Goal: Task Accomplishment & Management: Manage account settings

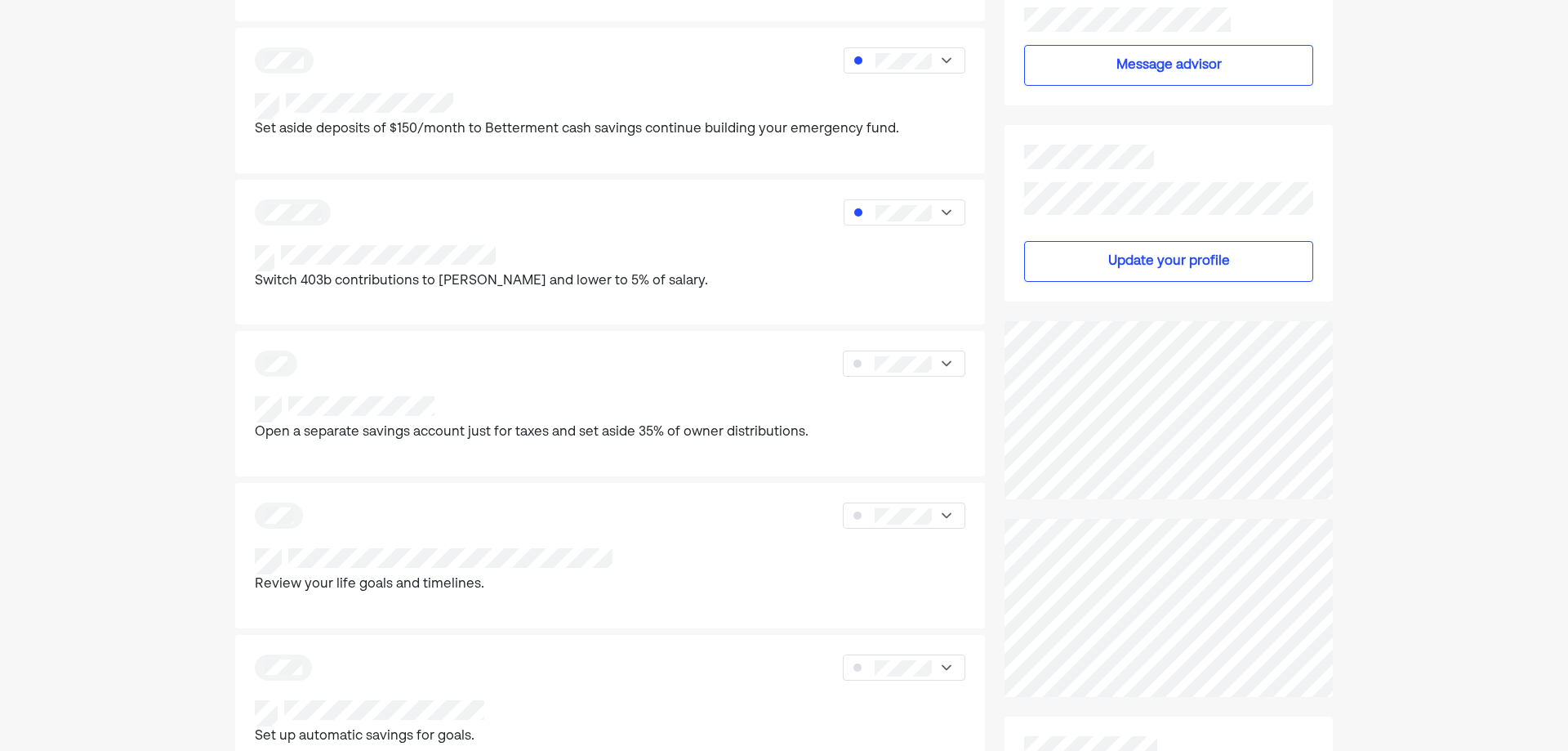
scroll to position [327, 0]
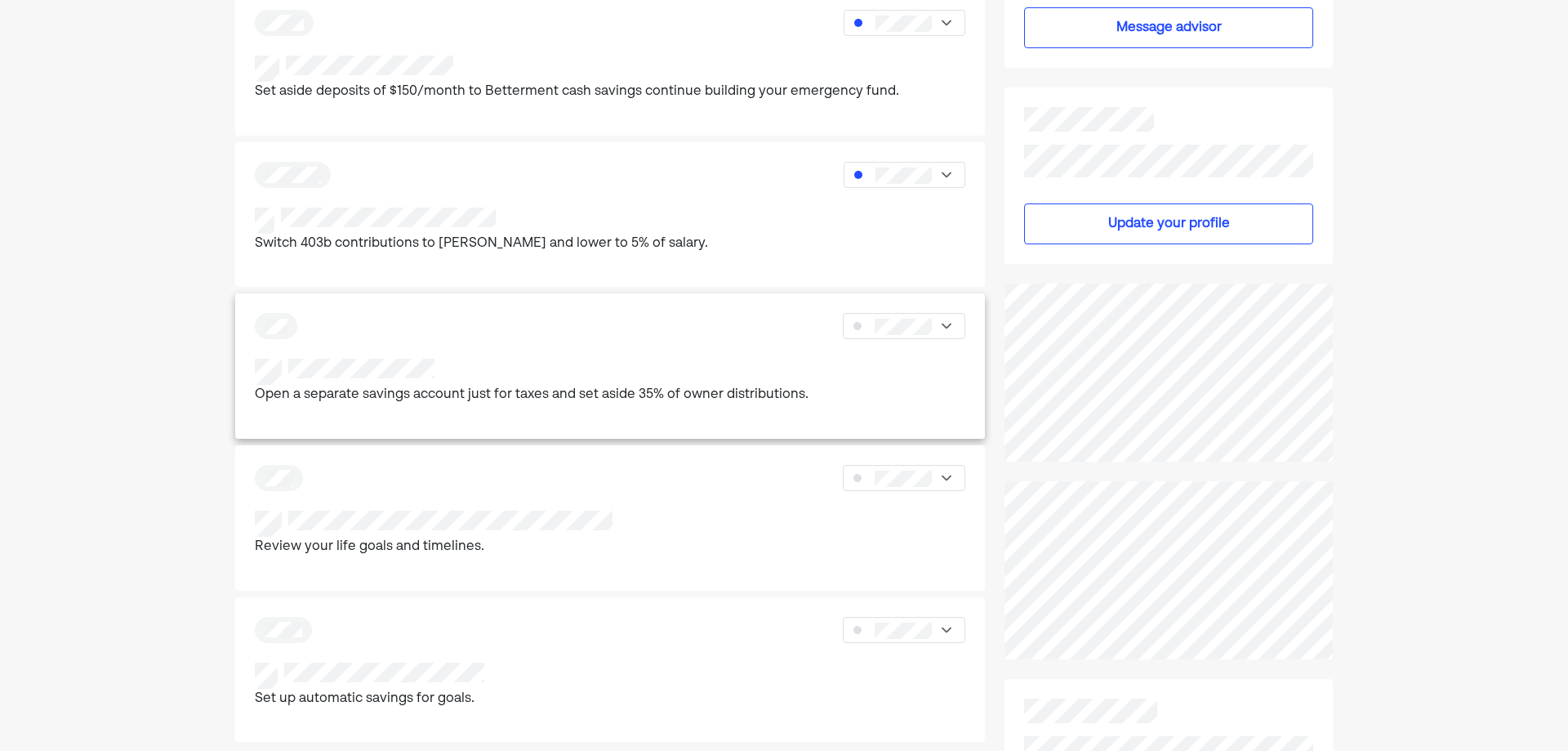
click at [949, 328] on img at bounding box center [947, 326] width 16 height 17
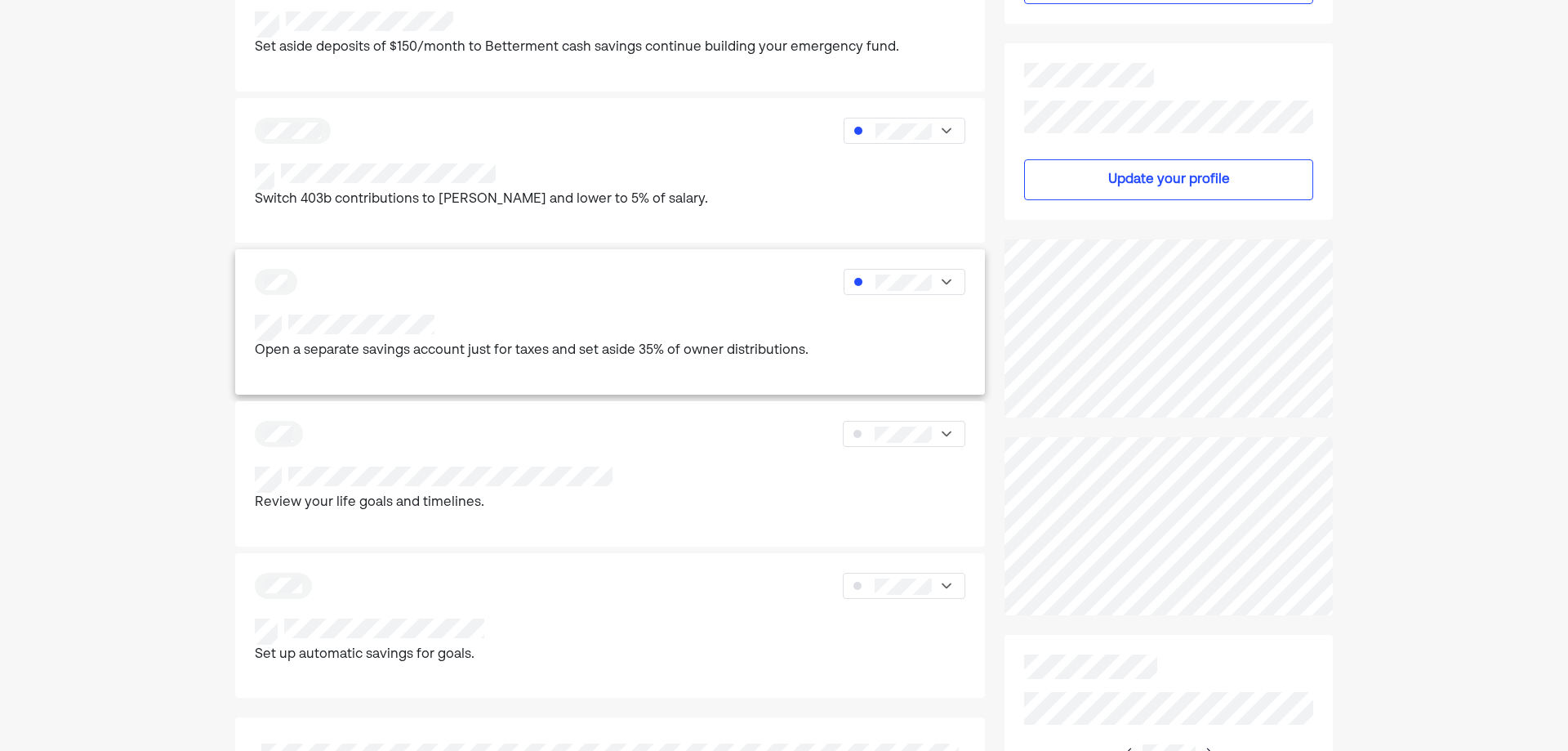
scroll to position [409, 0]
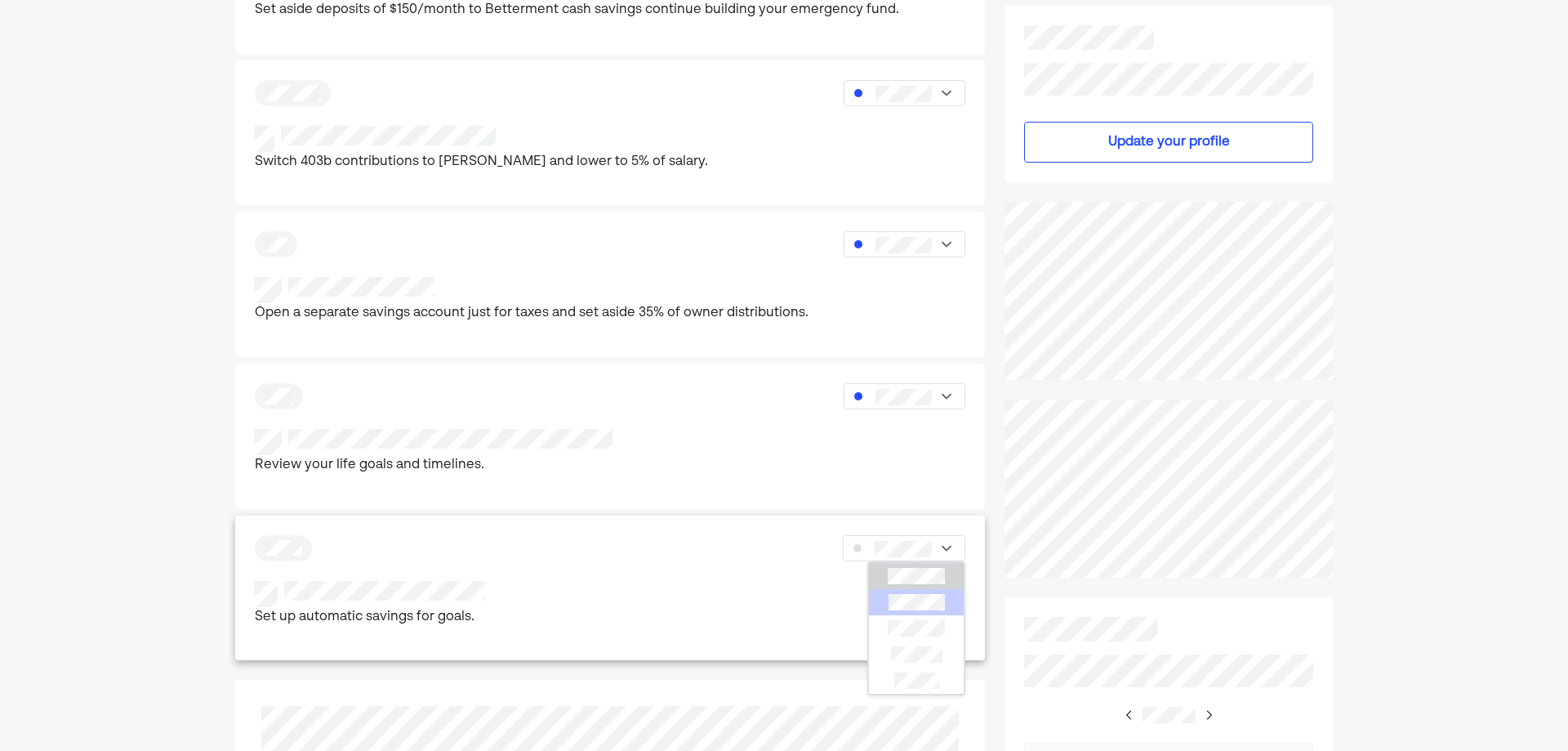
click at [895, 612] on div at bounding box center [916, 602] width 95 height 26
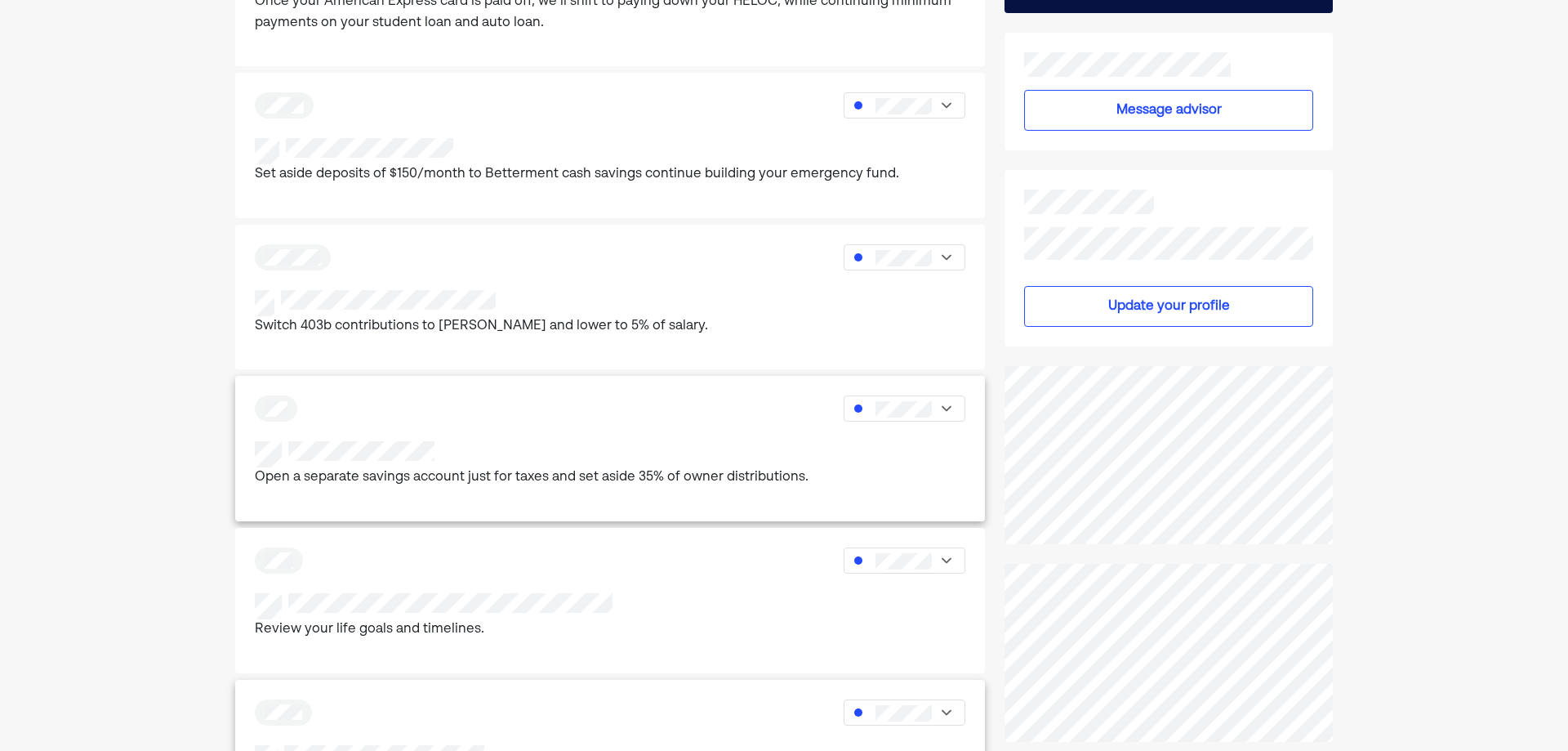
scroll to position [245, 0]
click at [375, 464] on div at bounding box center [531, 454] width 553 height 26
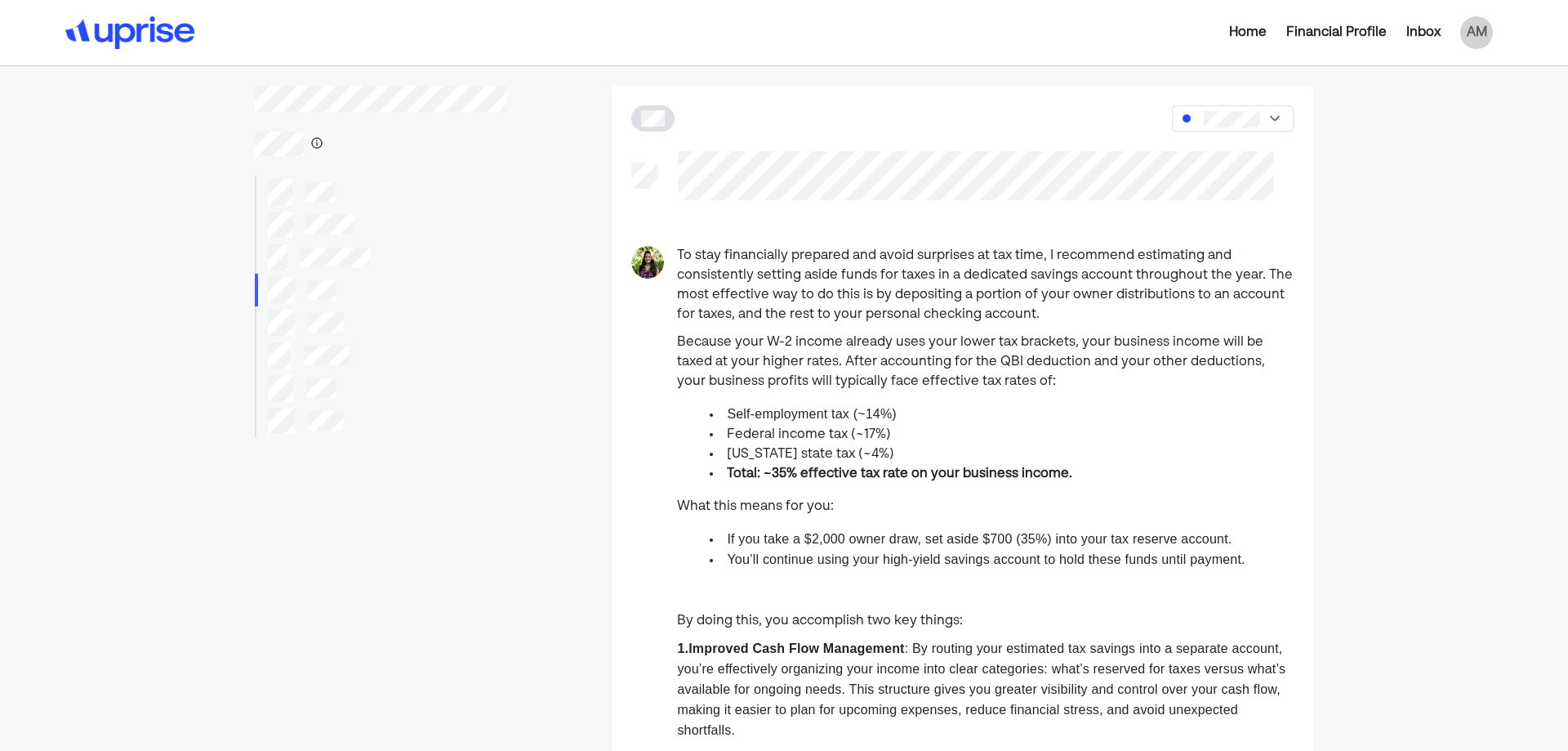
click at [318, 240] on div at bounding box center [381, 306] width 252 height 262
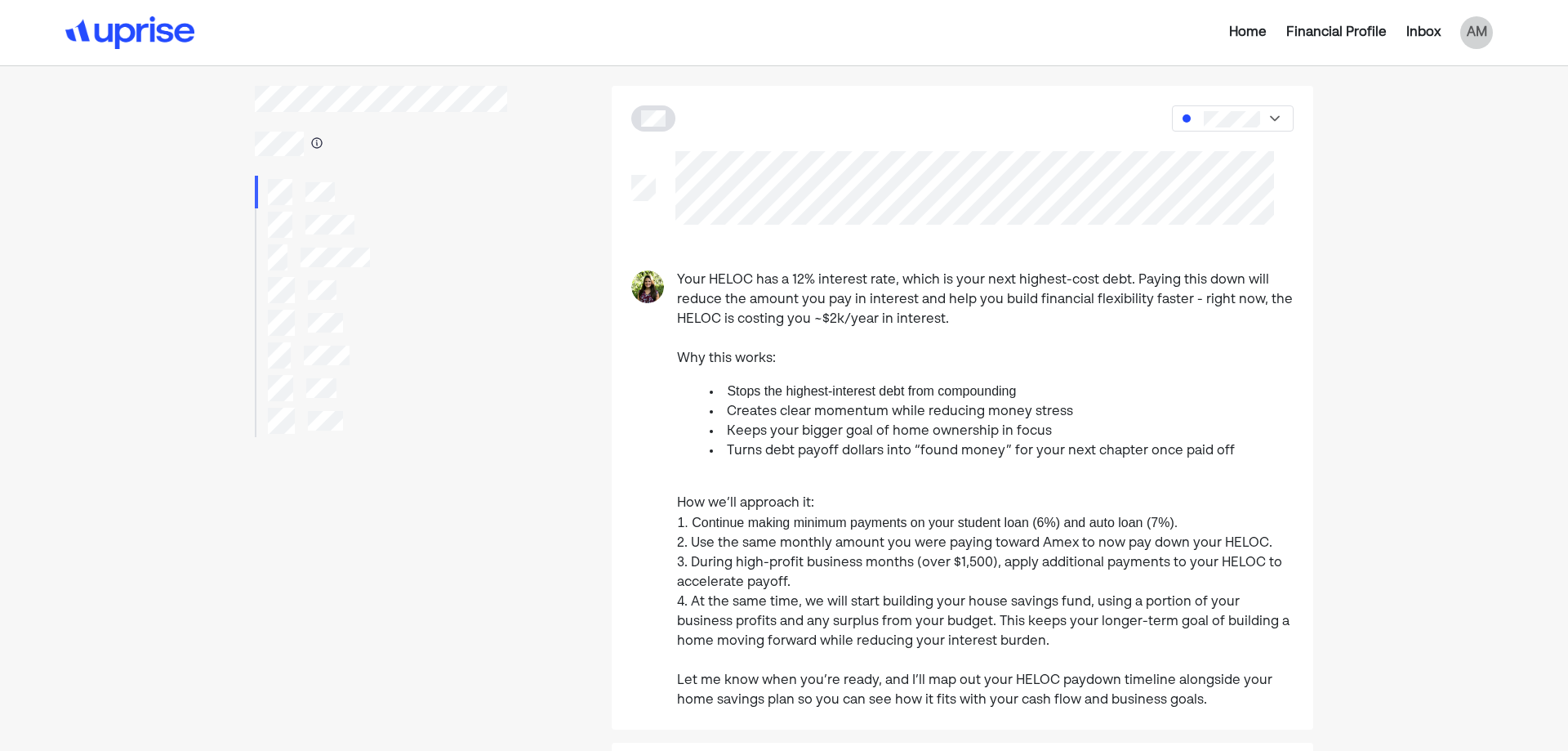
click at [678, 292] on div "Your HELOC has a 12% interest rate, which is your next highest-cost debt. Payin…" at bounding box center [986, 300] width 617 height 59
click at [1349, 36] on div "Financial Profile" at bounding box center [1337, 33] width 101 height 20
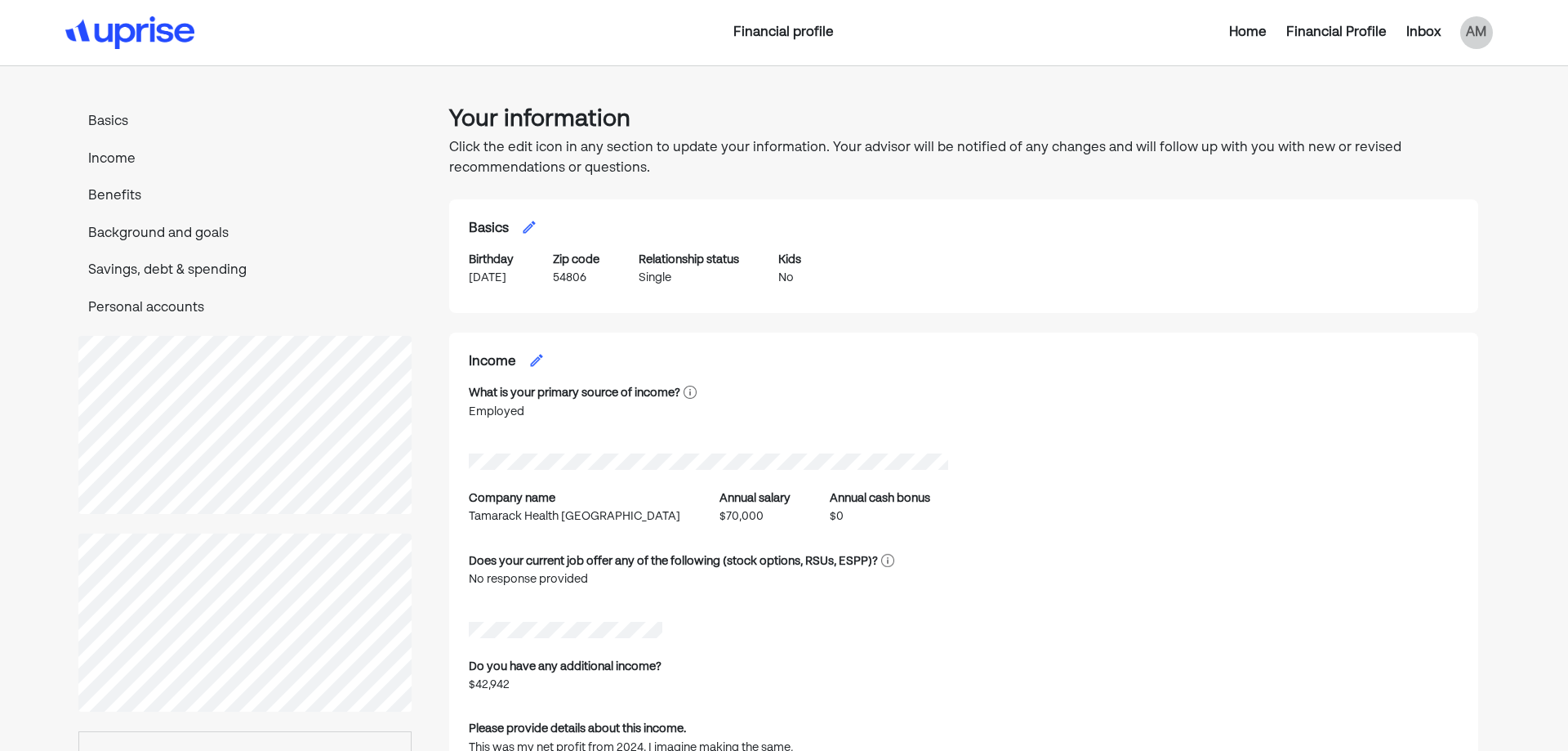
click at [107, 166] on p "Income" at bounding box center [245, 160] width 333 height 21
click at [146, 310] on p "Personal accounts" at bounding box center [245, 309] width 333 height 21
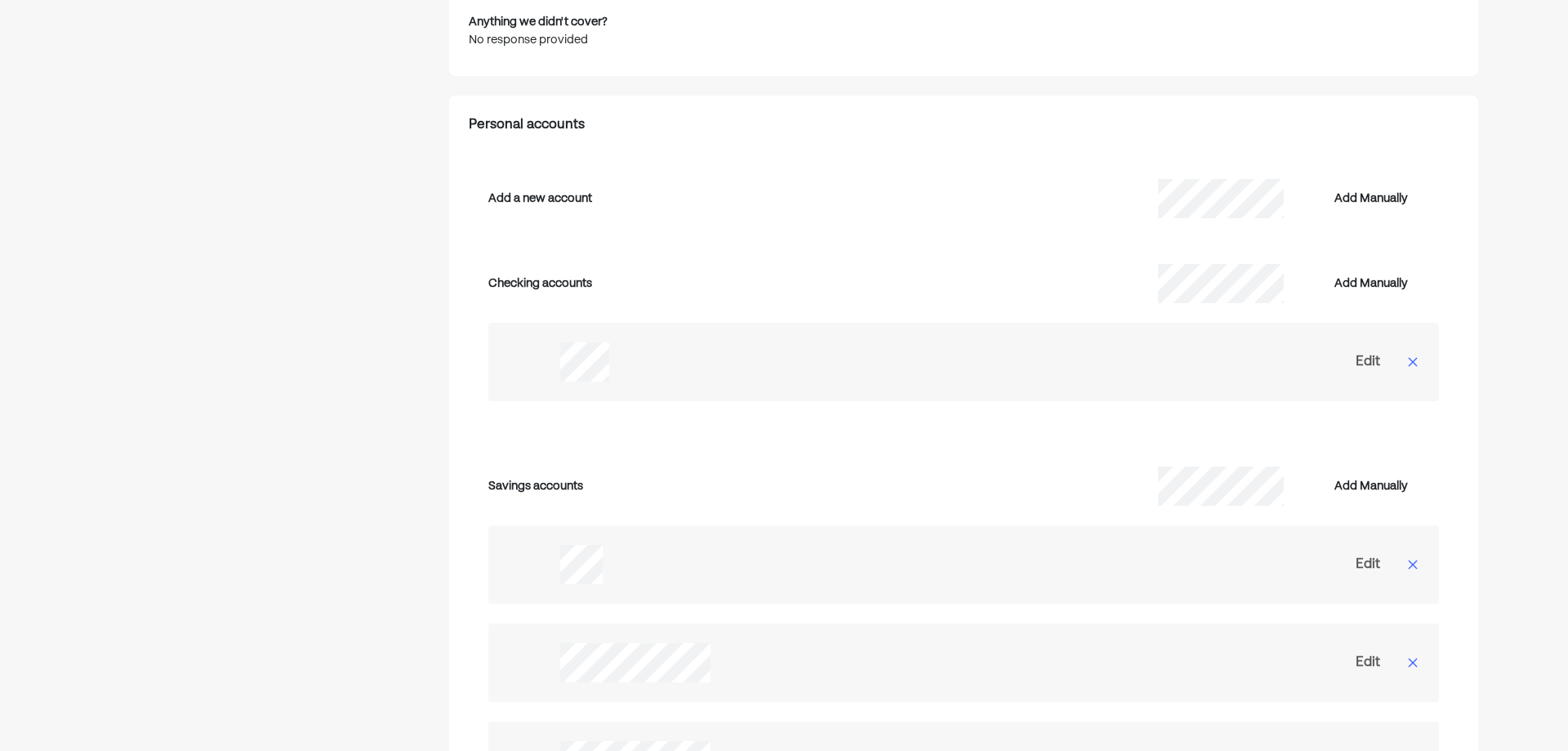
scroll to position [2646, 0]
click at [1365, 351] on div "Edit" at bounding box center [1368, 361] width 25 height 20
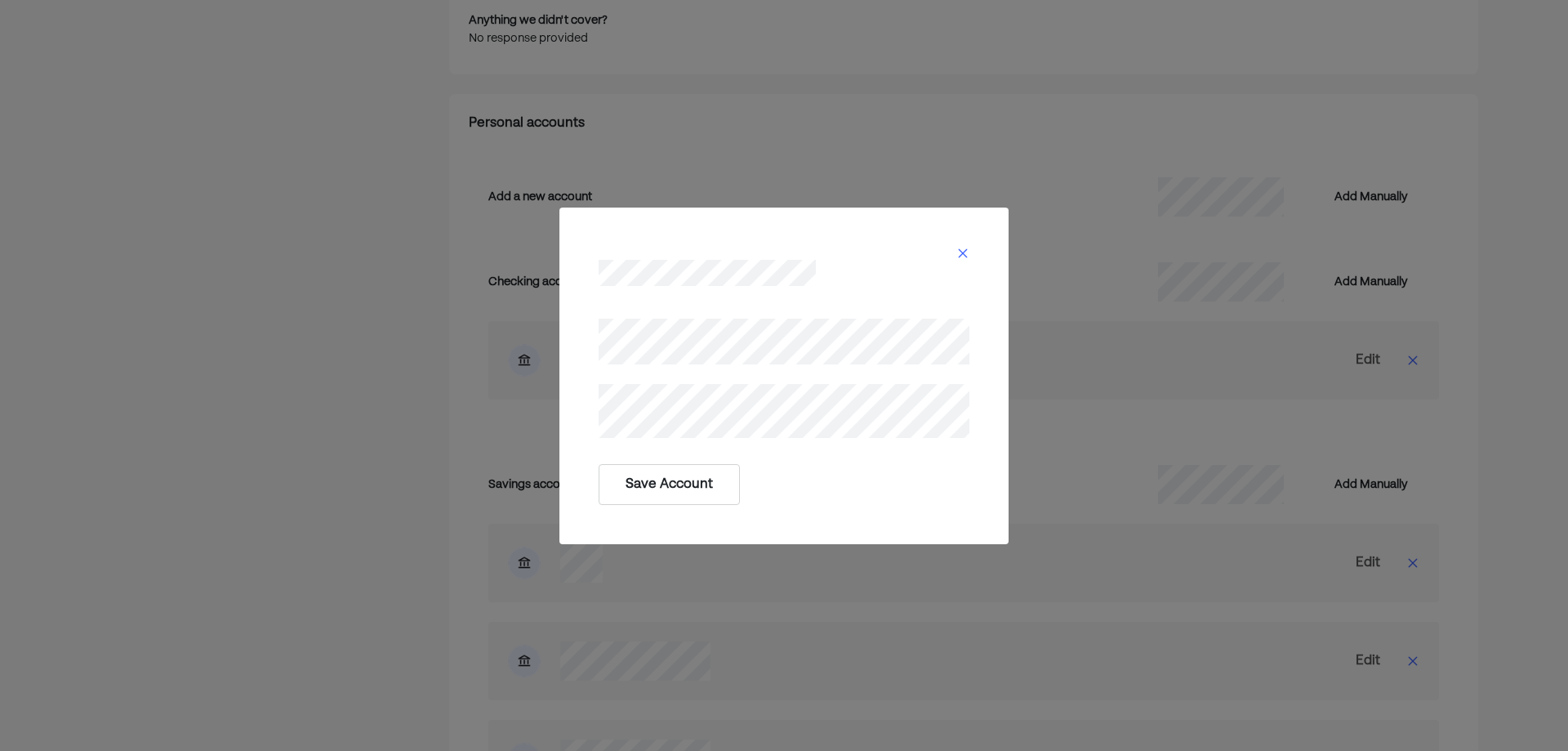
click at [654, 490] on button "Save Account" at bounding box center [669, 484] width 141 height 41
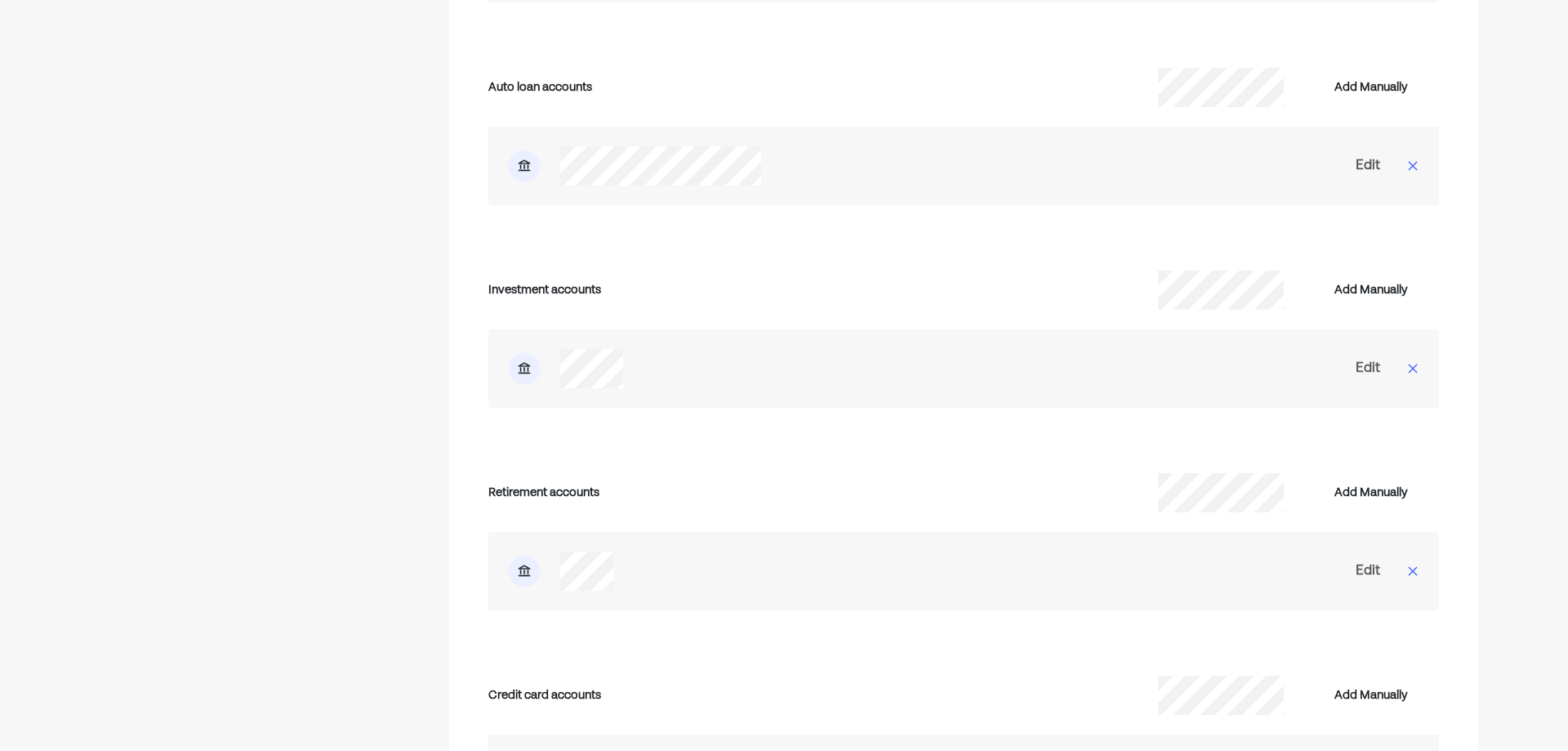
scroll to position [3872, 0]
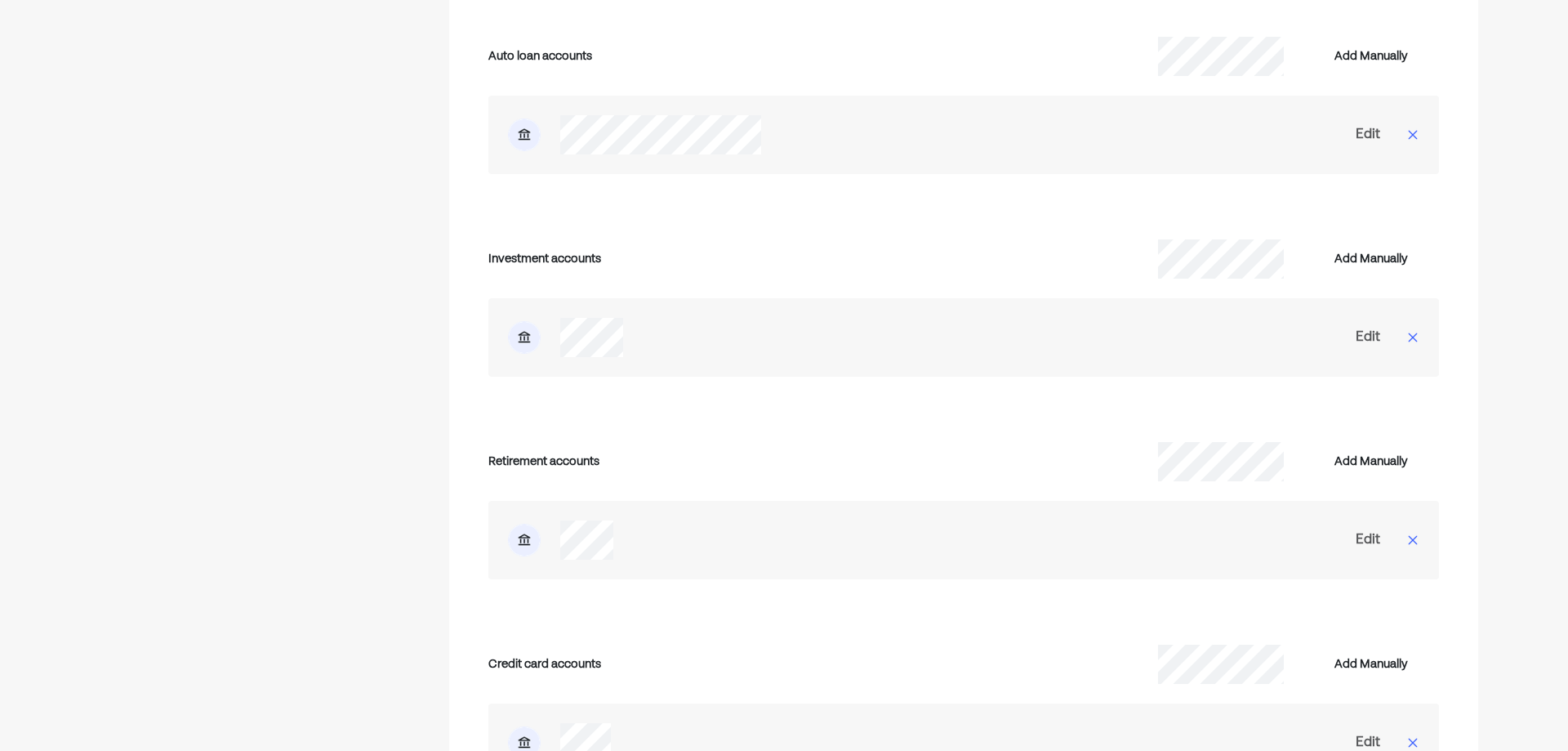
click at [1365, 328] on div "Edit" at bounding box center [1368, 338] width 25 height 20
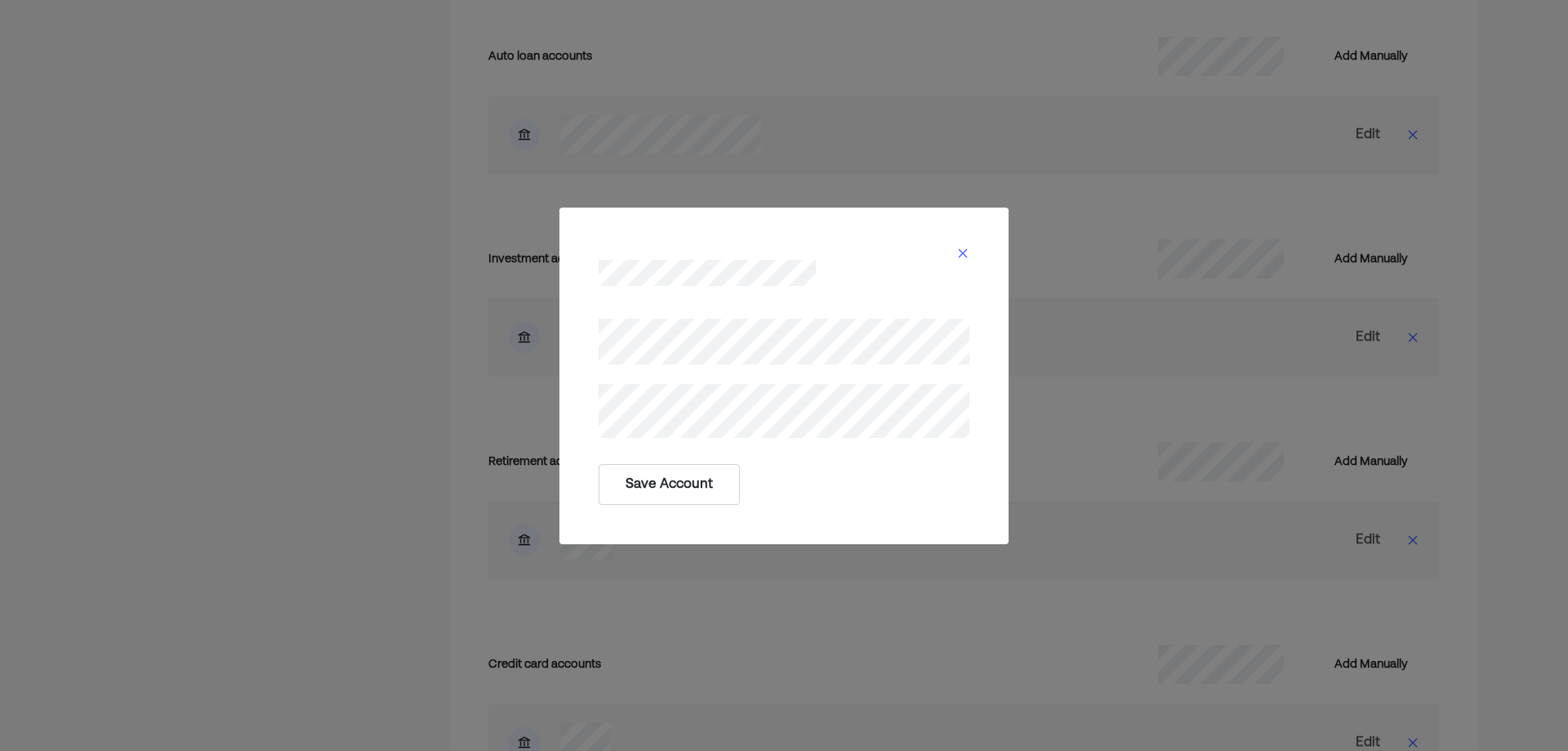
click at [689, 492] on button "Save Account" at bounding box center [669, 484] width 141 height 41
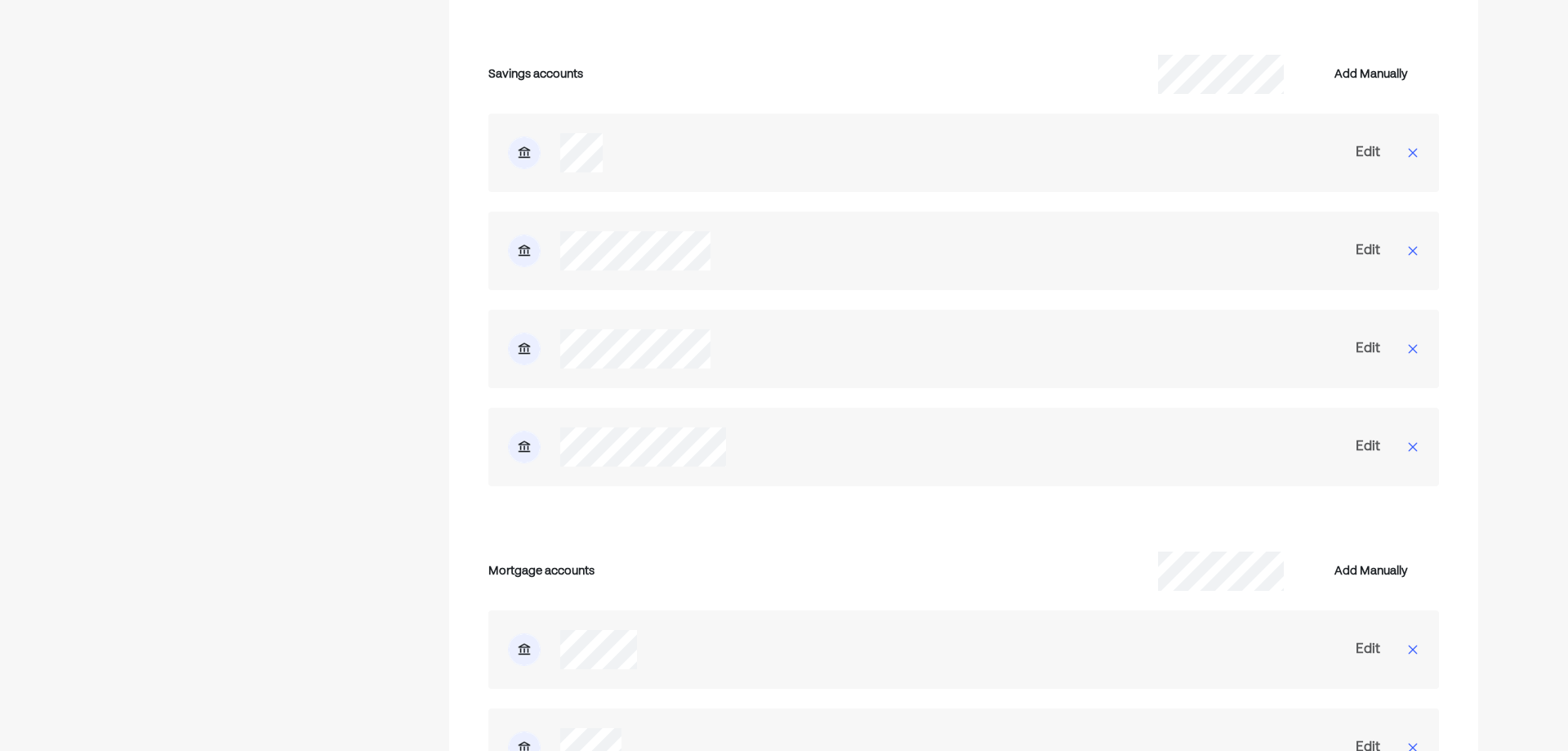
scroll to position [3054, 0]
click at [1368, 439] on div "Edit" at bounding box center [1368, 449] width 25 height 20
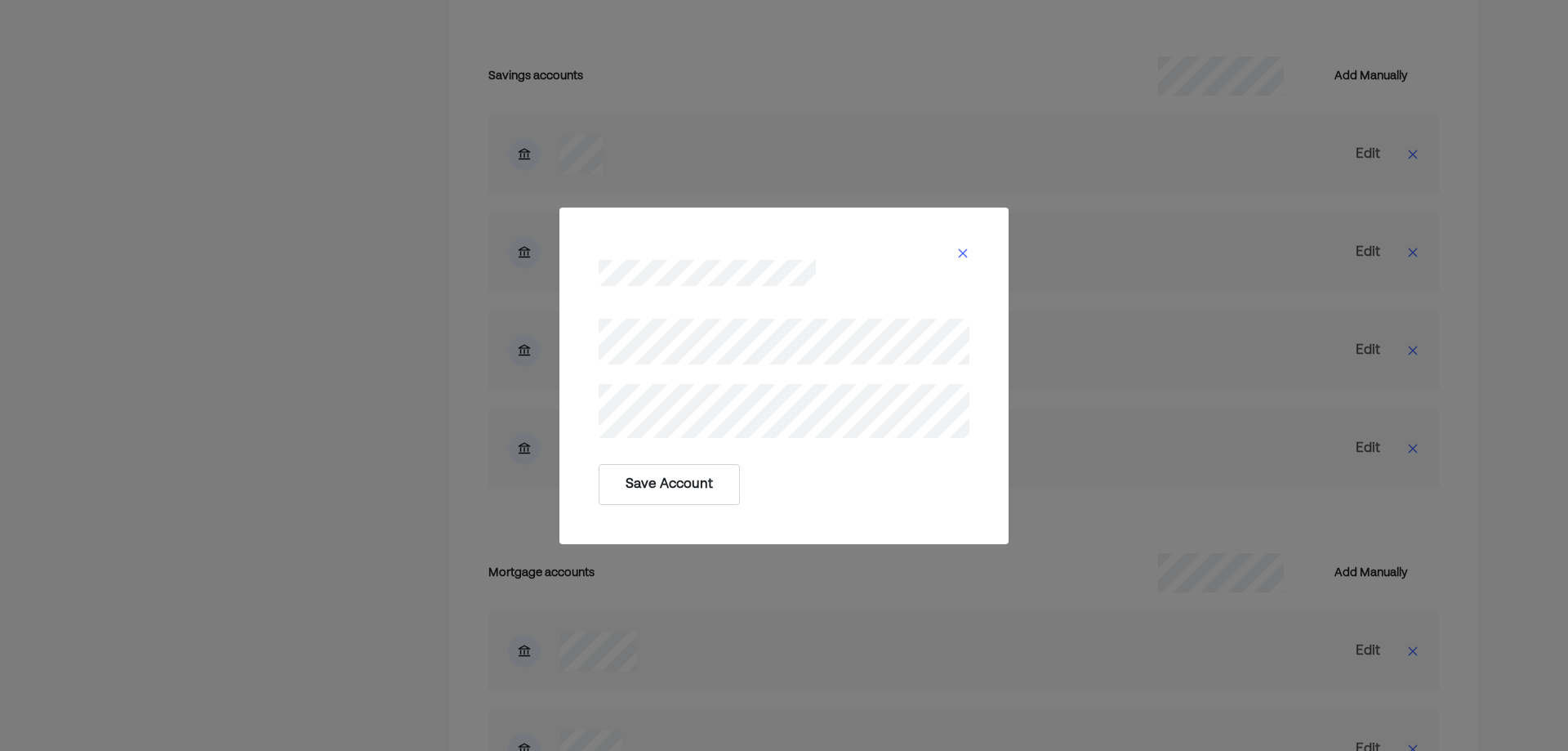
click at [657, 487] on button "Save Account" at bounding box center [669, 484] width 141 height 41
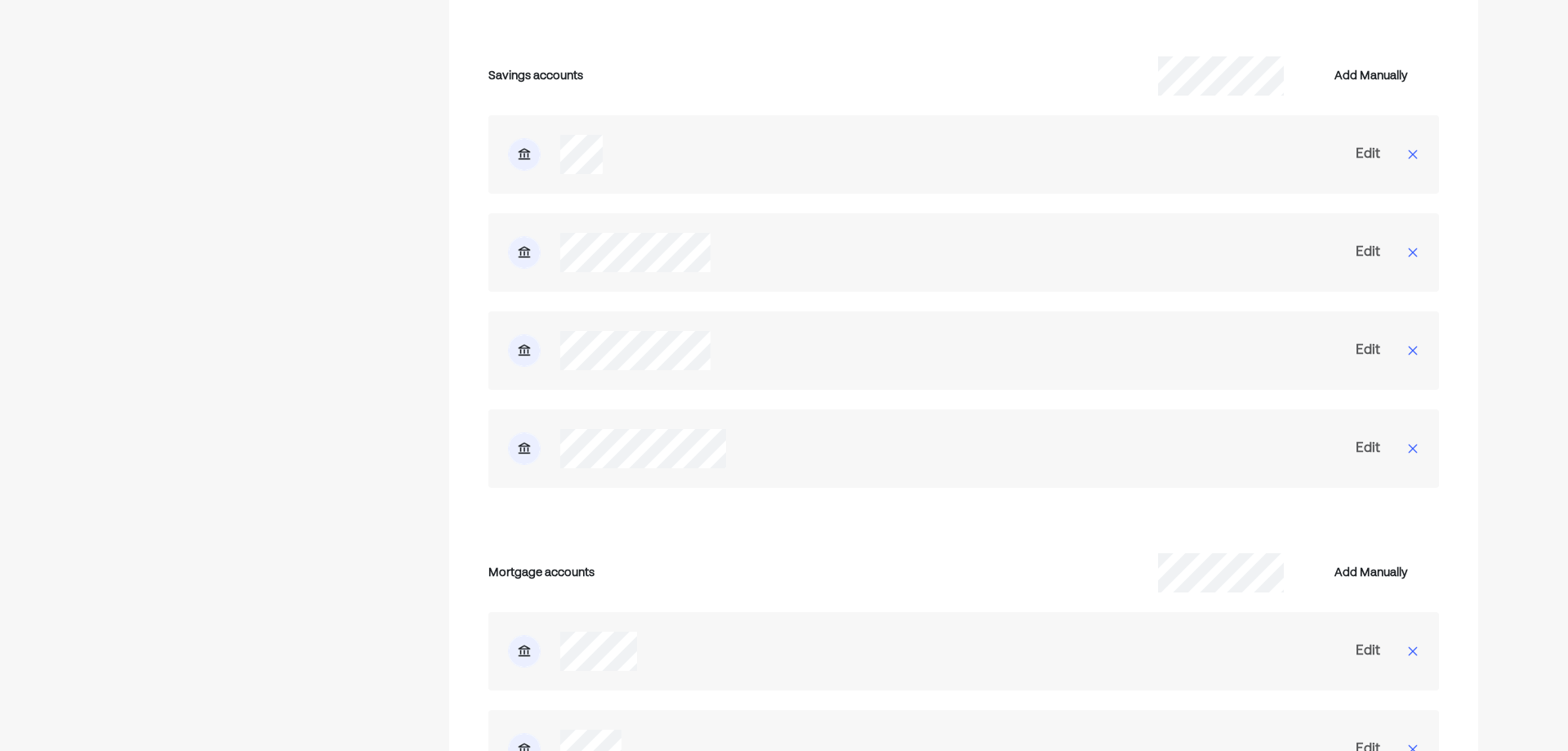
click at [1375, 243] on div "Edit" at bounding box center [1368, 253] width 25 height 20
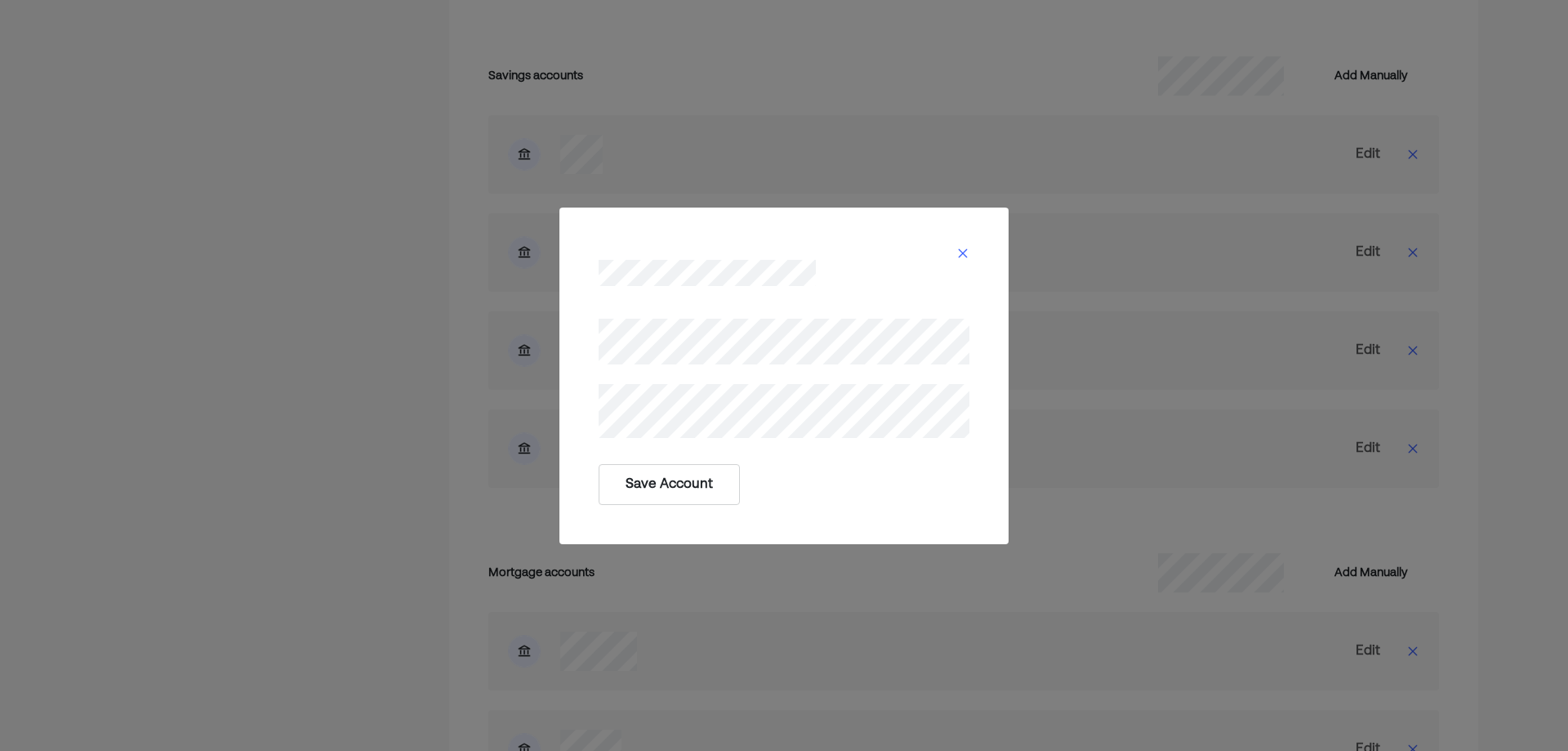
click at [676, 474] on button "Save Account" at bounding box center [669, 484] width 141 height 41
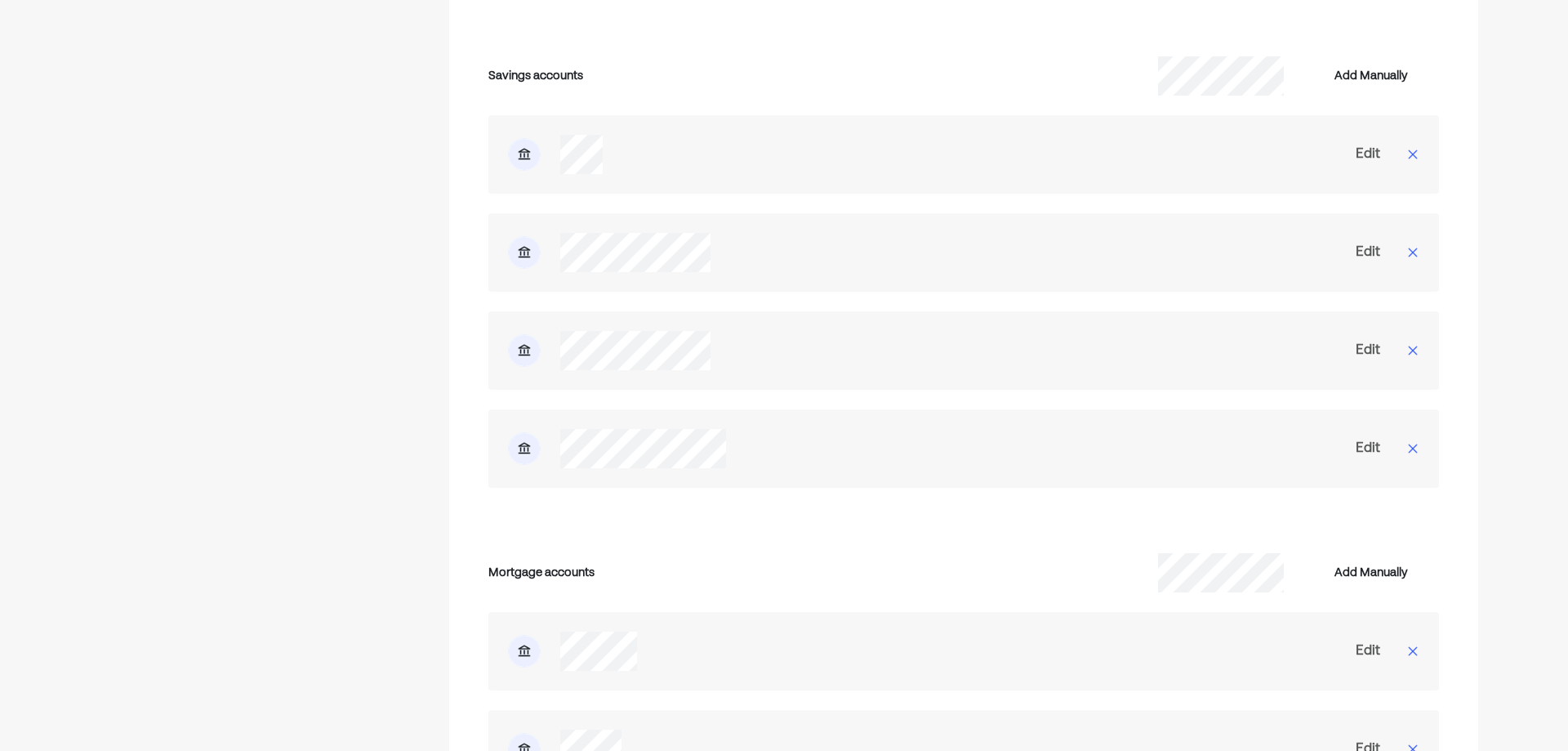
click at [1369, 341] on div "Edit" at bounding box center [1368, 351] width 25 height 20
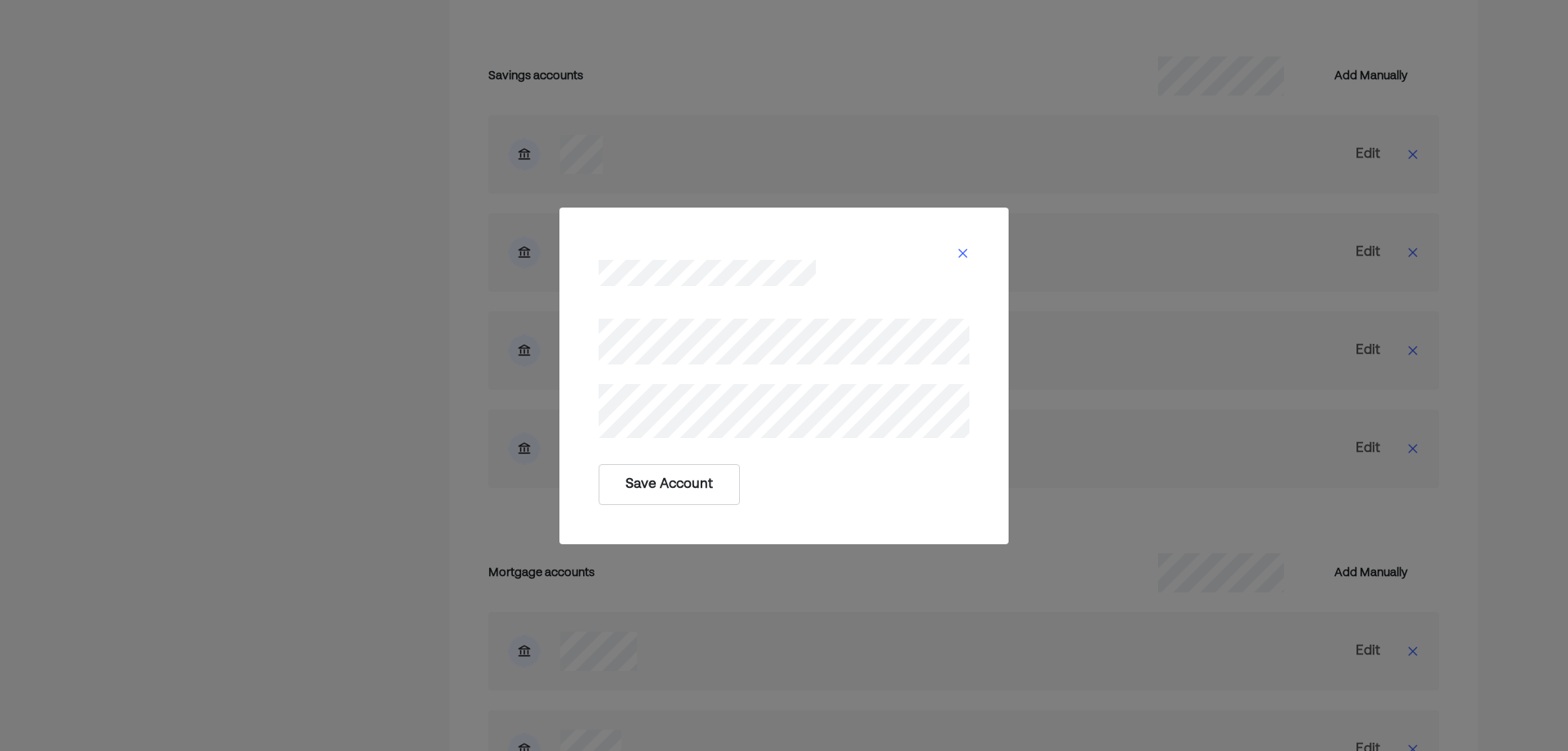
click at [673, 483] on button "Save Account" at bounding box center [669, 484] width 141 height 41
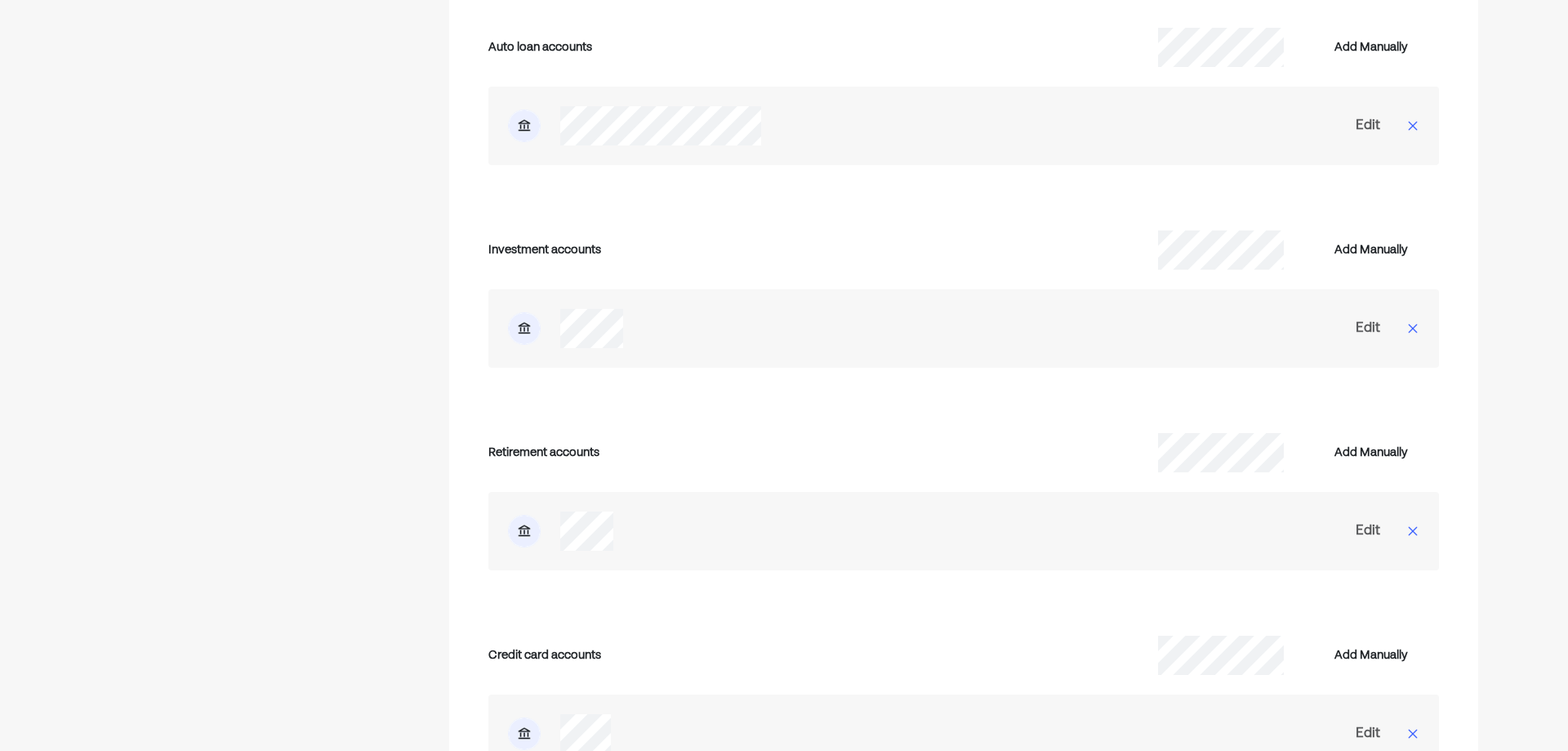
scroll to position [4117, 0]
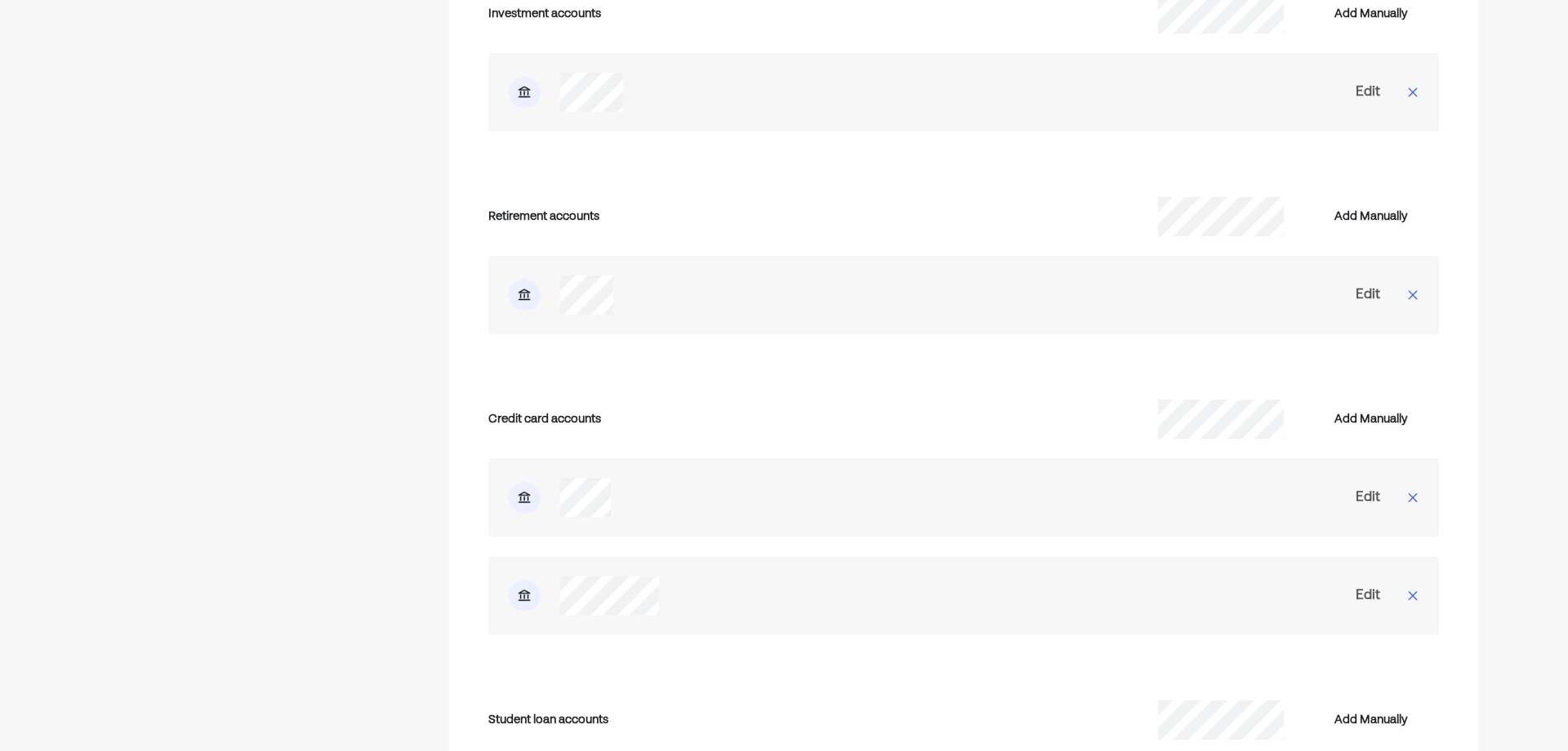
click at [1372, 586] on div "Edit" at bounding box center [1368, 596] width 25 height 20
select select "*****"
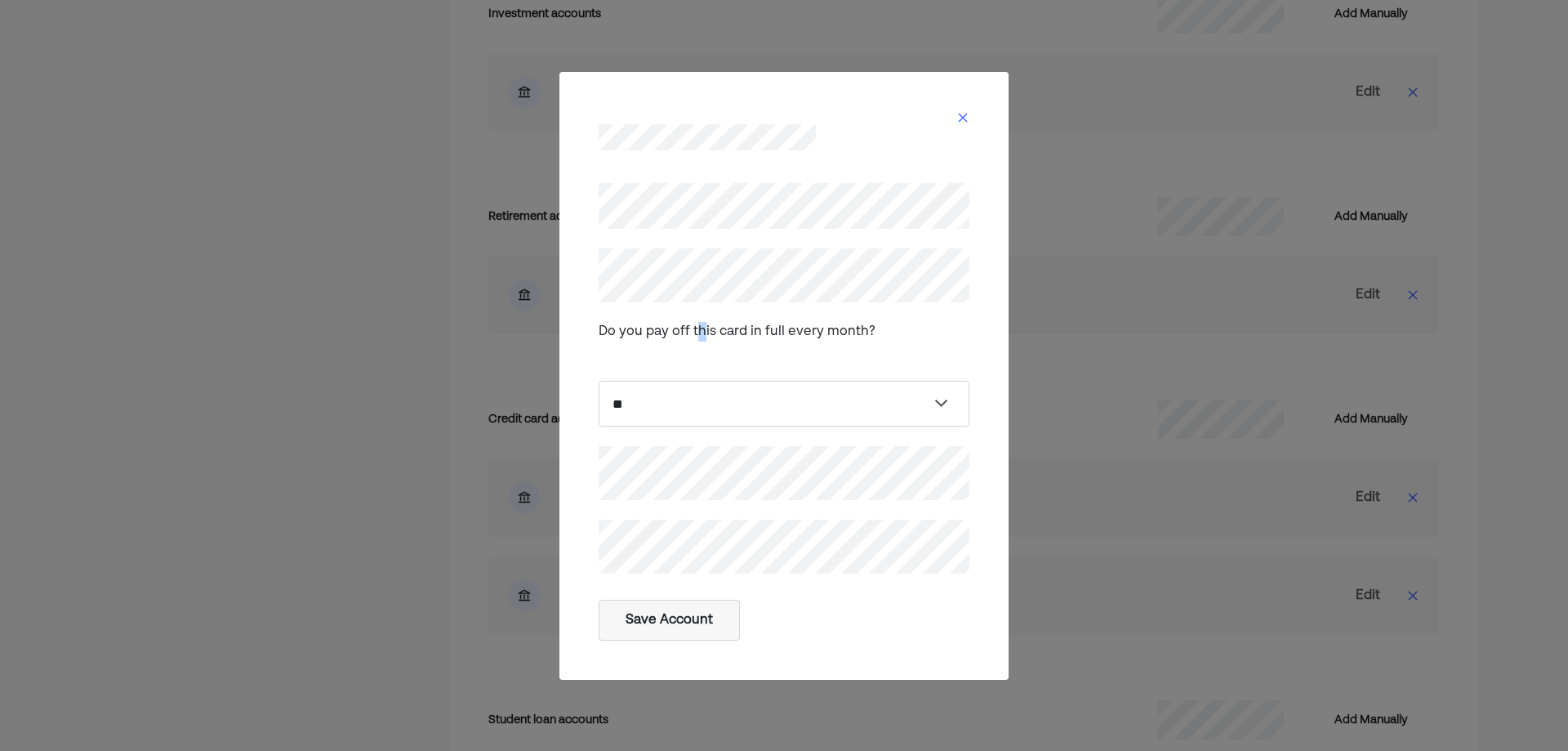
click at [700, 304] on div "Do you pay off this card in full every month?" at bounding box center [784, 331] width 371 height 59
click at [654, 620] on button "Save Account" at bounding box center [669, 621] width 141 height 41
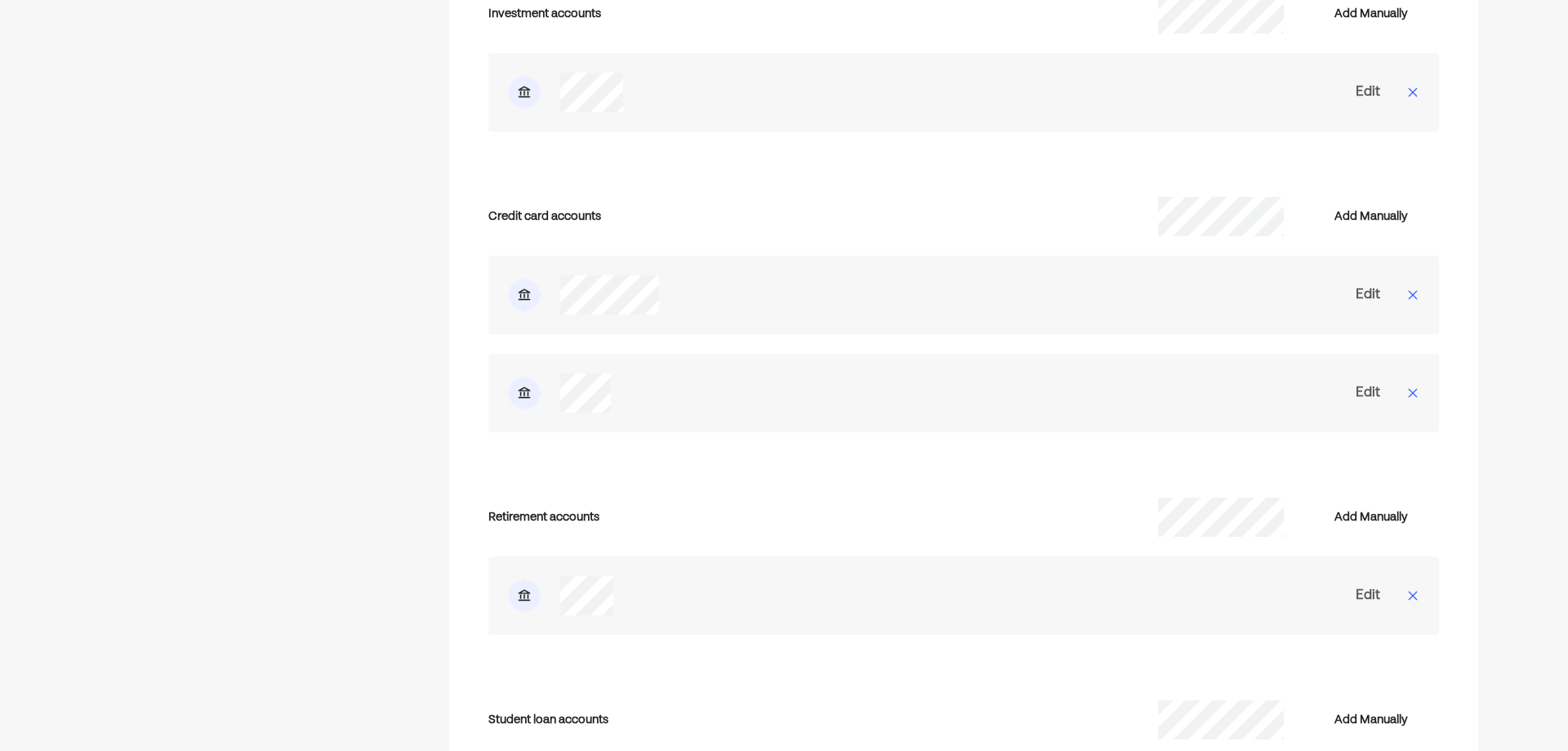
click at [1368, 383] on div "Edit" at bounding box center [1368, 393] width 25 height 20
select select "*****"
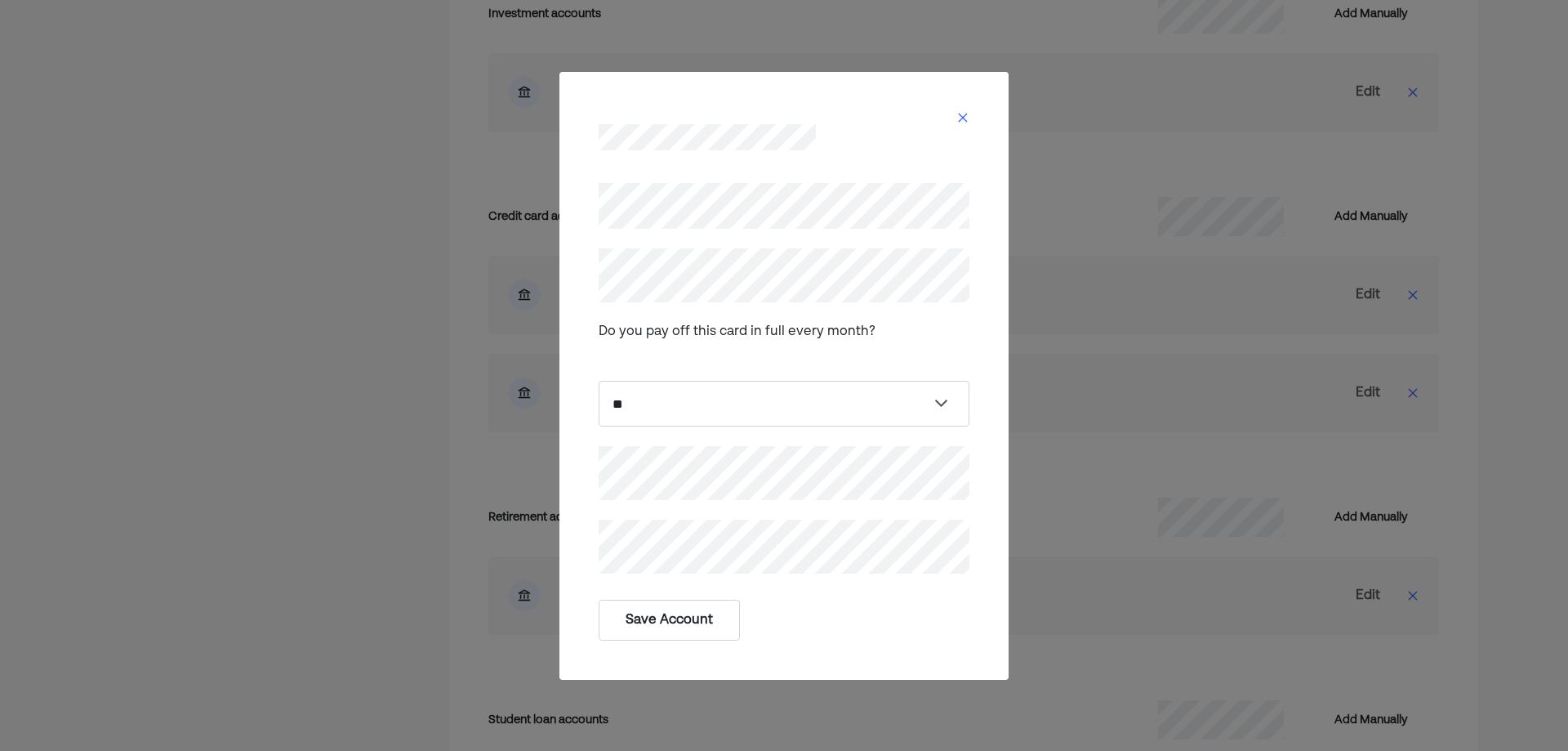
click at [666, 625] on button "Save Account" at bounding box center [669, 621] width 141 height 41
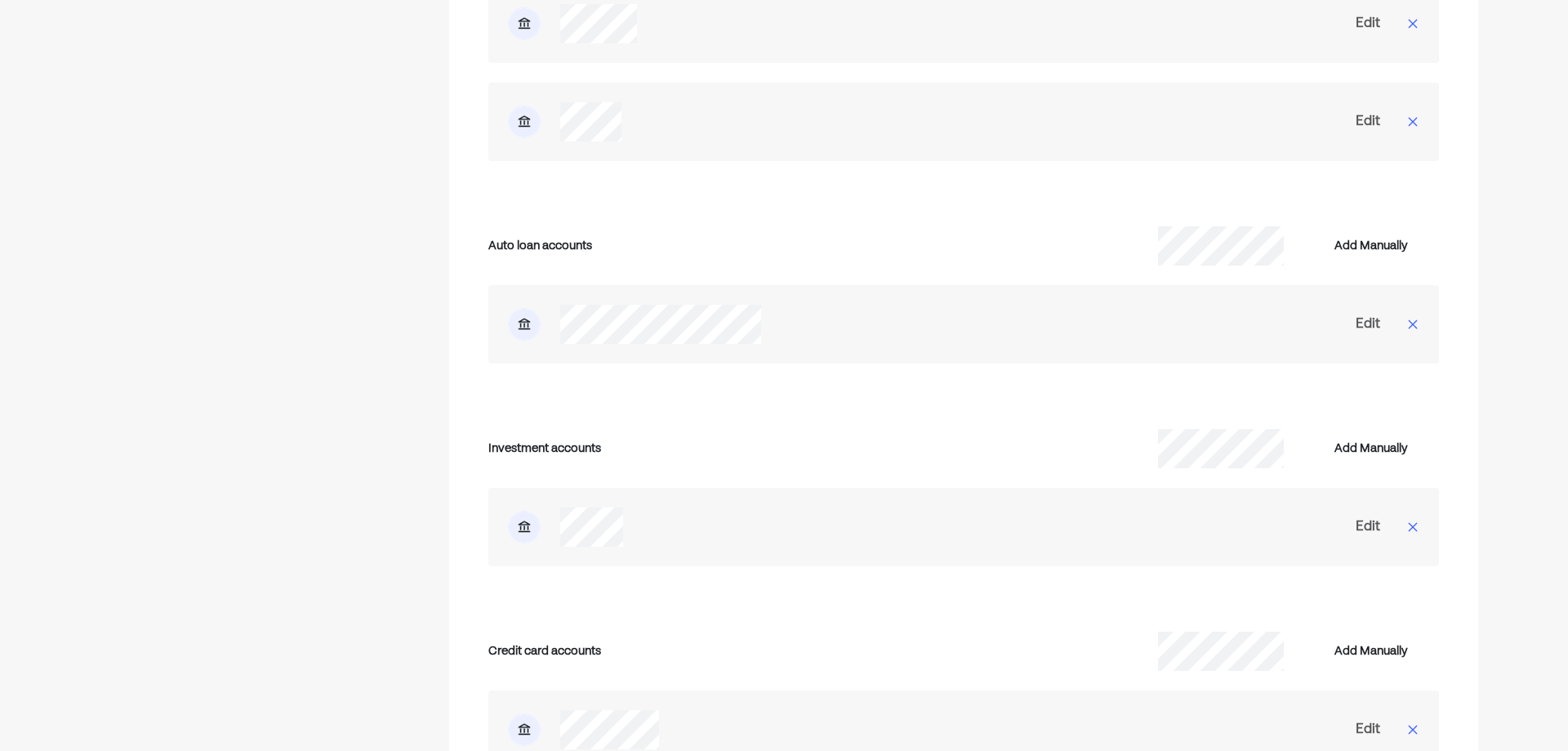
scroll to position [3545, 0]
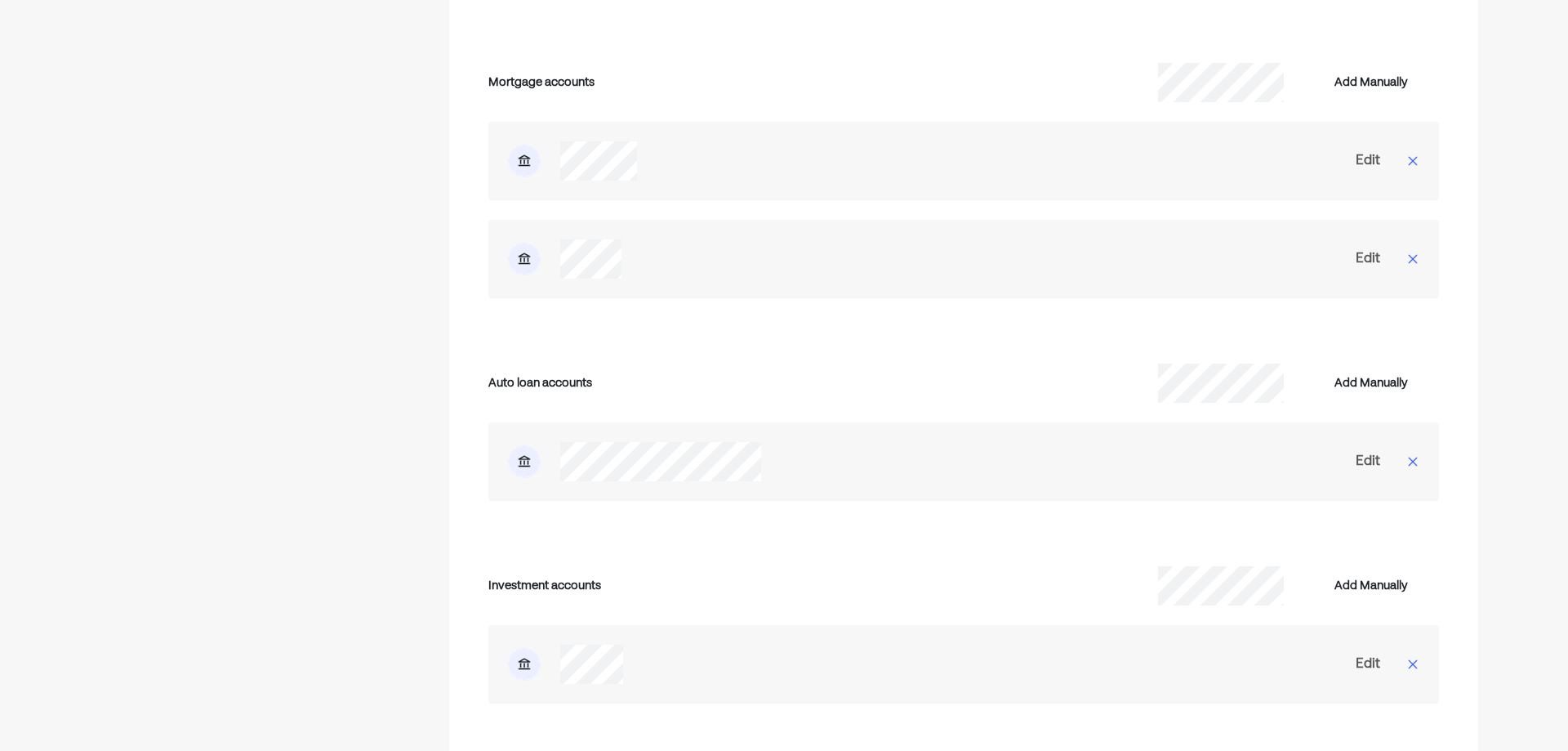
click at [1372, 151] on div "Edit" at bounding box center [1368, 161] width 25 height 20
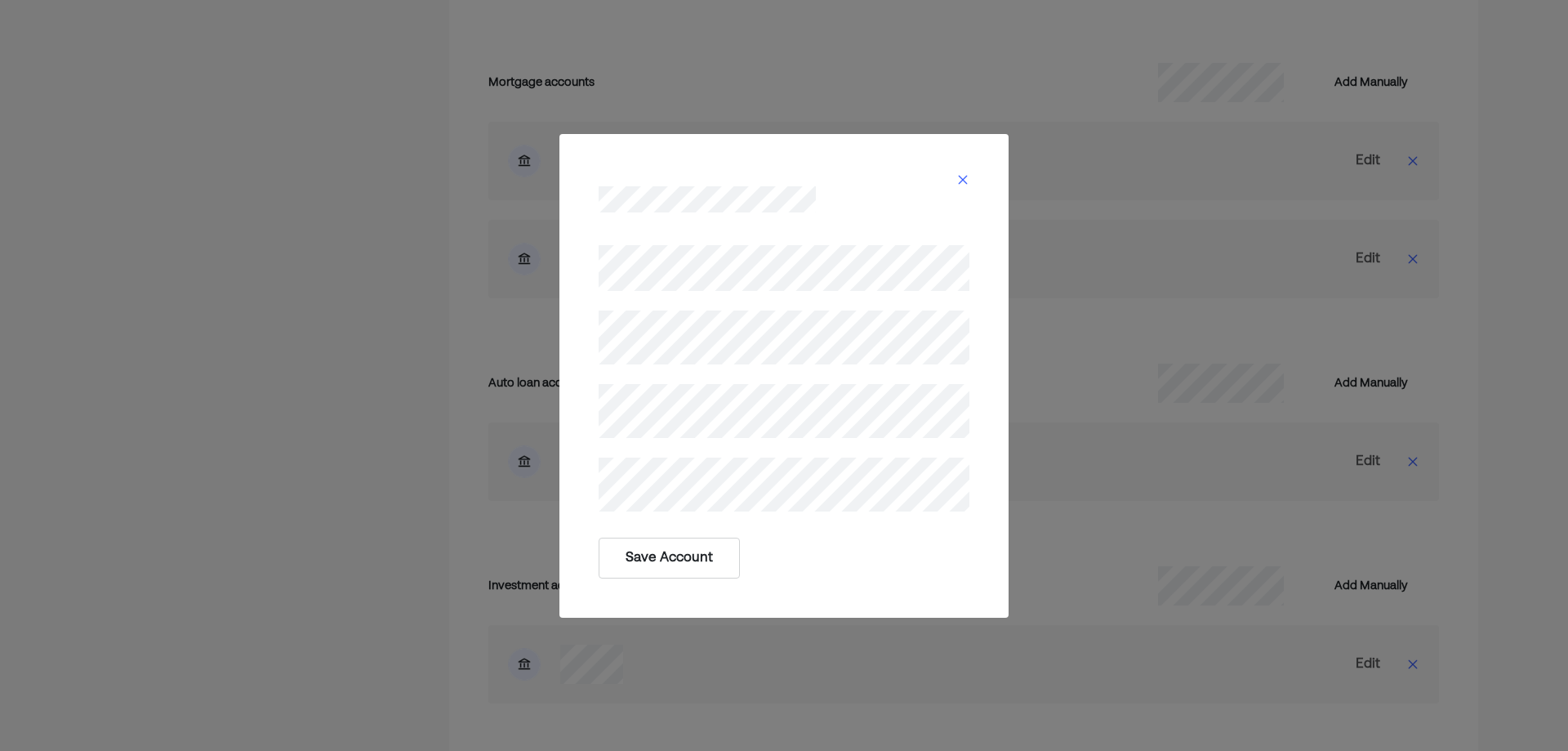
click at [667, 560] on button "Save Account" at bounding box center [669, 559] width 141 height 41
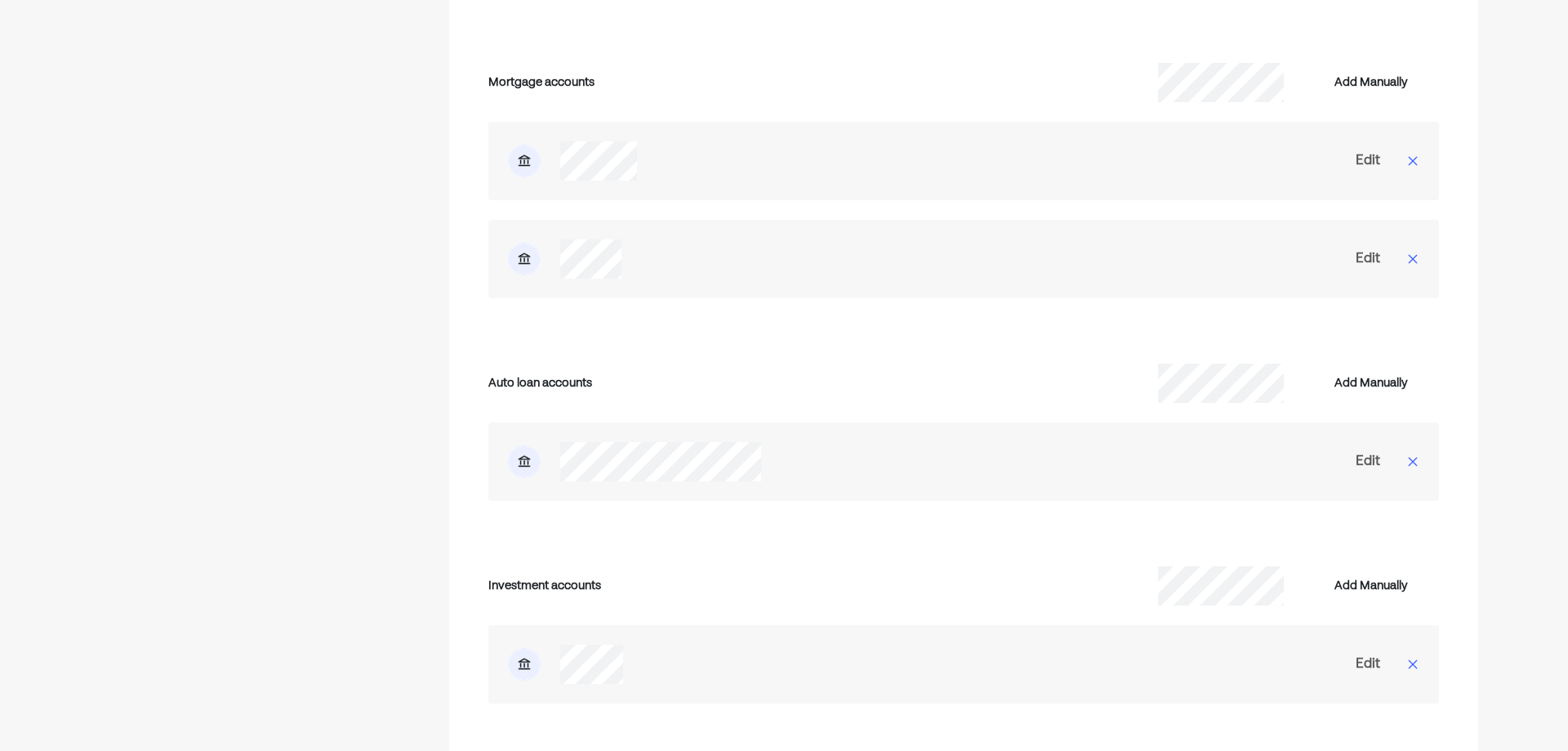
click at [1367, 452] on div "Edit" at bounding box center [1368, 462] width 25 height 20
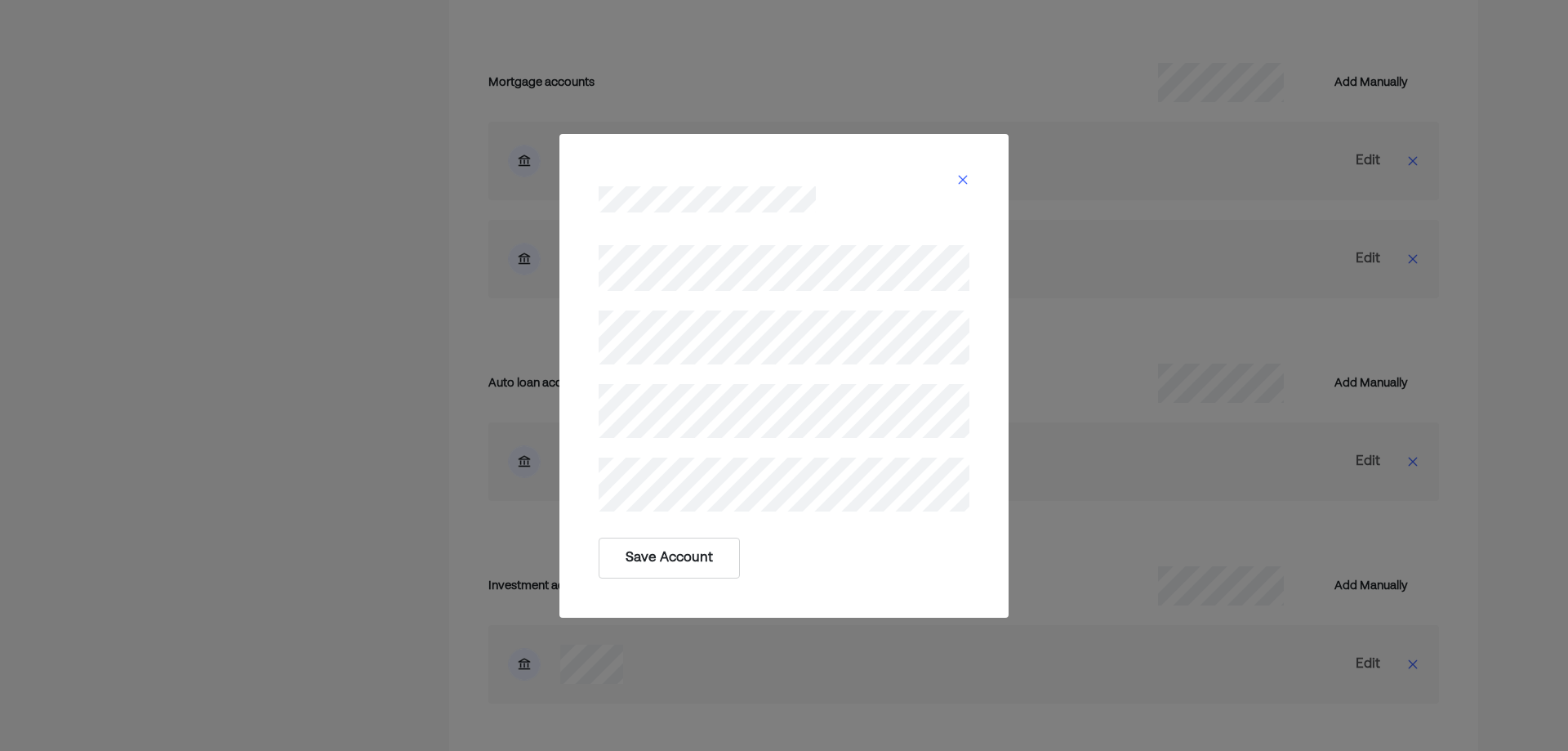
click at [654, 548] on button "Save Account" at bounding box center [669, 559] width 141 height 41
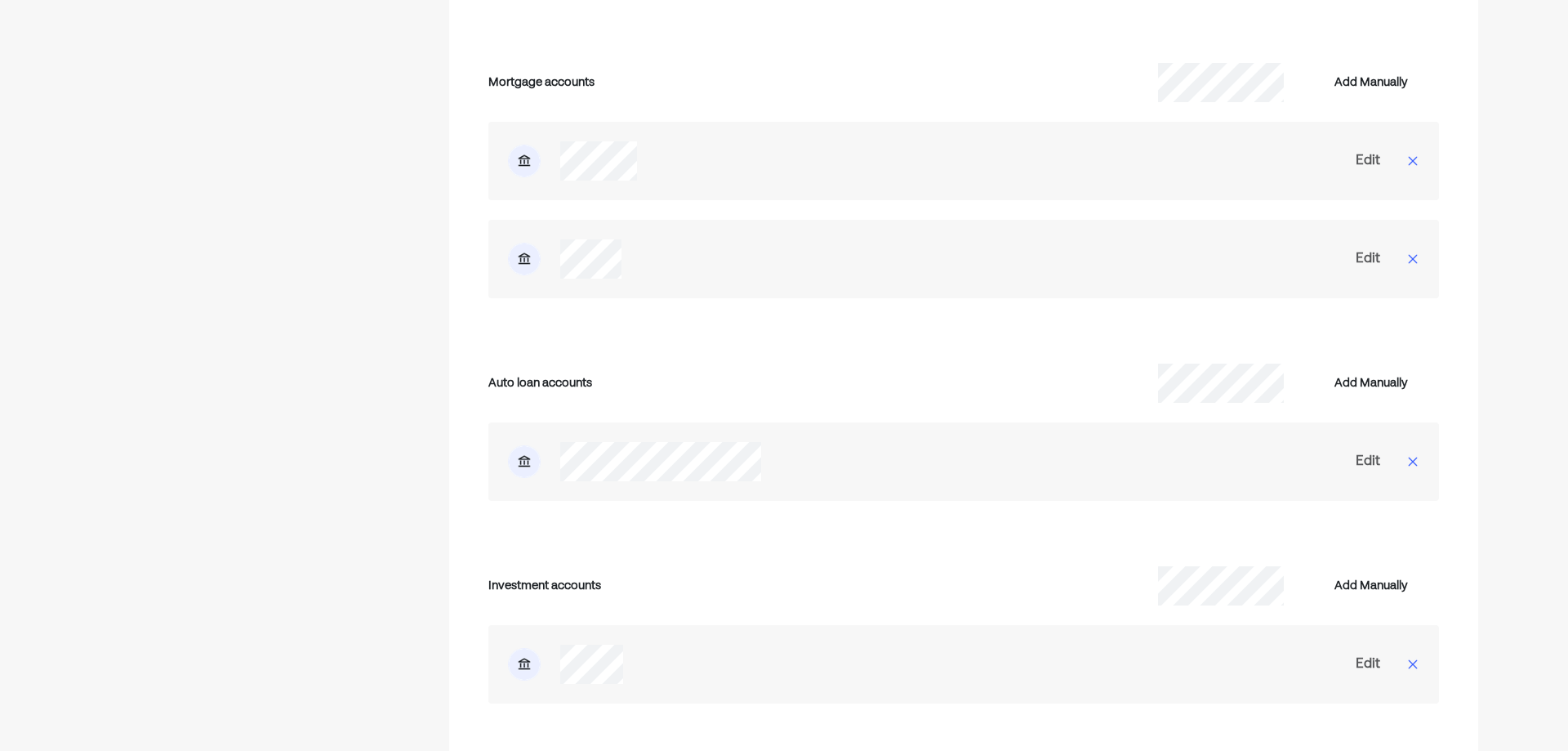
click at [1378, 452] on div "Edit" at bounding box center [1368, 462] width 25 height 20
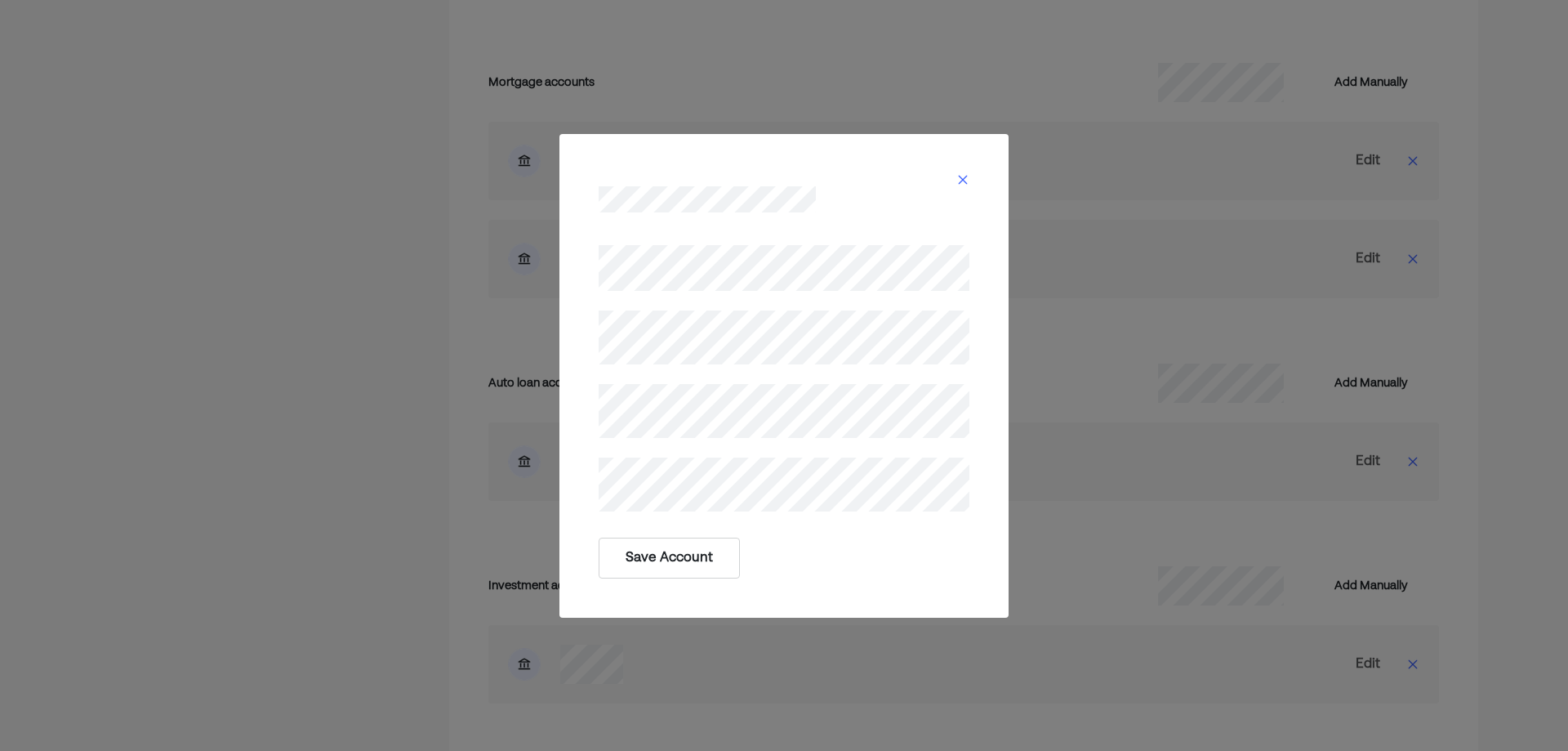
click at [638, 568] on button "Save Account" at bounding box center [669, 559] width 141 height 41
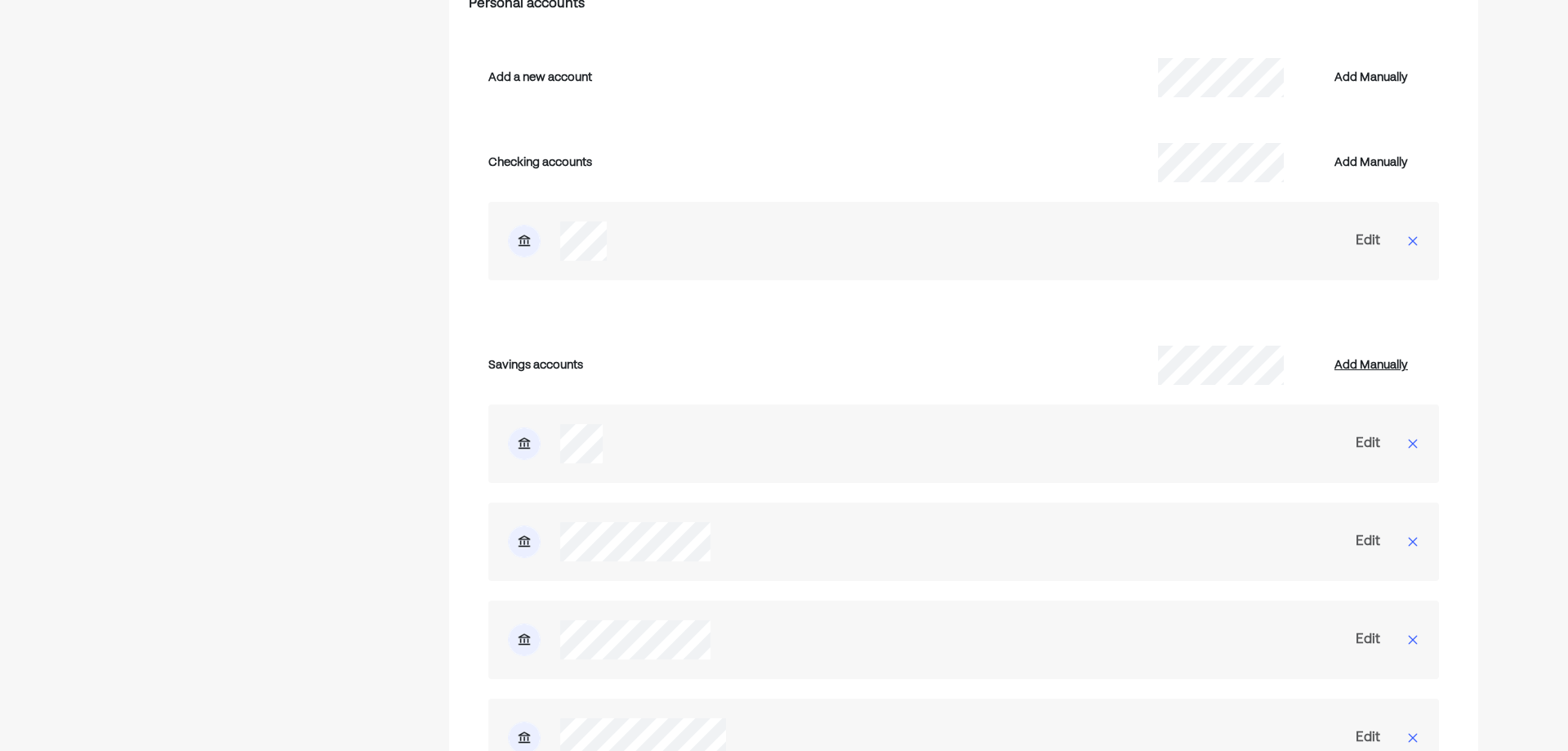
scroll to position [2809, 0]
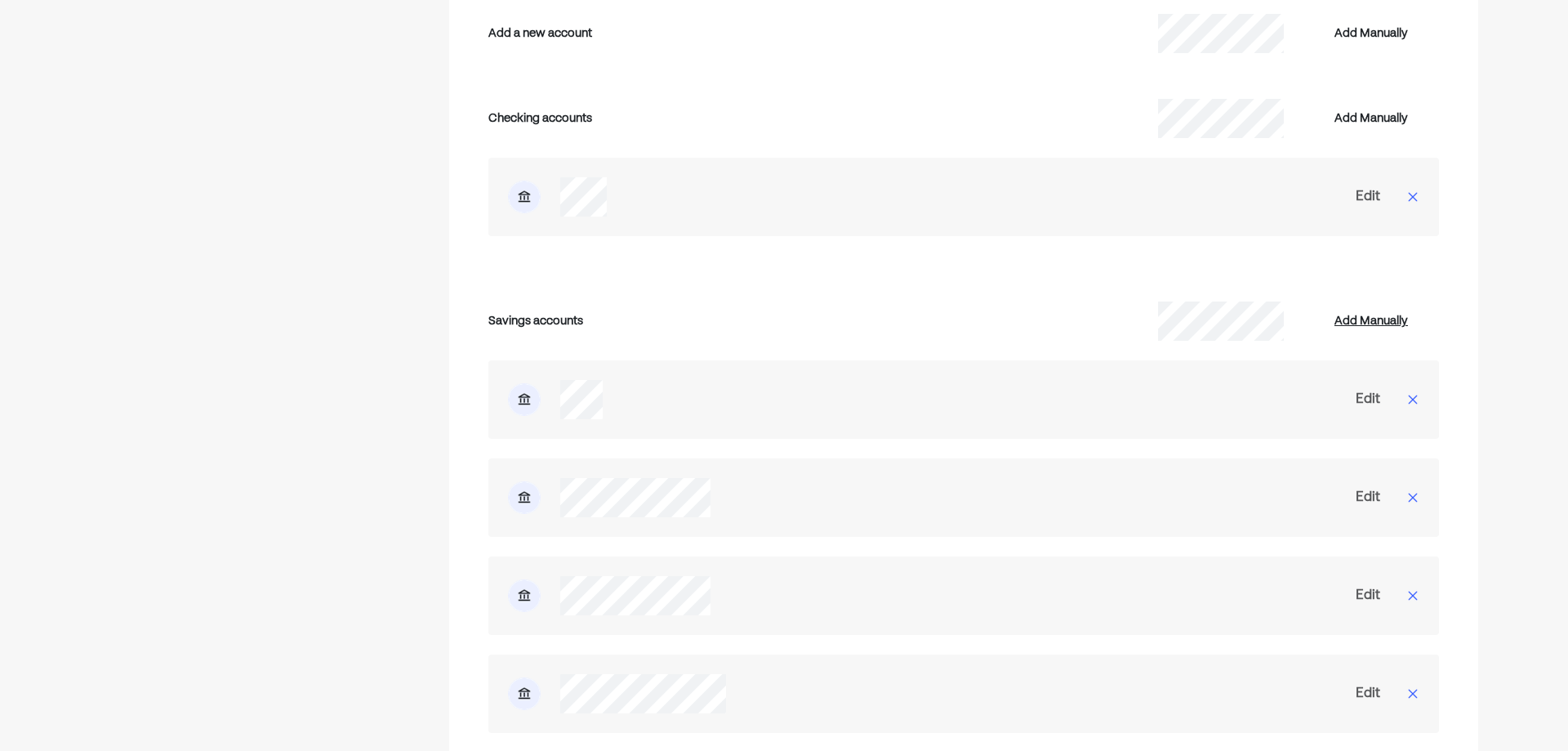
click at [1378, 311] on div "Add Manually" at bounding box center [1371, 321] width 73 height 20
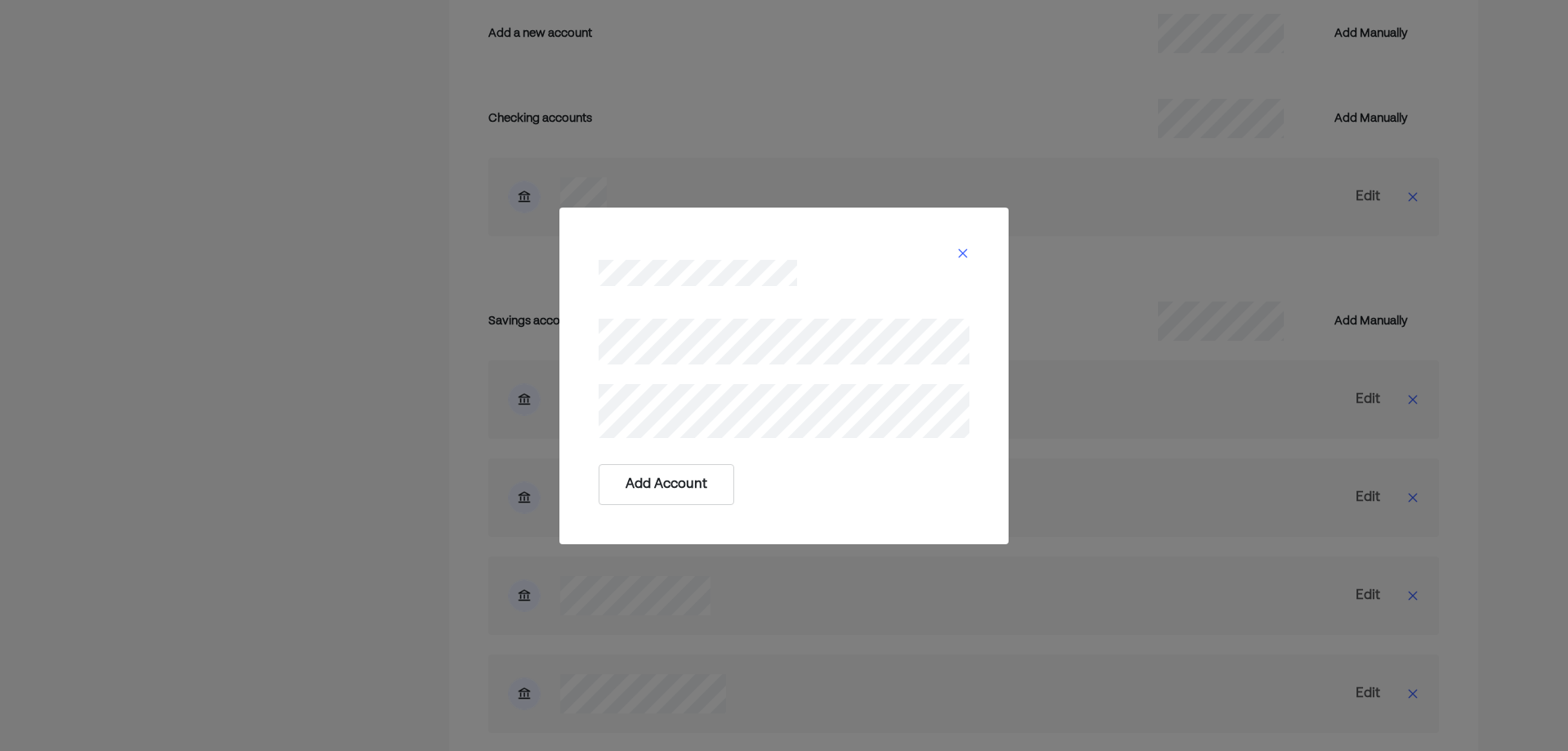
click at [678, 488] on button "Add Account" at bounding box center [666, 484] width 135 height 41
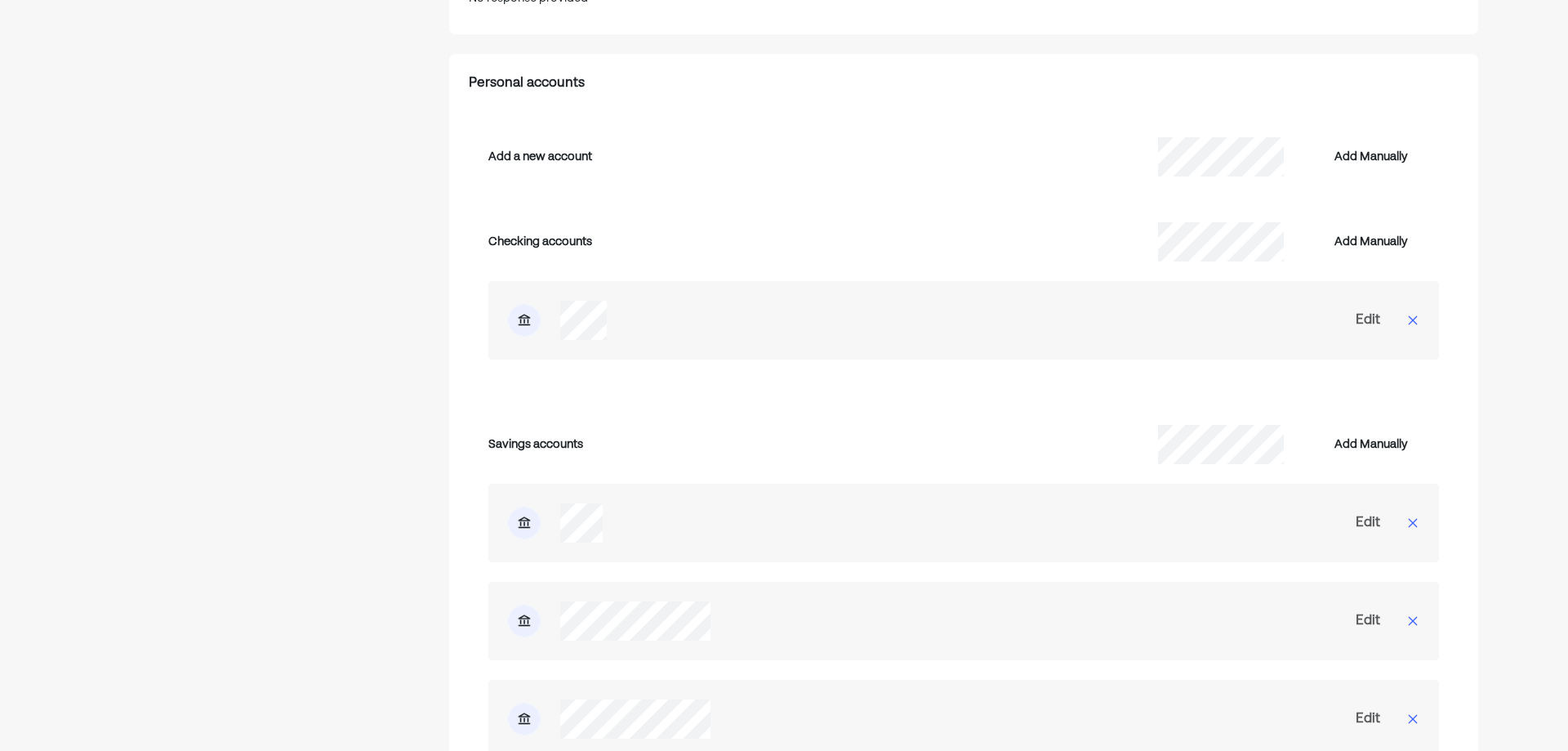
scroll to position [2499, 0]
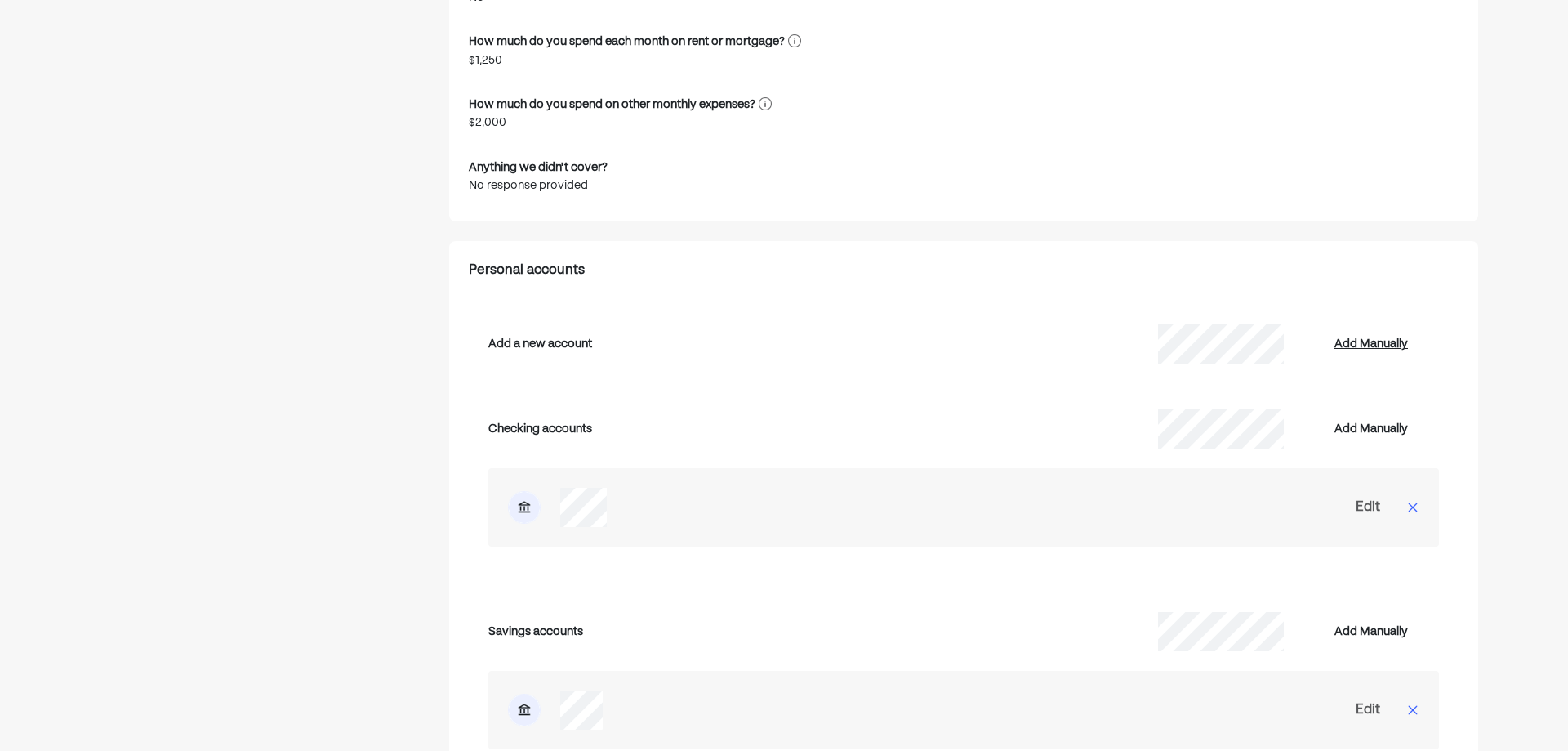
click at [1348, 334] on div "Add Manually" at bounding box center [1371, 344] width 73 height 20
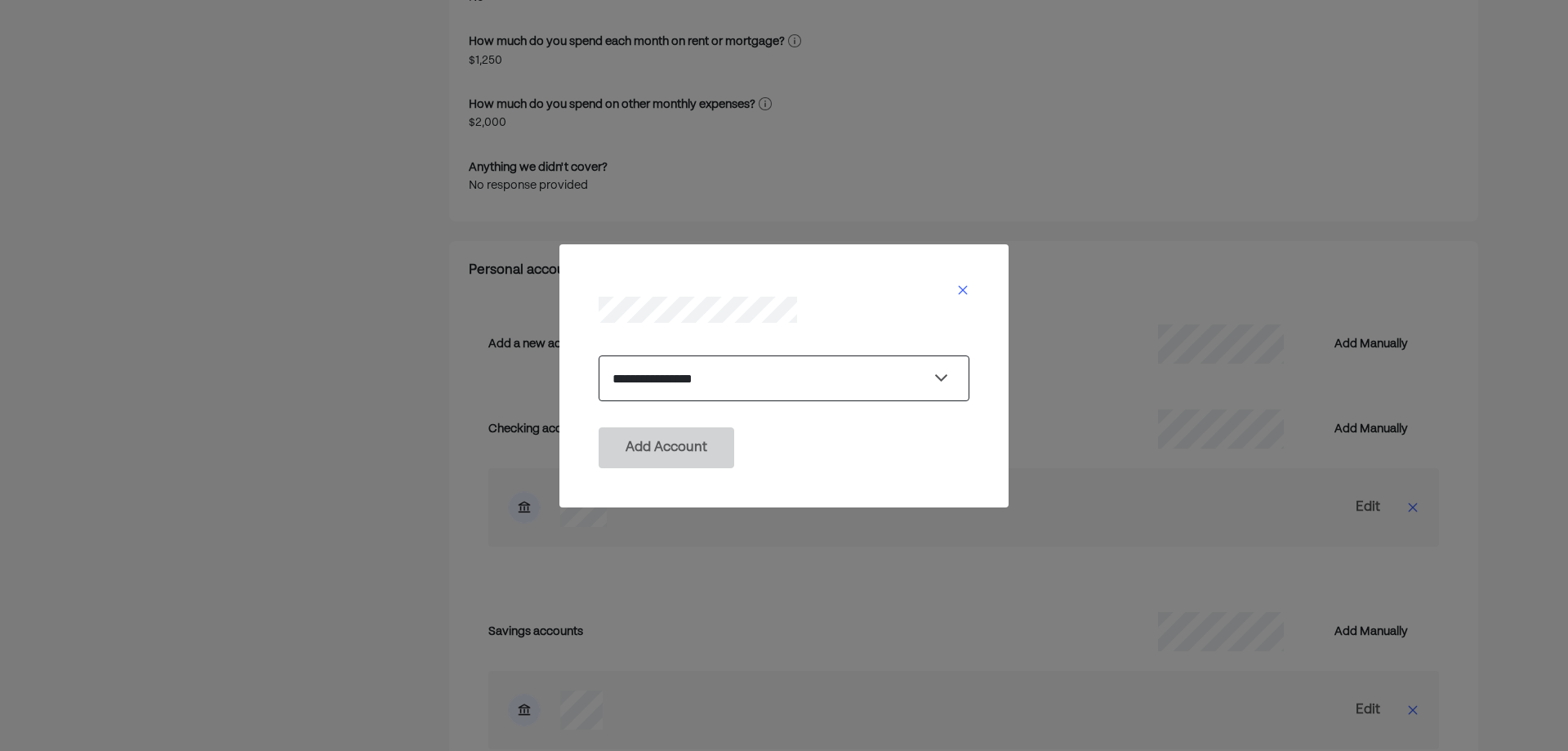
click at [778, 374] on select "**********" at bounding box center [784, 378] width 371 height 45
select select "********"
click at [599, 356] on select "**********" at bounding box center [784, 378] width 371 height 45
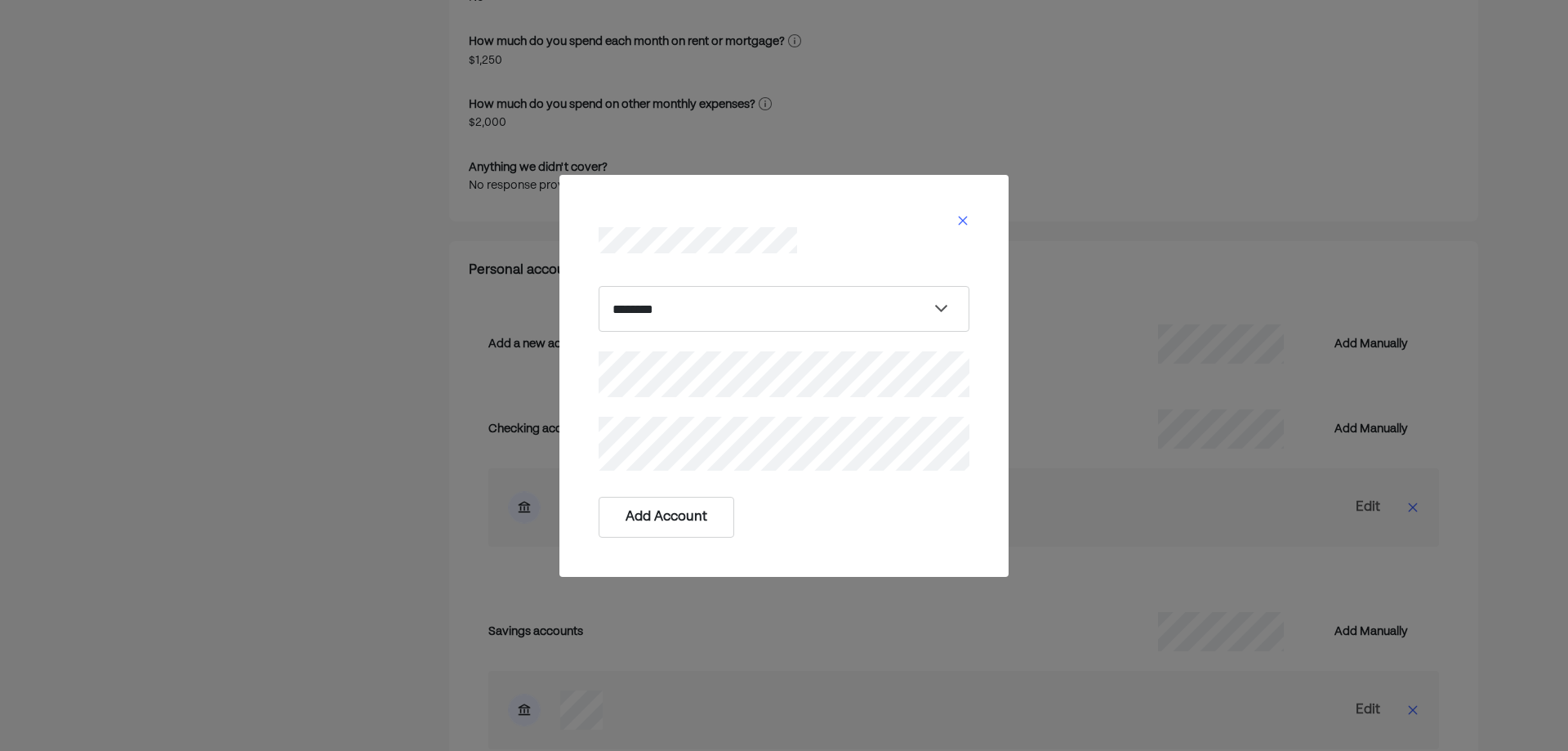
click at [648, 519] on button "Add Account" at bounding box center [666, 517] width 135 height 41
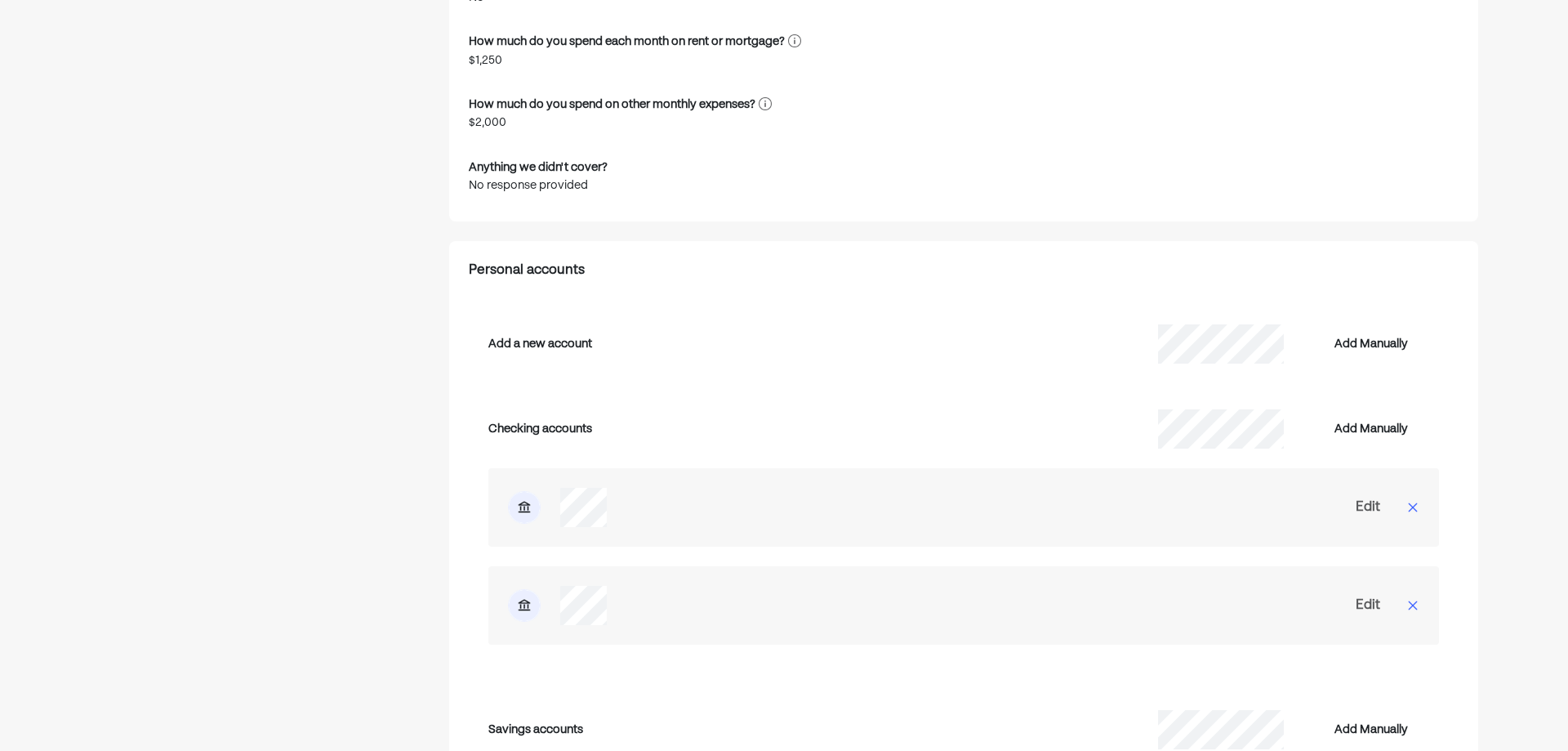
click at [1370, 596] on div "Edit" at bounding box center [1368, 606] width 25 height 20
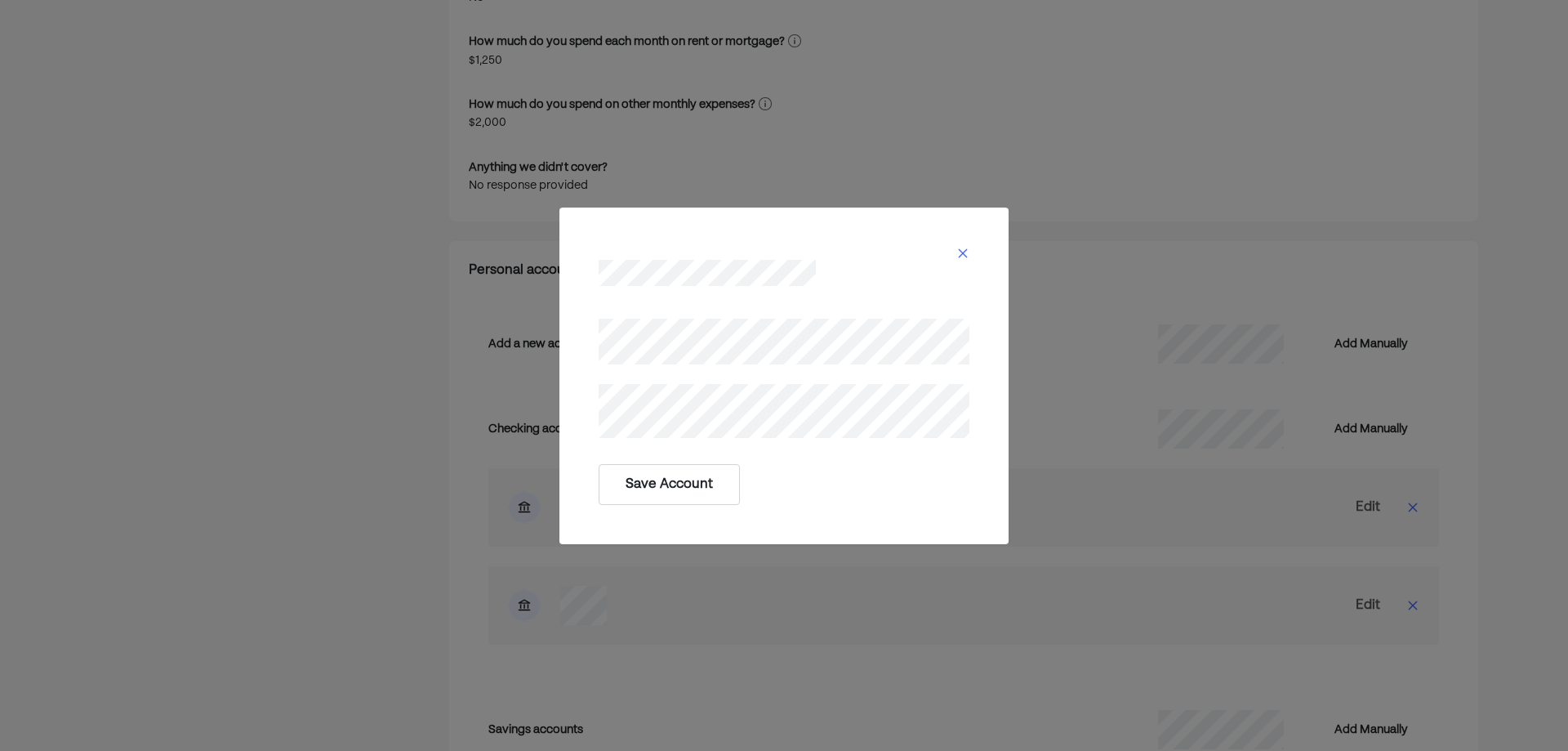
click at [661, 479] on button "Save Account" at bounding box center [669, 484] width 141 height 41
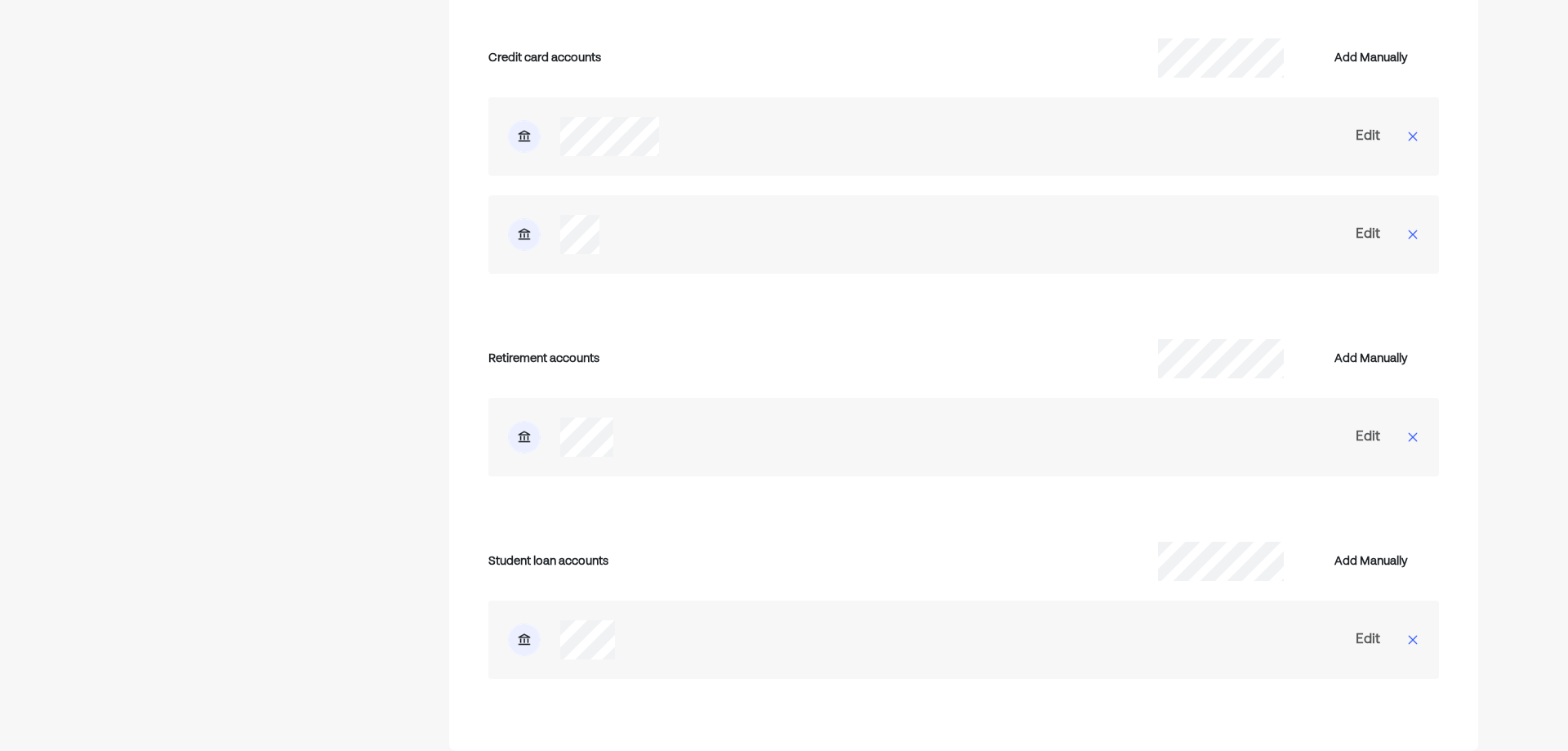
scroll to position [4558, 0]
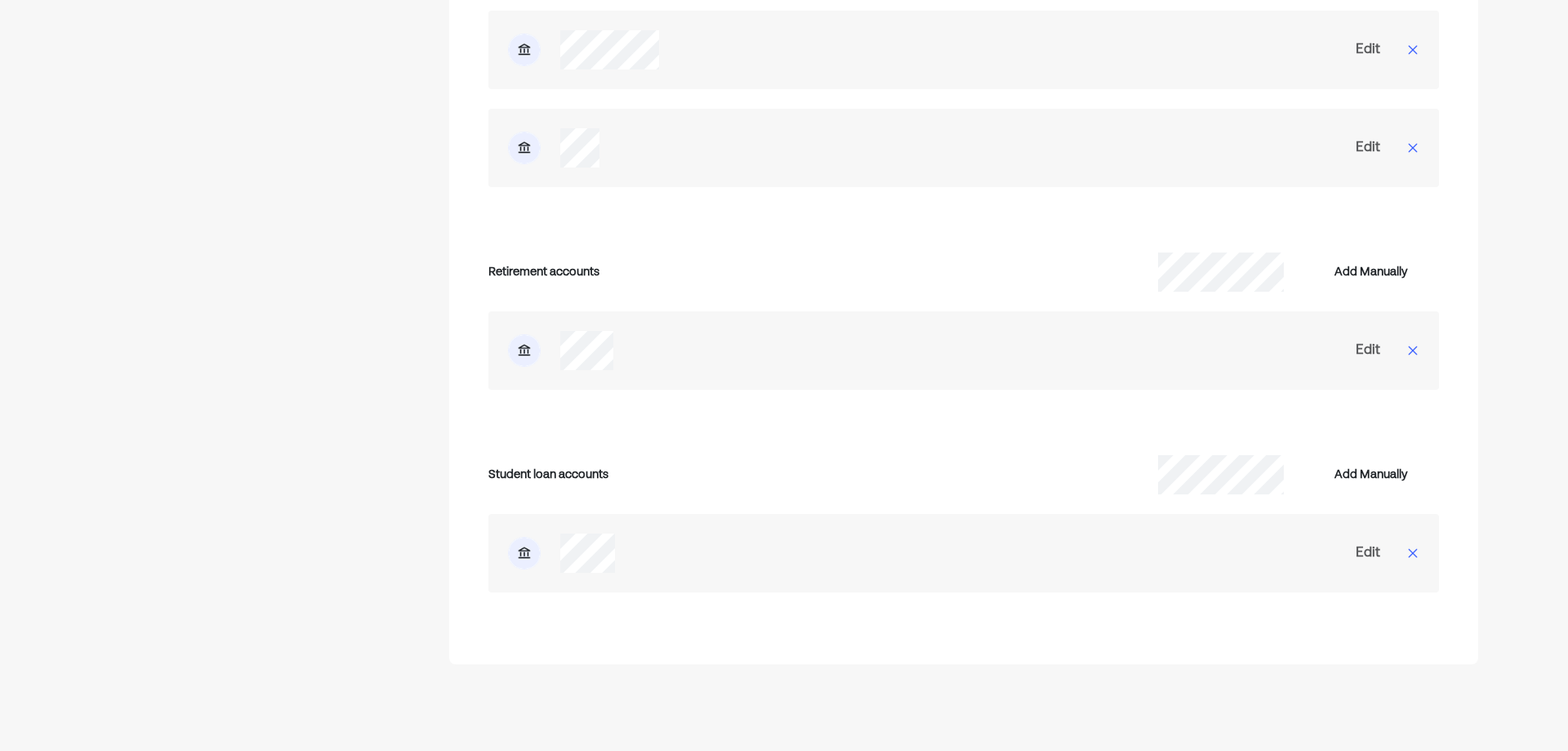
click at [1376, 341] on div "Edit" at bounding box center [1368, 351] width 25 height 20
select select "*********"
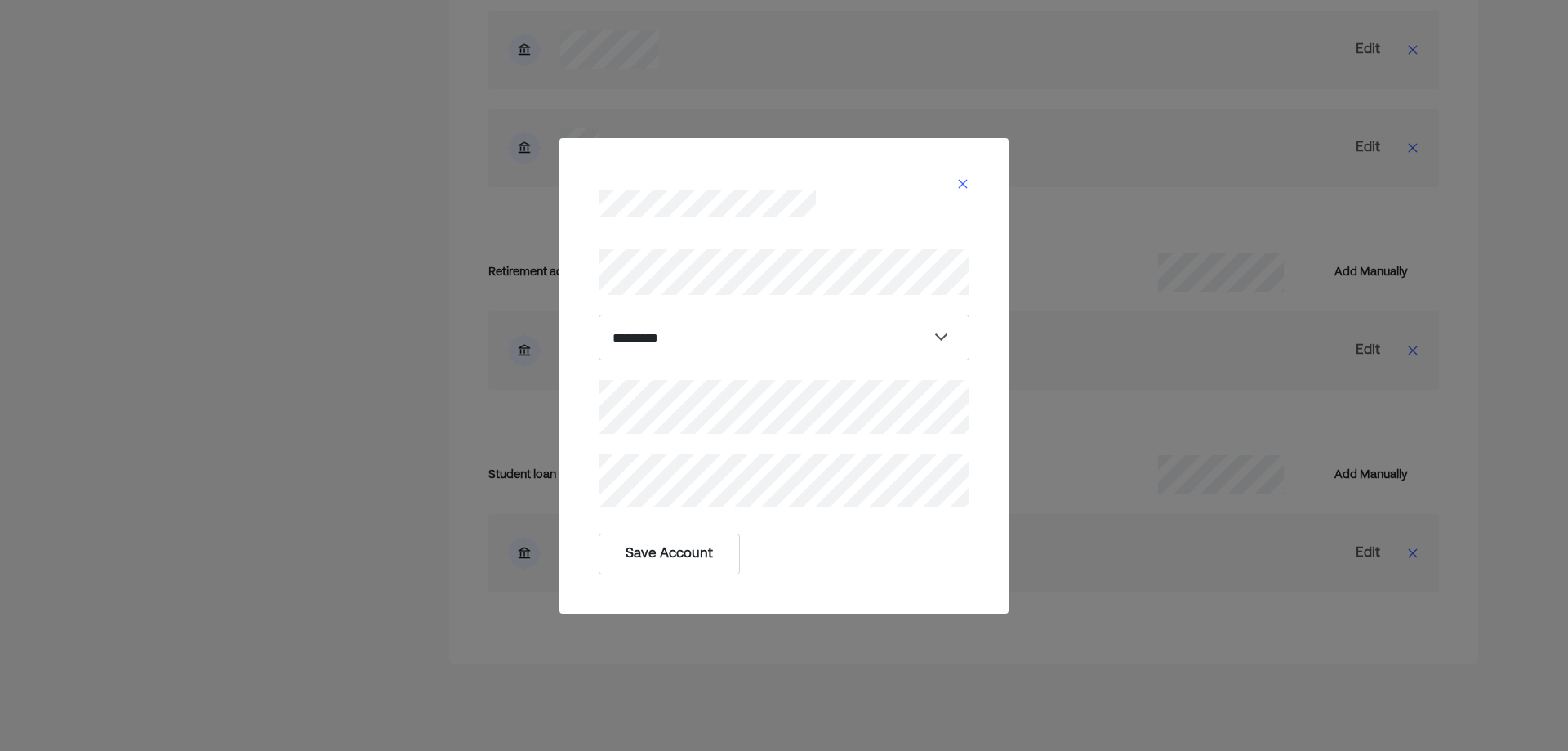
click at [654, 541] on button "Save Account" at bounding box center [669, 555] width 141 height 41
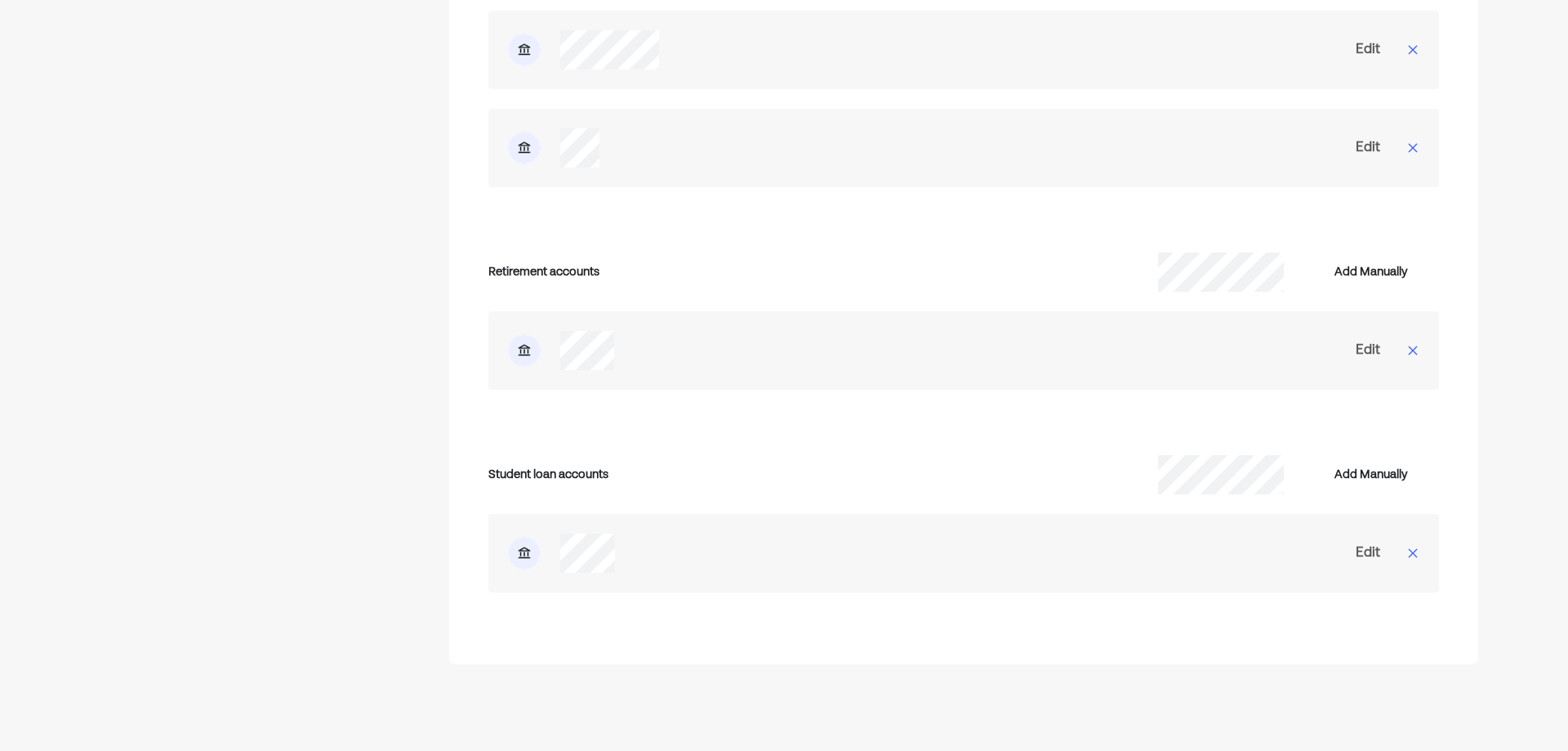
click at [1367, 543] on div "Edit" at bounding box center [1368, 553] width 25 height 20
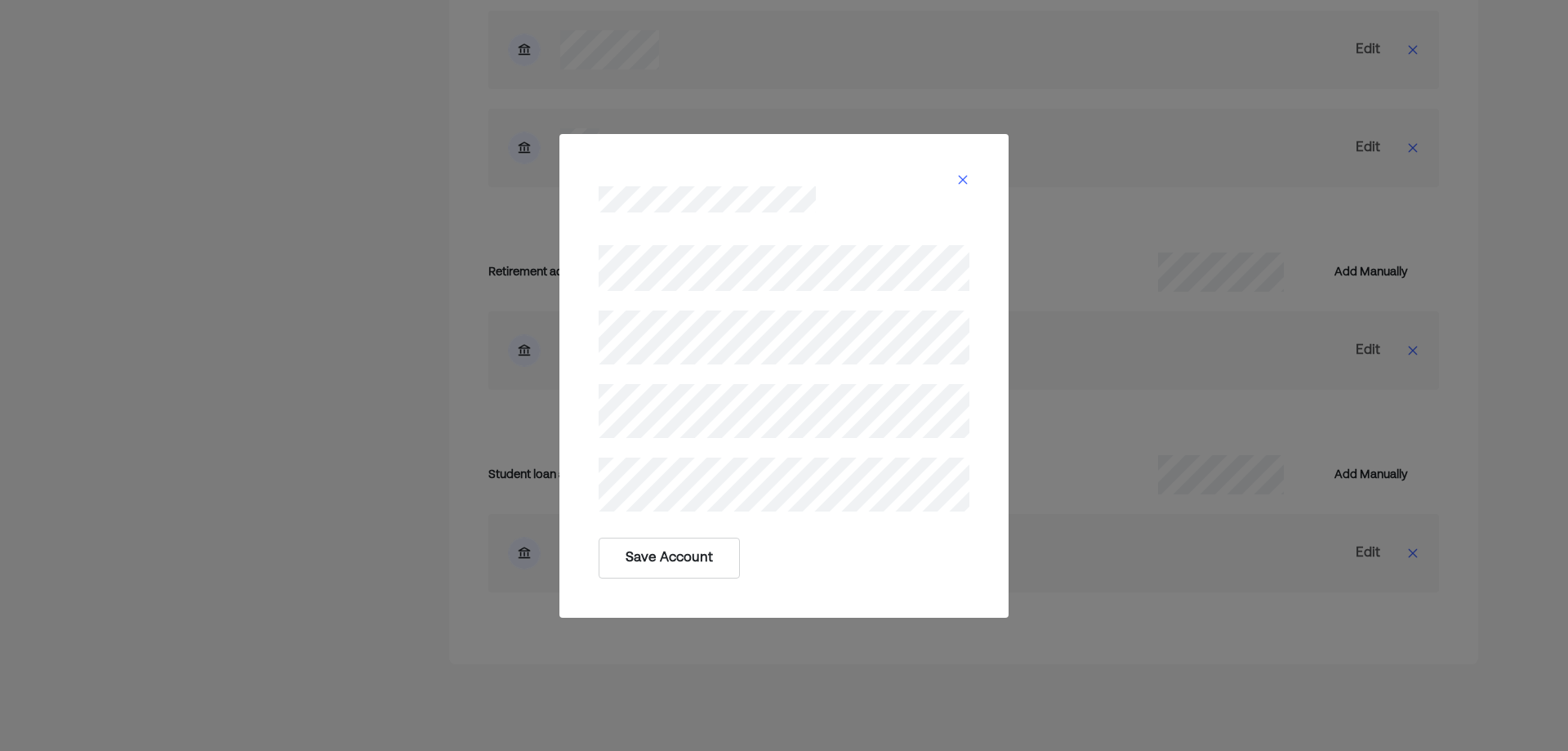
click at [667, 562] on button "Save Account" at bounding box center [669, 559] width 141 height 41
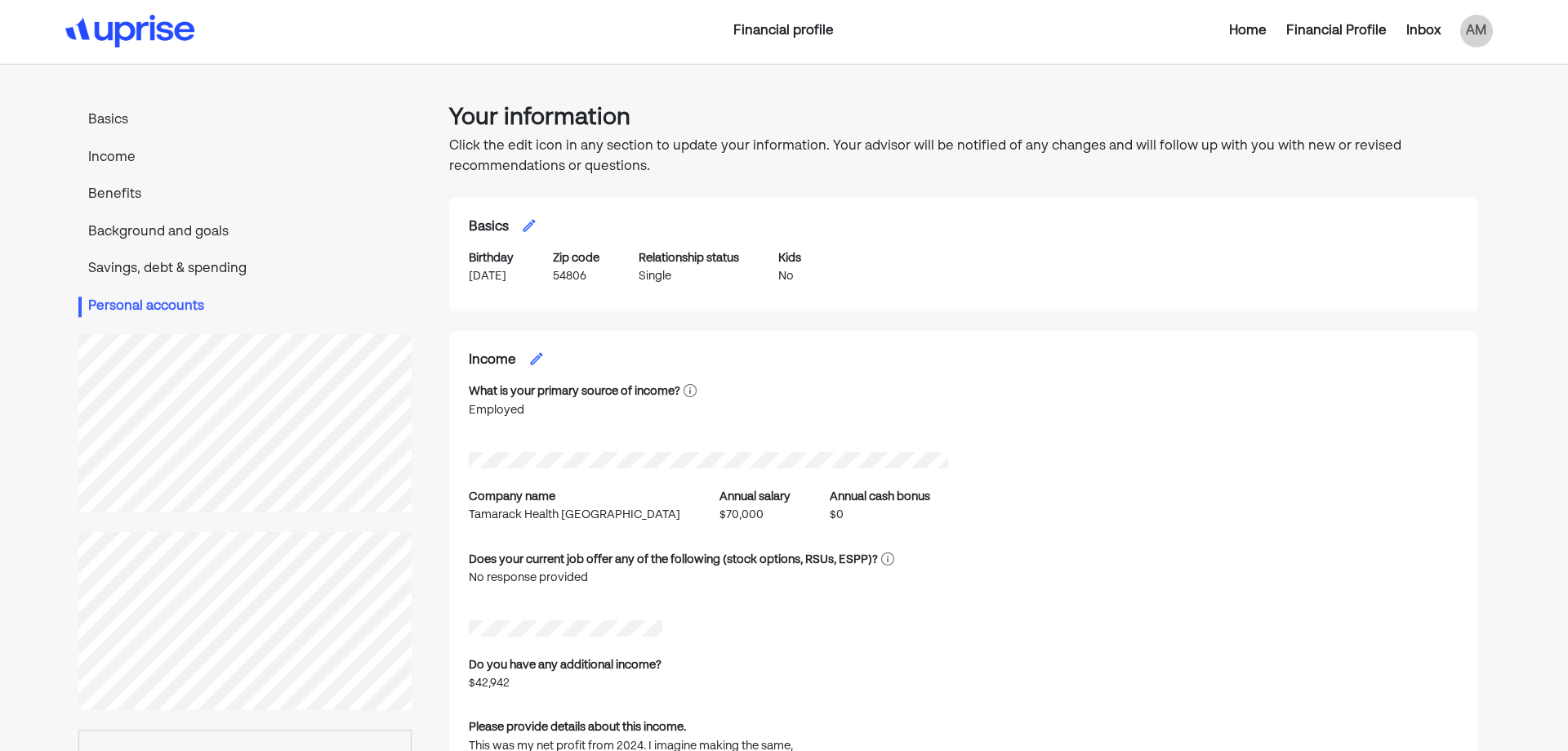
scroll to position [0, 0]
click at [114, 119] on p "Basics" at bounding box center [245, 123] width 333 height 21
click at [1333, 21] on div "Home Financial Profile Inbox AM" at bounding box center [1265, 33] width 474 height 33
click at [1326, 38] on div "Financial Profile" at bounding box center [1337, 33] width 101 height 20
click at [1324, 36] on div "Financial Profile" at bounding box center [1337, 33] width 101 height 20
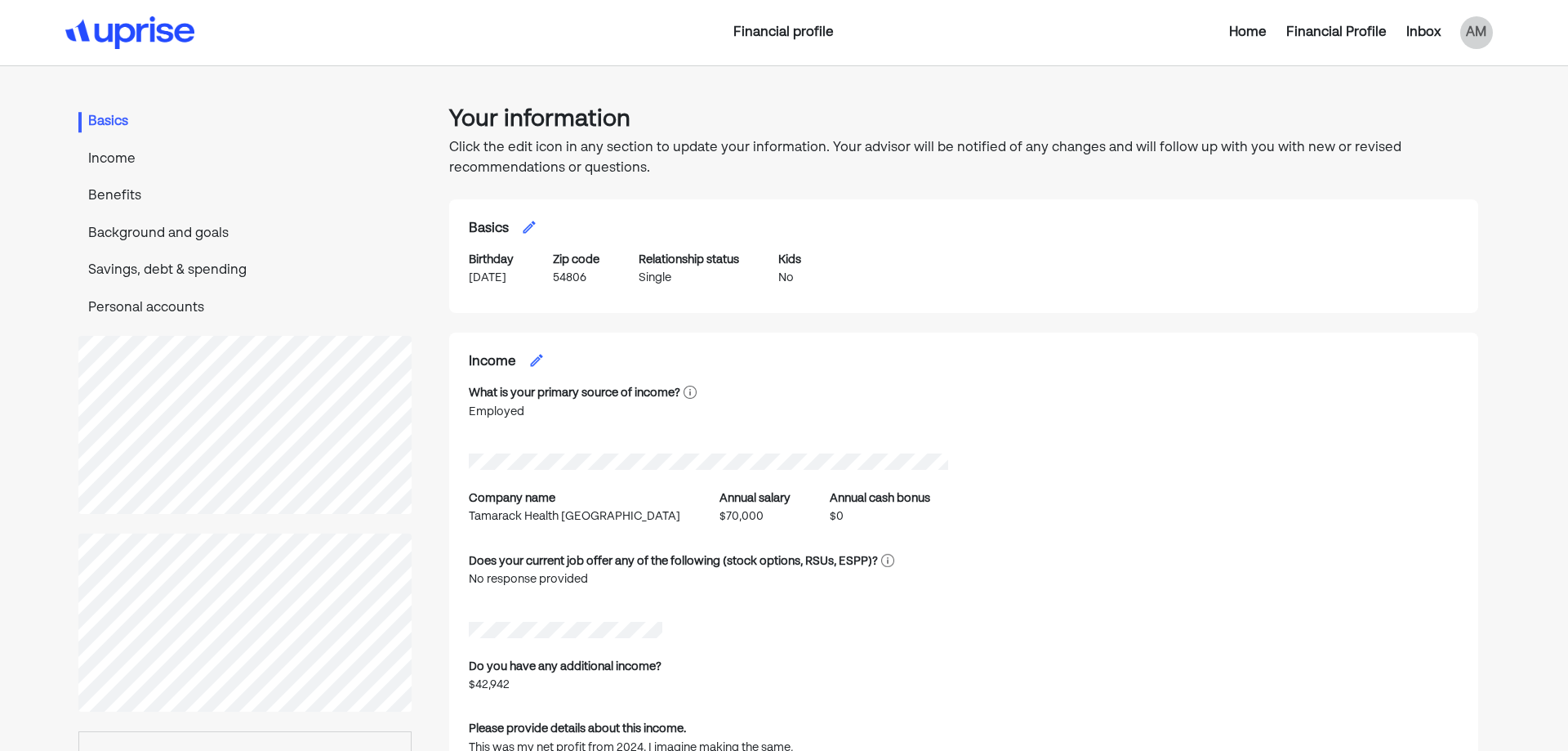
click at [1252, 31] on div "Home" at bounding box center [1248, 33] width 38 height 20
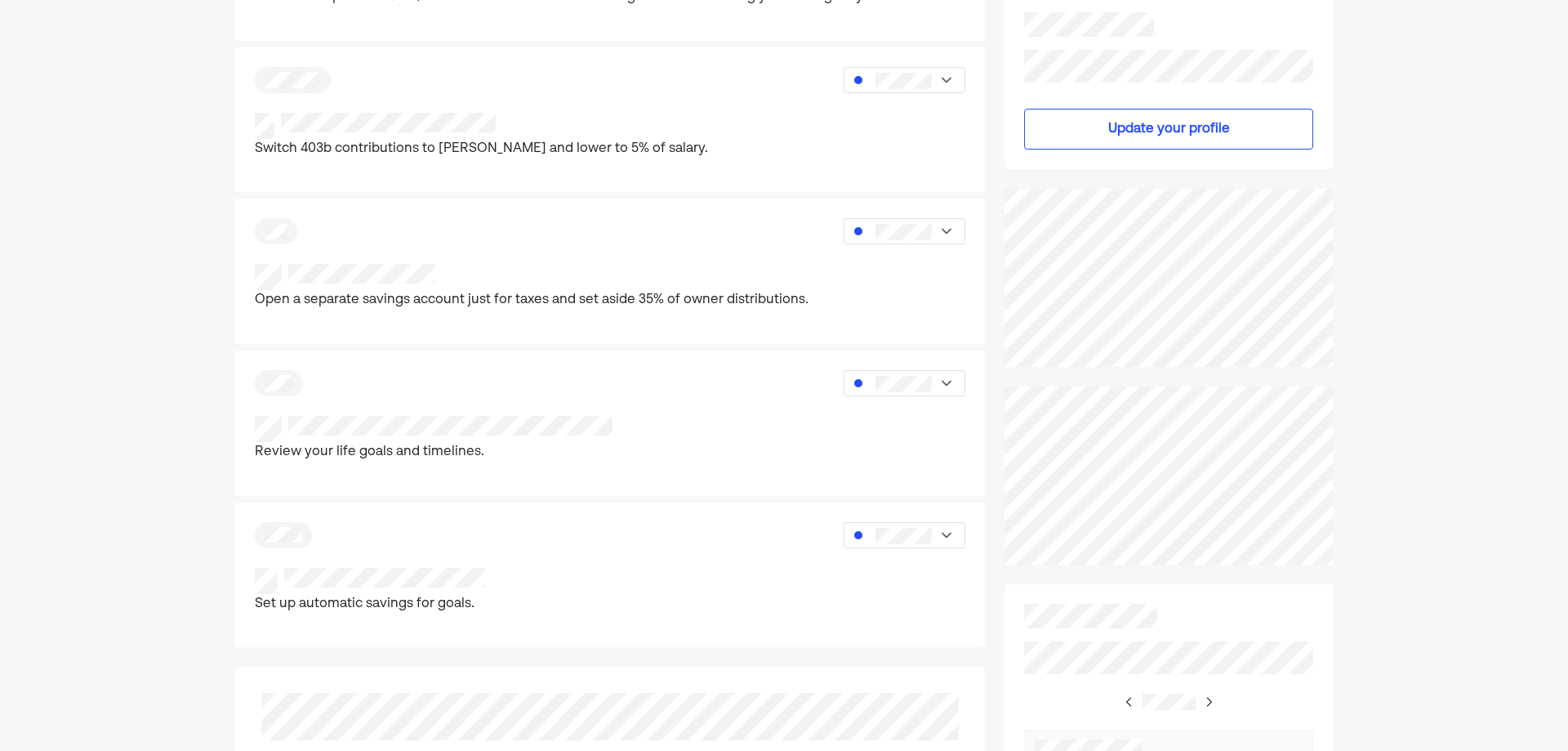
scroll to position [572, 0]
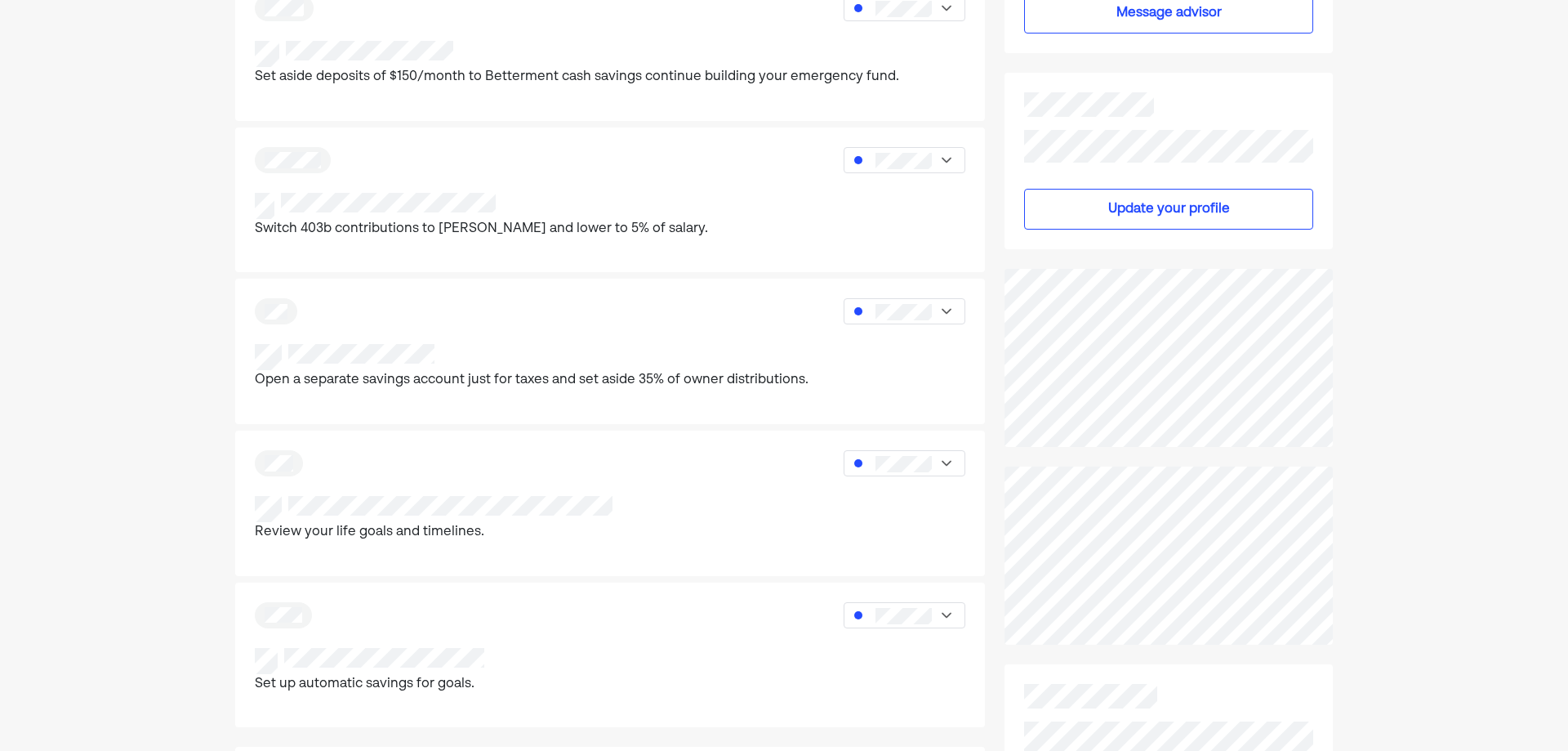
scroll to position [490, 0]
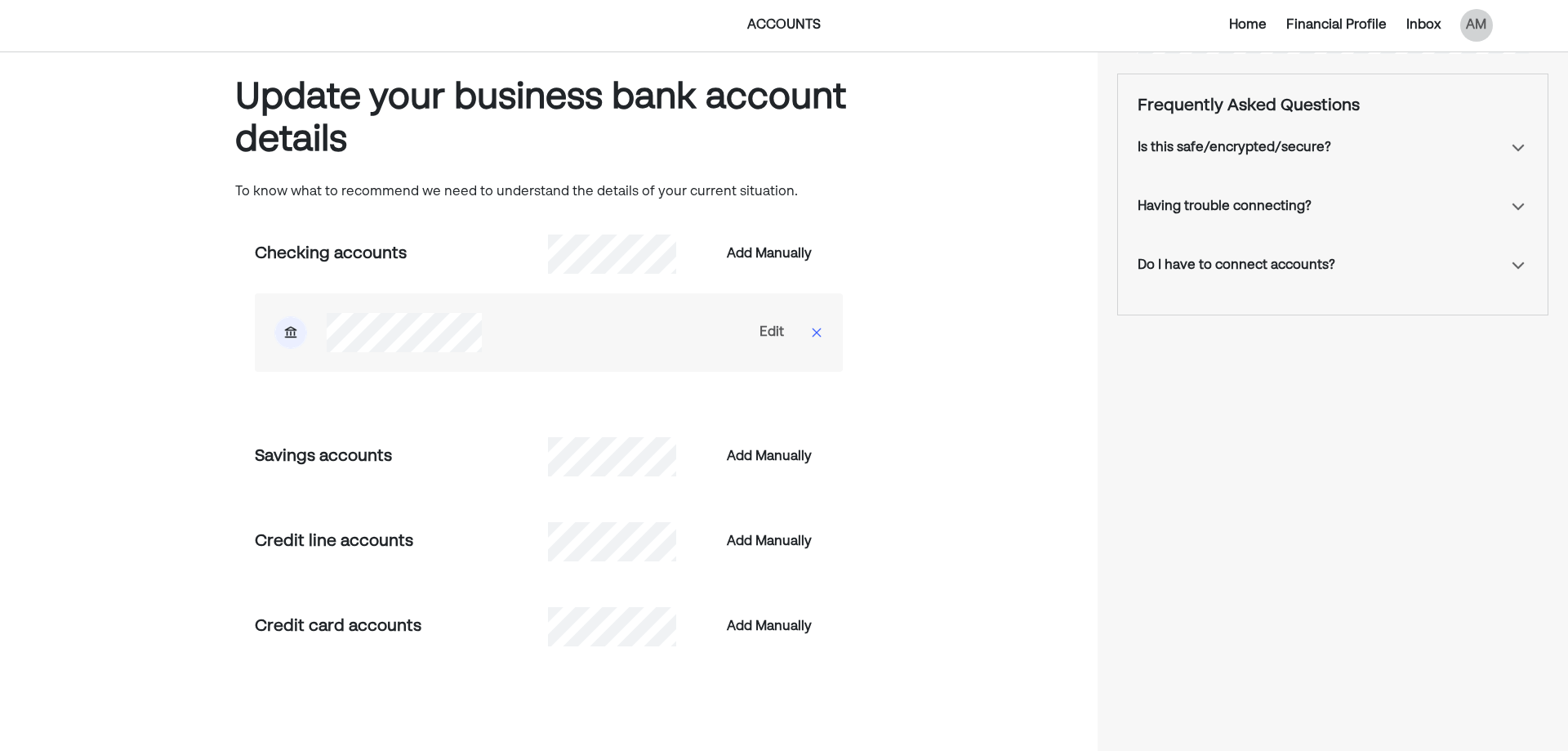
scroll to position [198, 0]
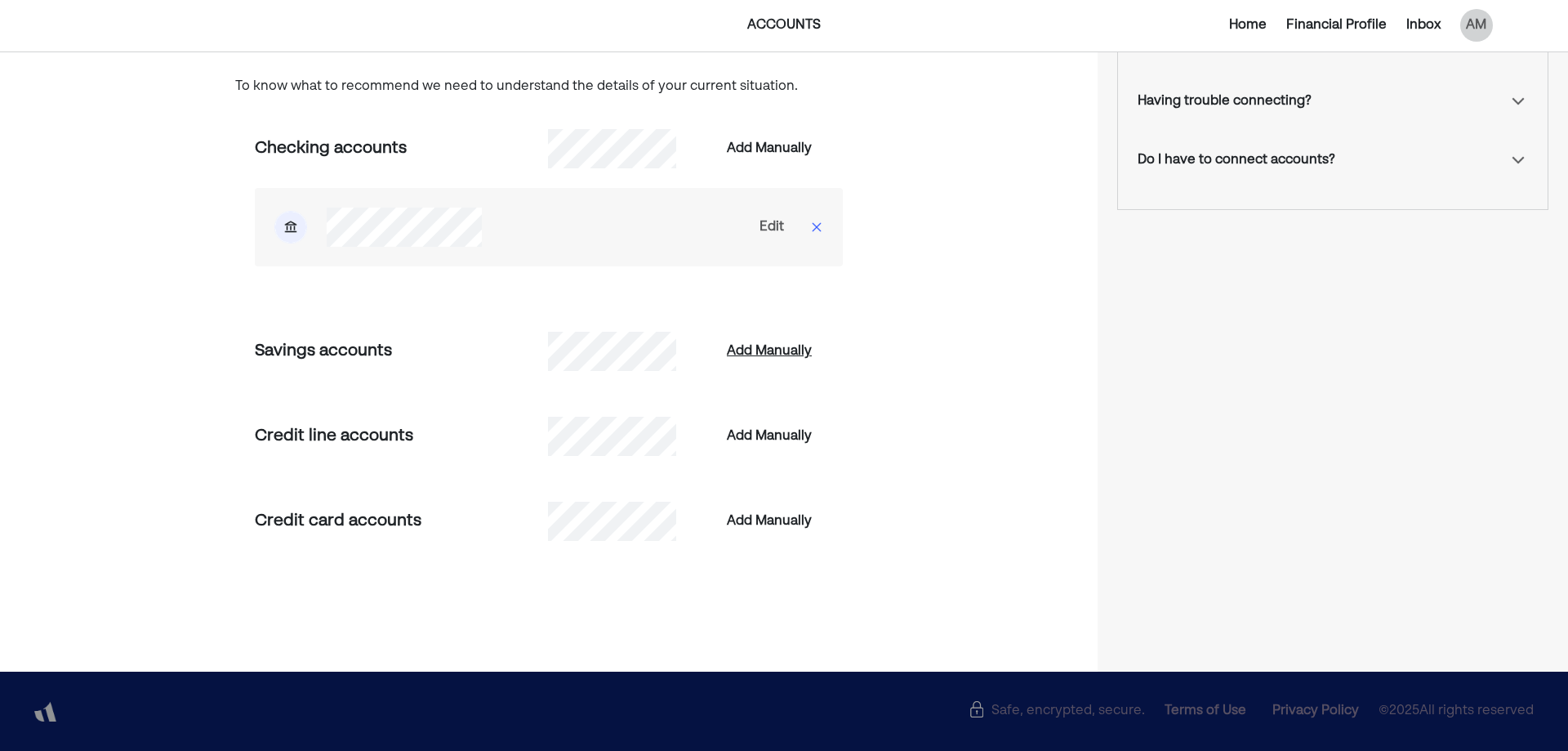
click at [772, 354] on div "Add Manually" at bounding box center [769, 352] width 85 height 20
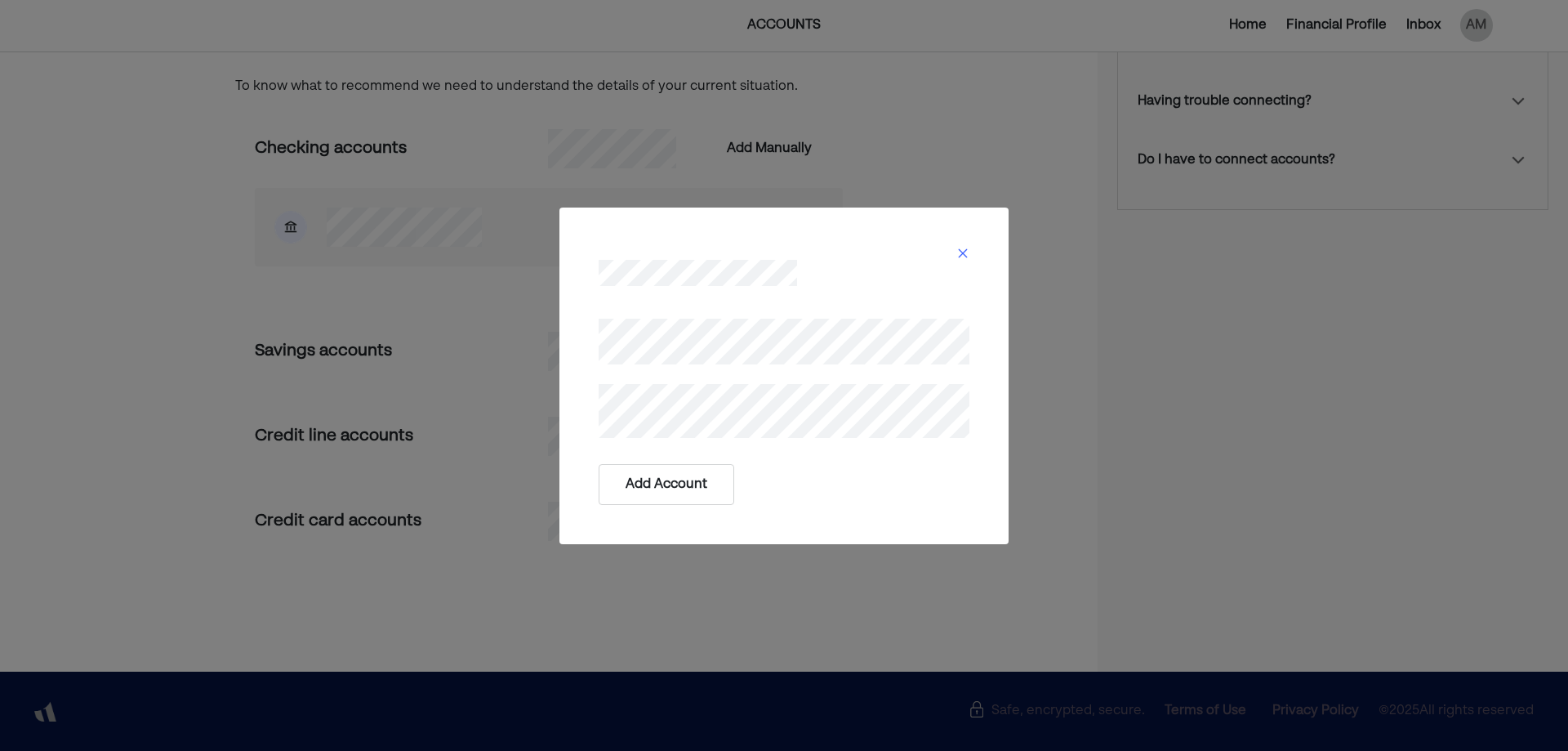
click at [695, 497] on button "Add Account" at bounding box center [666, 484] width 135 height 41
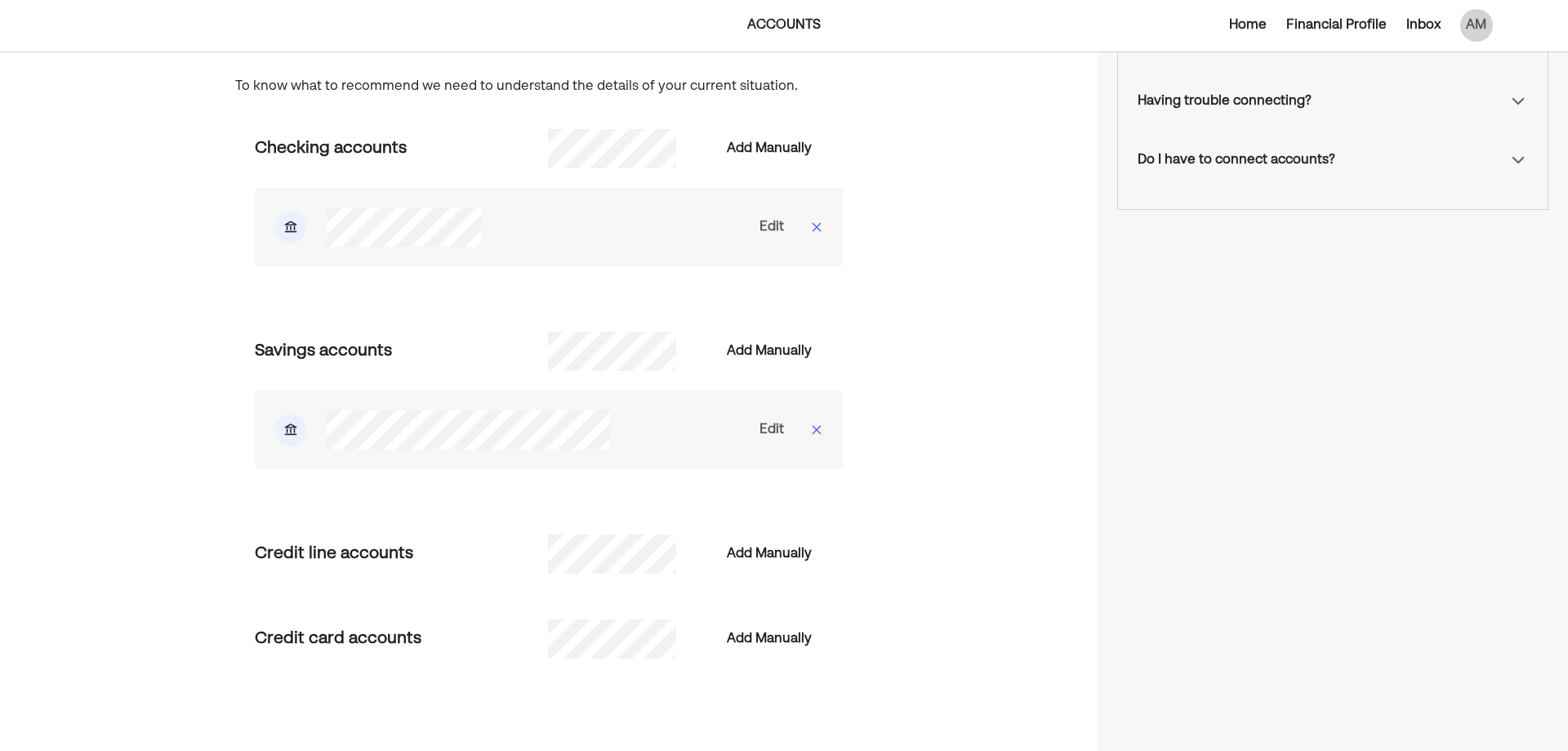
click at [764, 219] on div "Edit" at bounding box center [772, 227] width 25 height 20
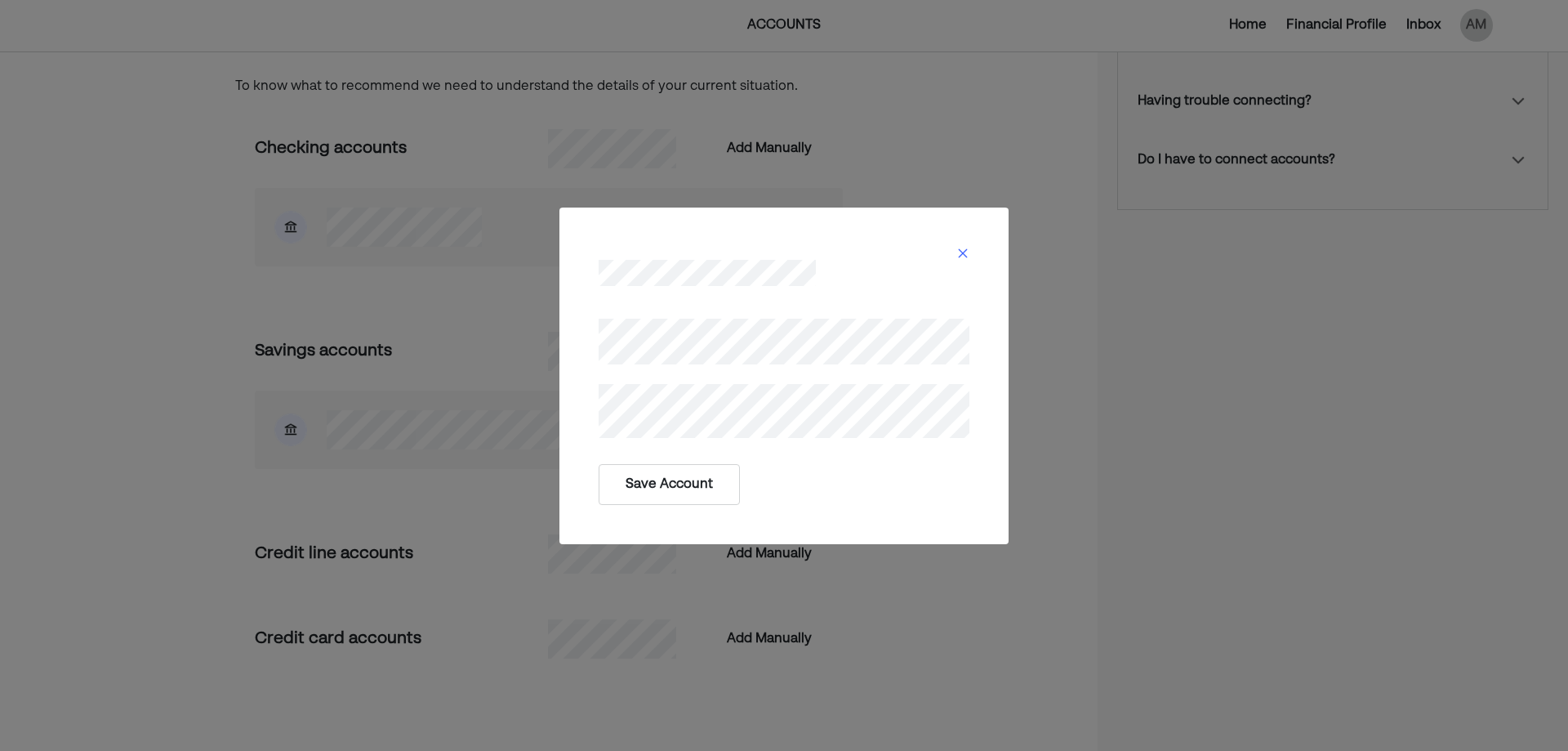
click at [669, 488] on button "Save Account" at bounding box center [669, 484] width 141 height 41
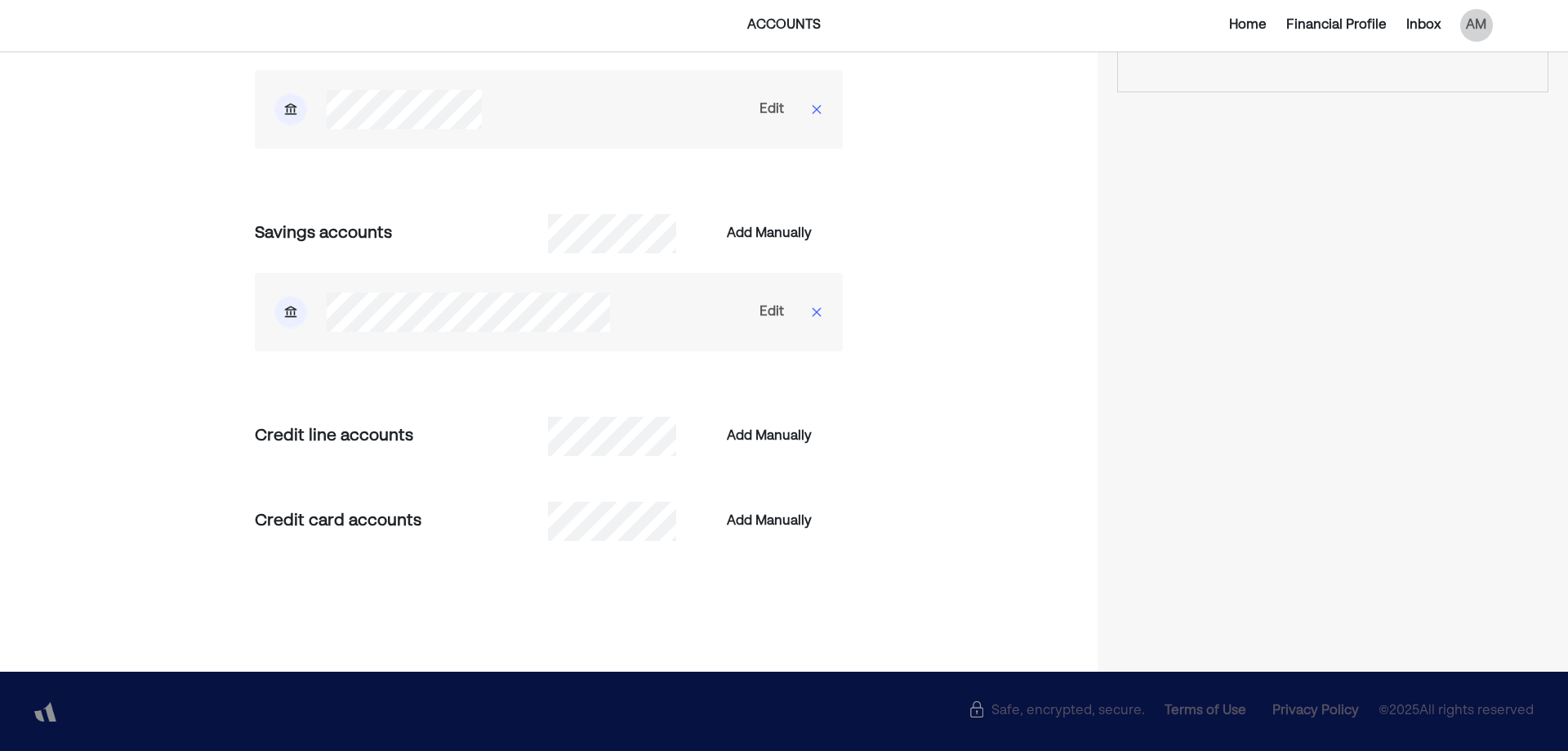
scroll to position [0, 0]
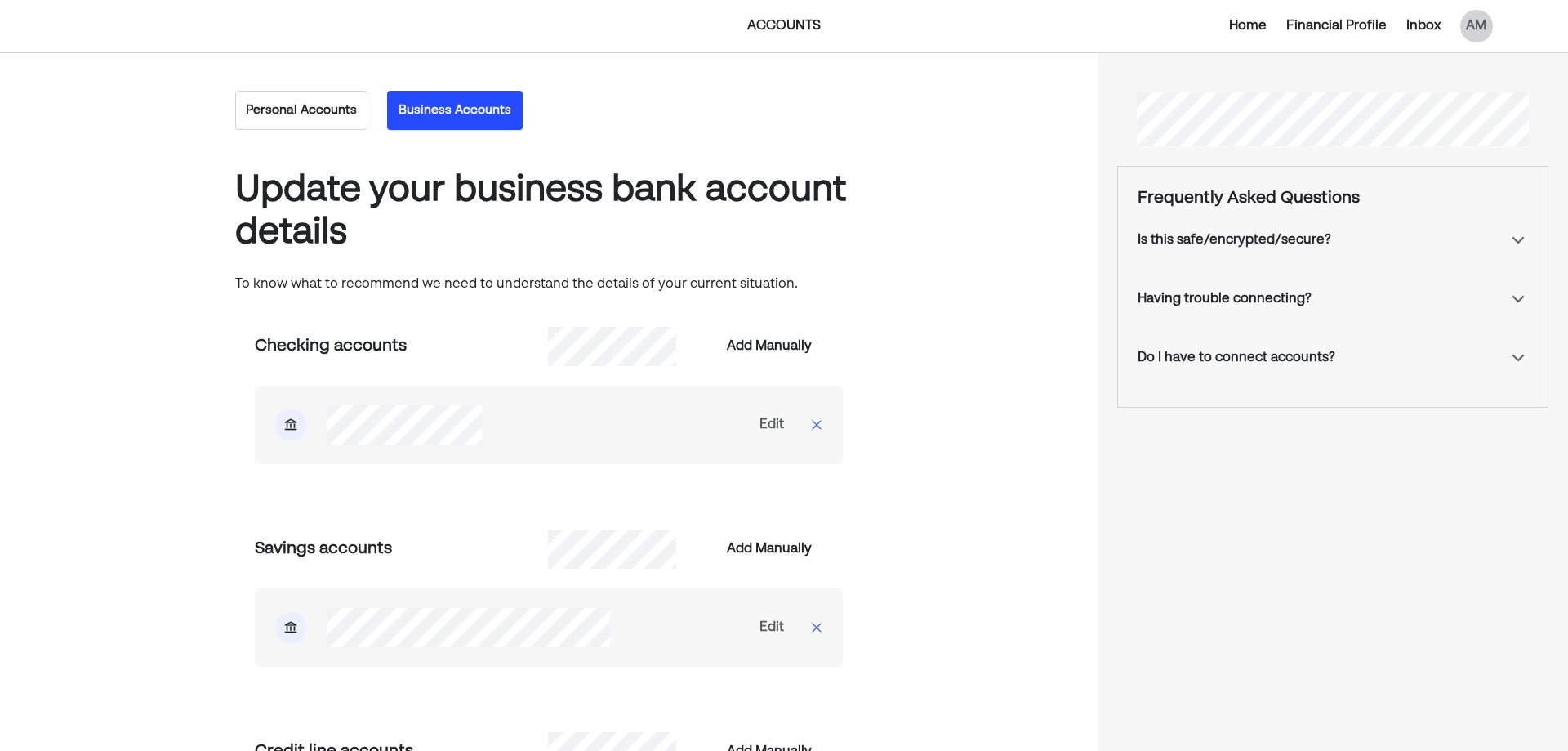
click at [301, 119] on button "Personal Accounts" at bounding box center [301, 111] width 132 height 40
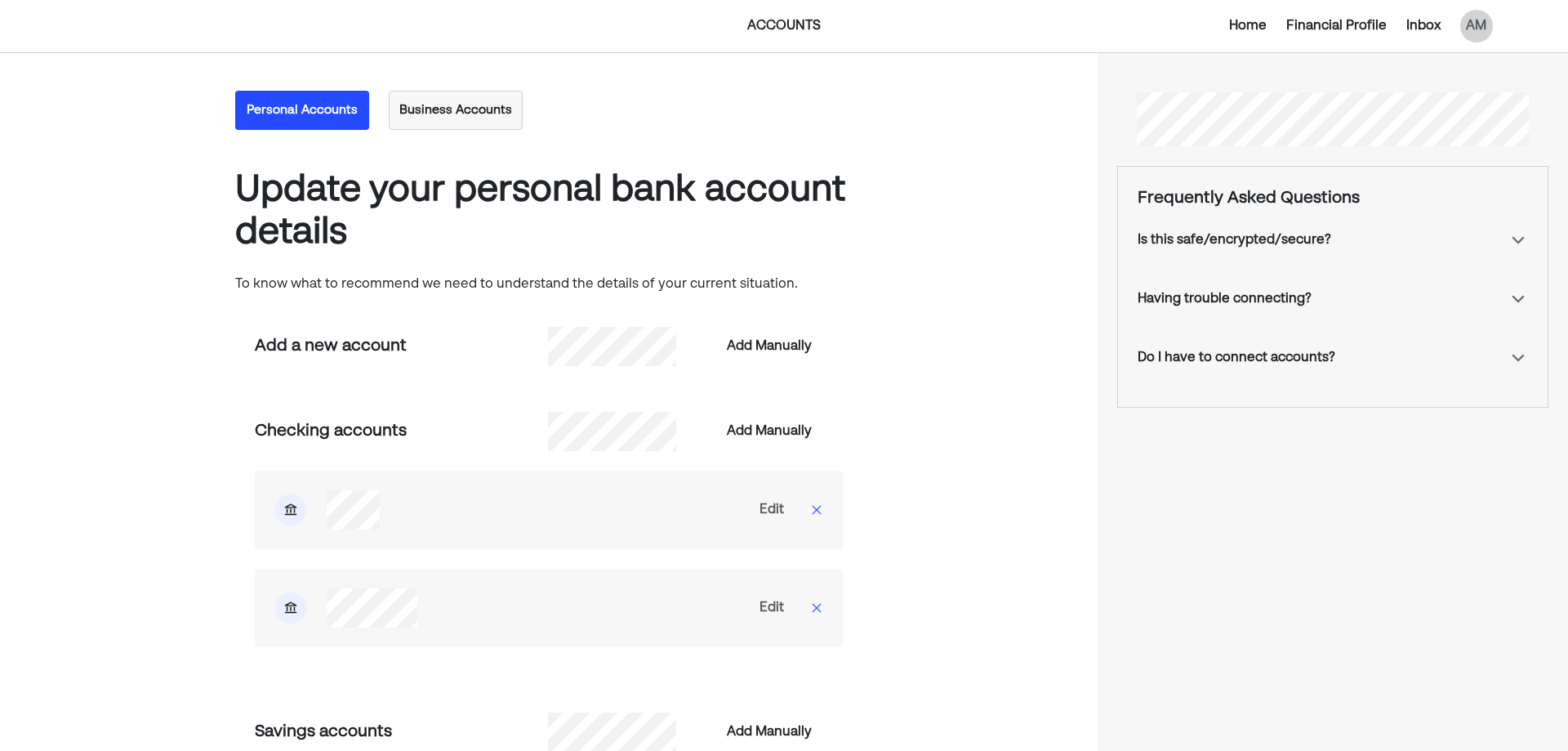
click at [818, 607] on img at bounding box center [817, 608] width 13 height 13
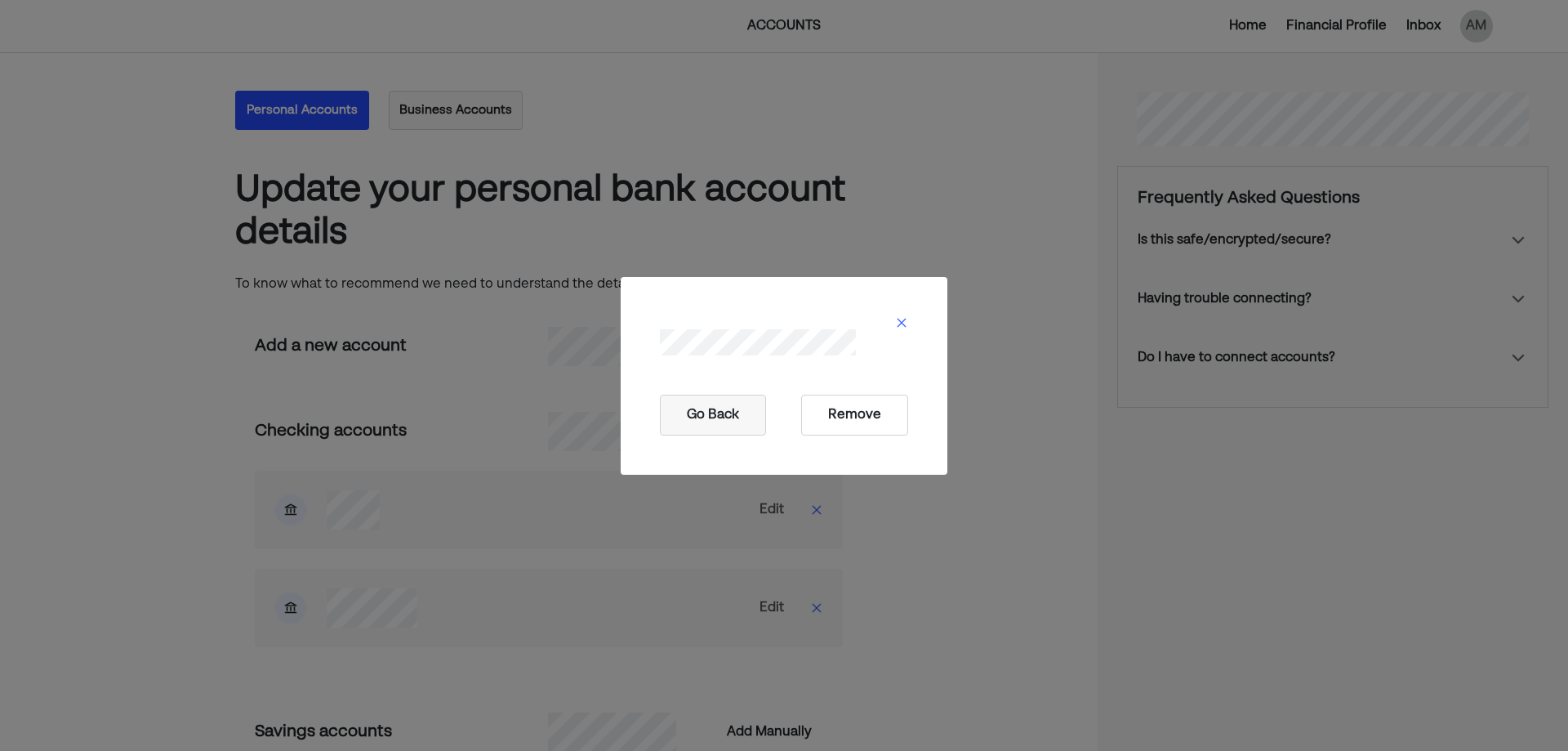
click at [869, 410] on button "Remove" at bounding box center [855, 415] width 107 height 41
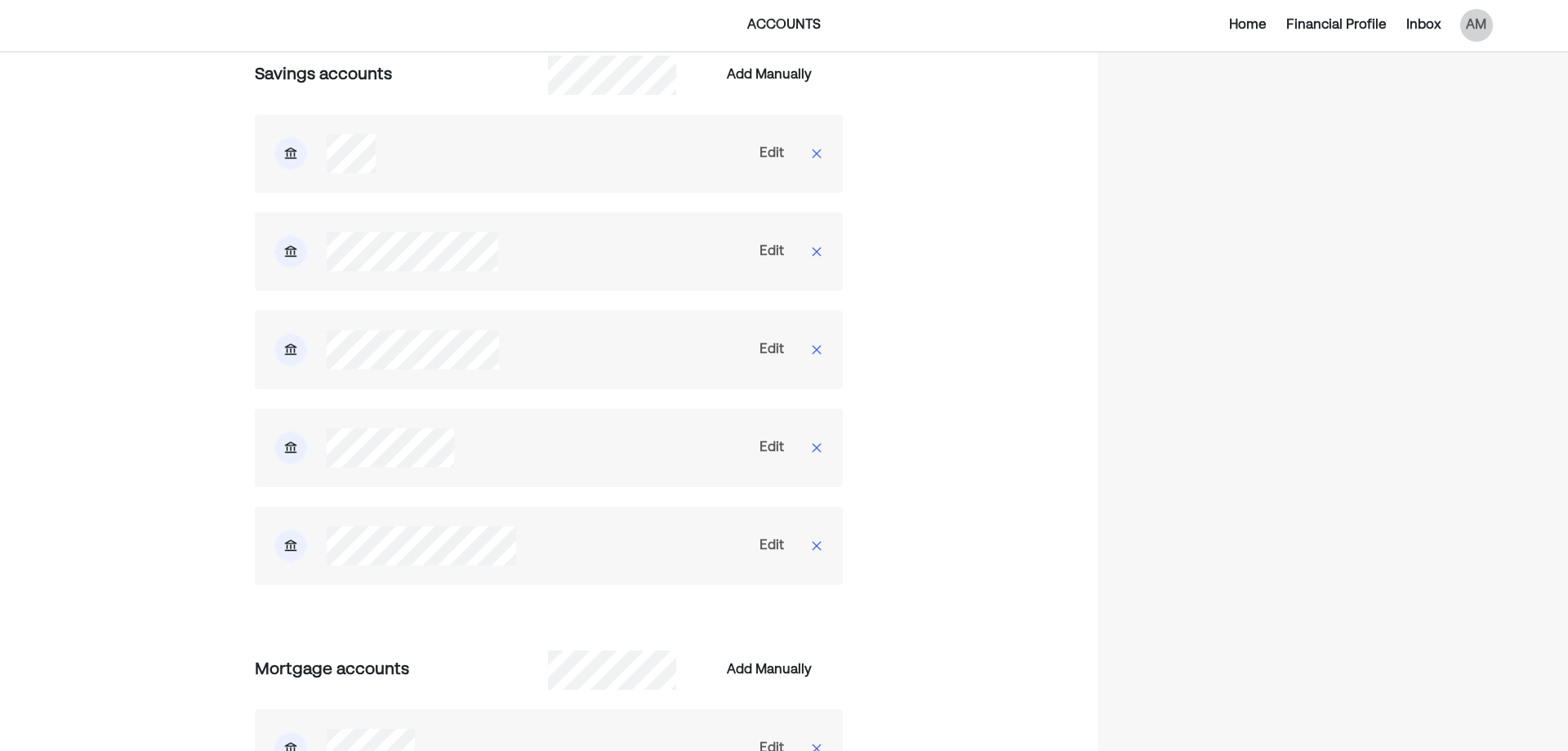
scroll to position [572, 0]
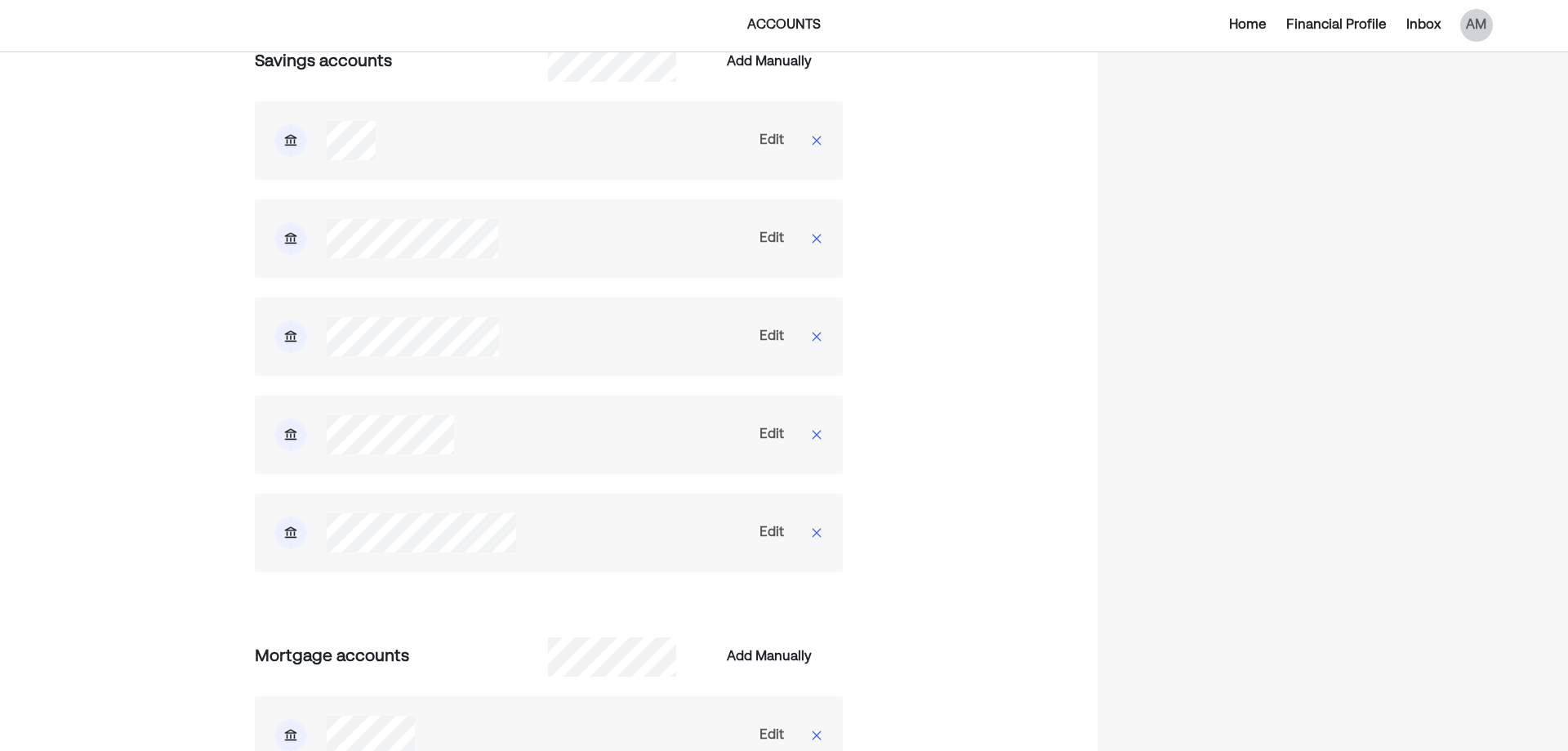
click at [812, 433] on img at bounding box center [817, 435] width 13 height 13
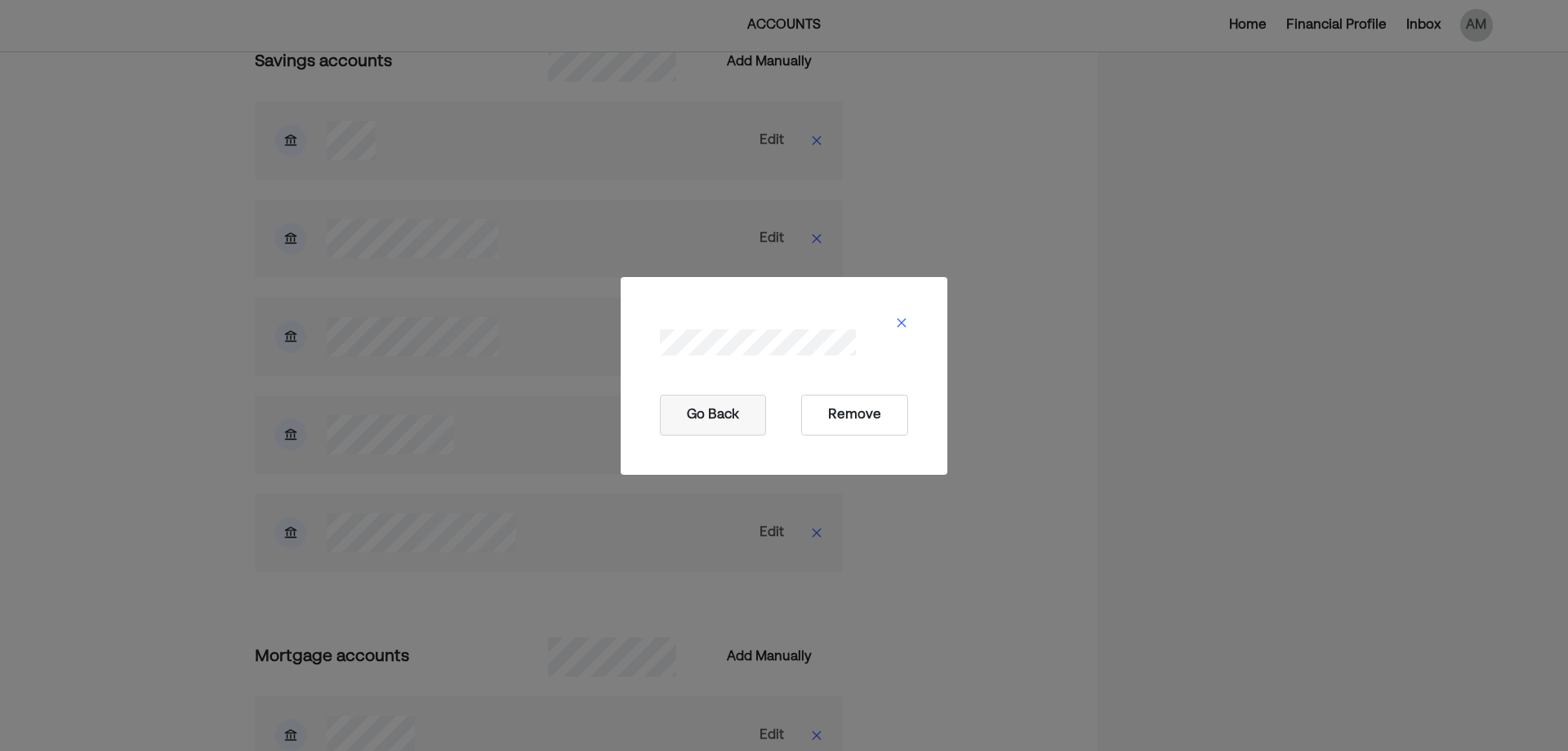
click at [826, 405] on button "Remove" at bounding box center [855, 415] width 107 height 41
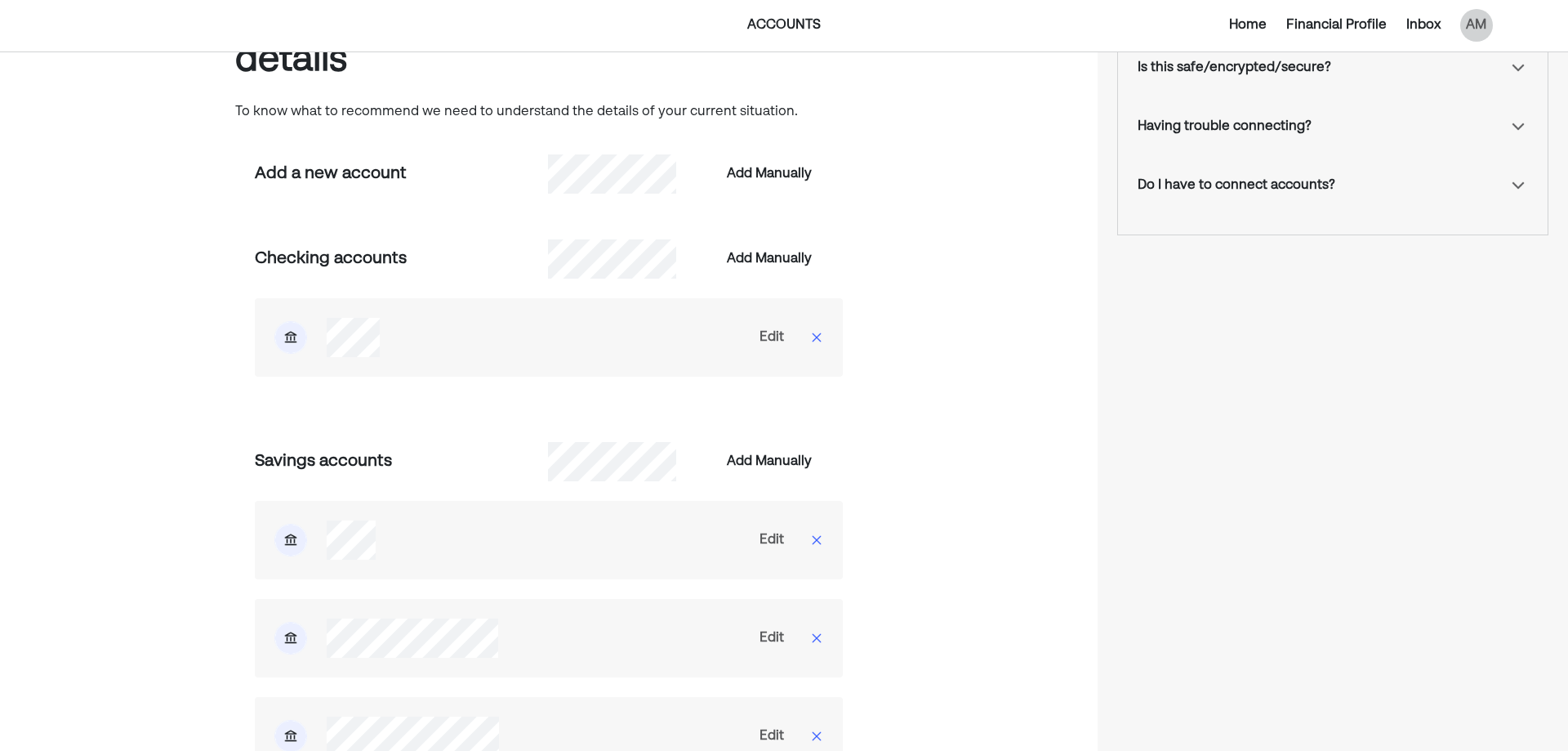
scroll to position [0, 0]
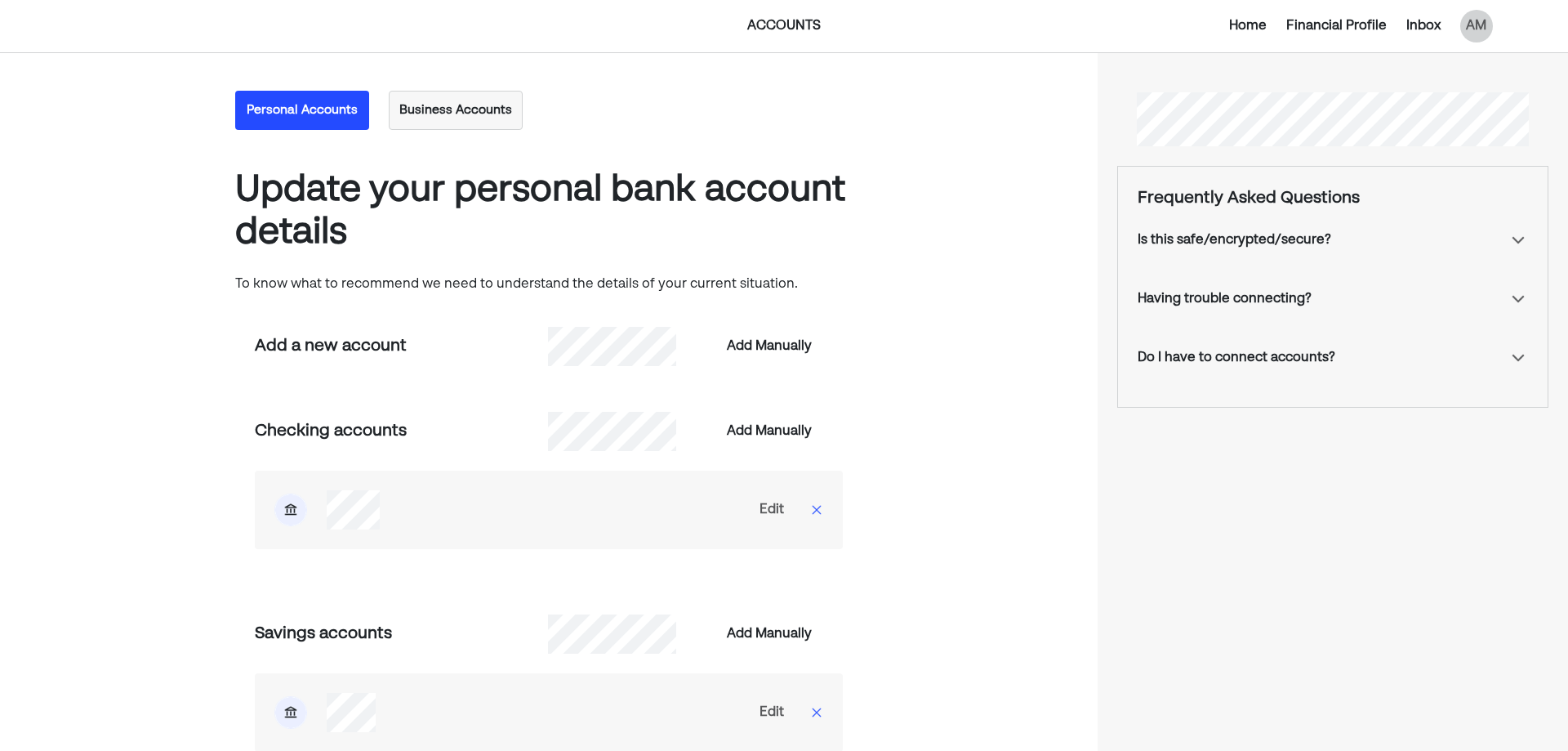
click at [1254, 27] on div "Home" at bounding box center [1248, 26] width 38 height 20
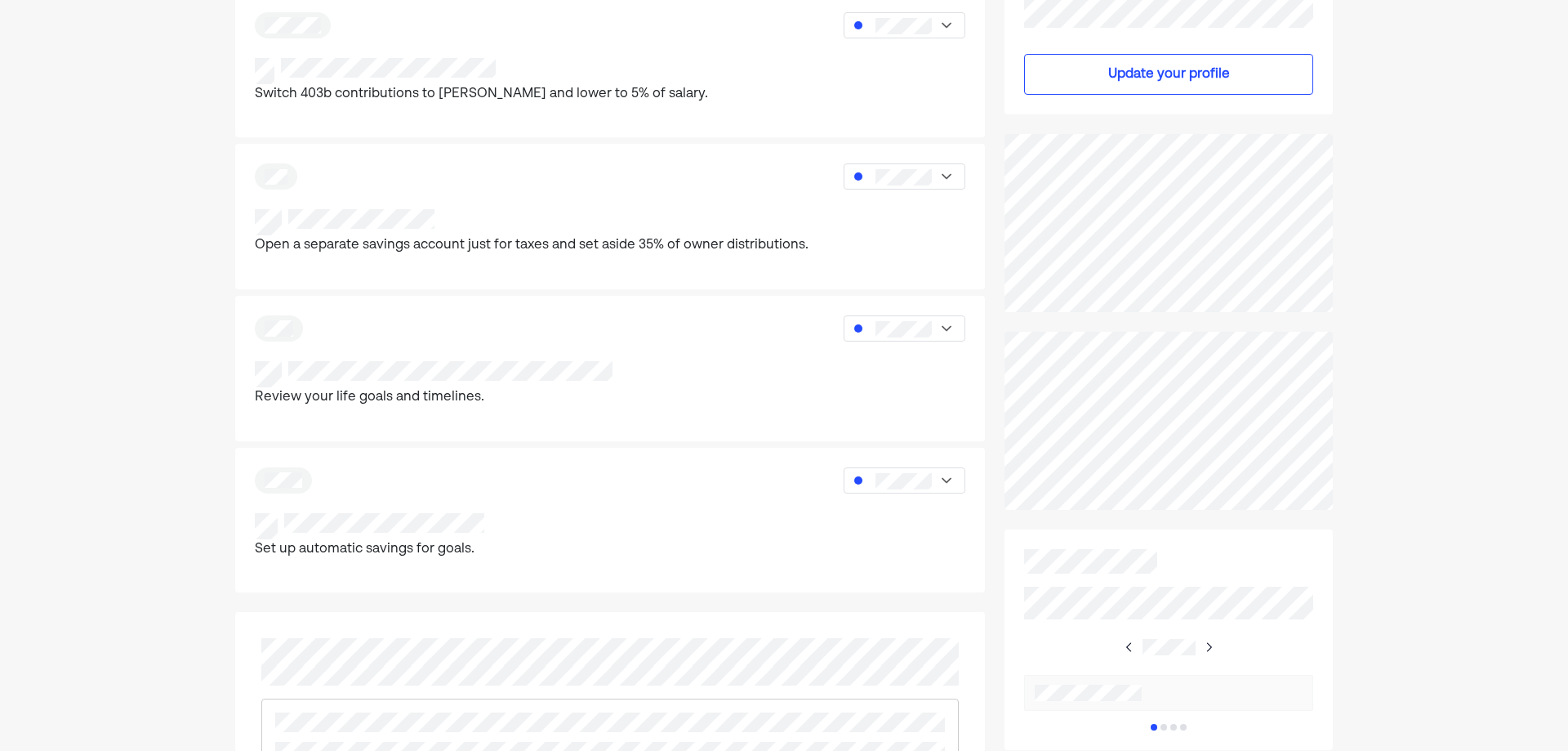
scroll to position [327, 0]
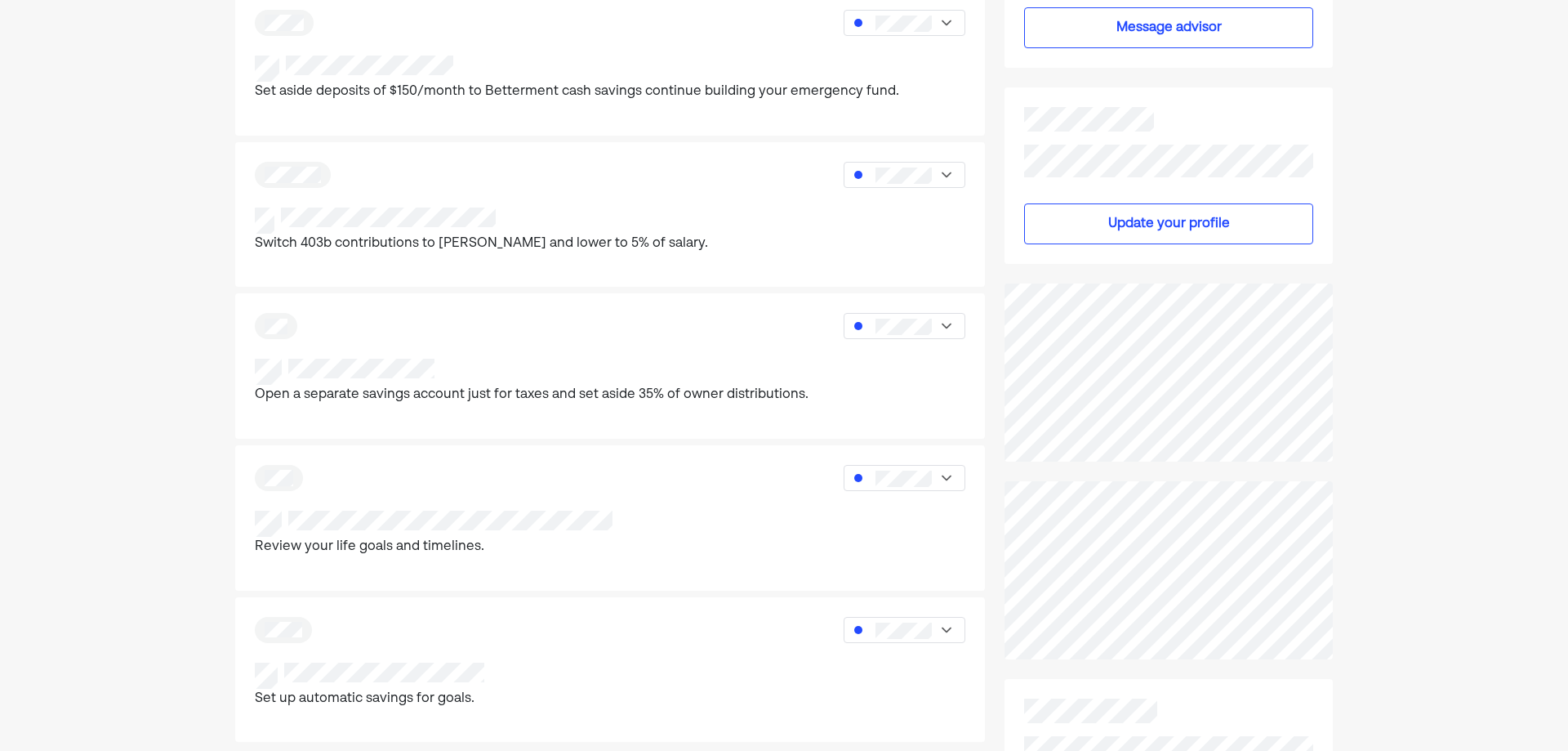
click at [1359, 394] on div "Home Financial Profile Inbox AM Once your American Express card is paid off, we…" at bounding box center [784, 586] width 1568 height 1826
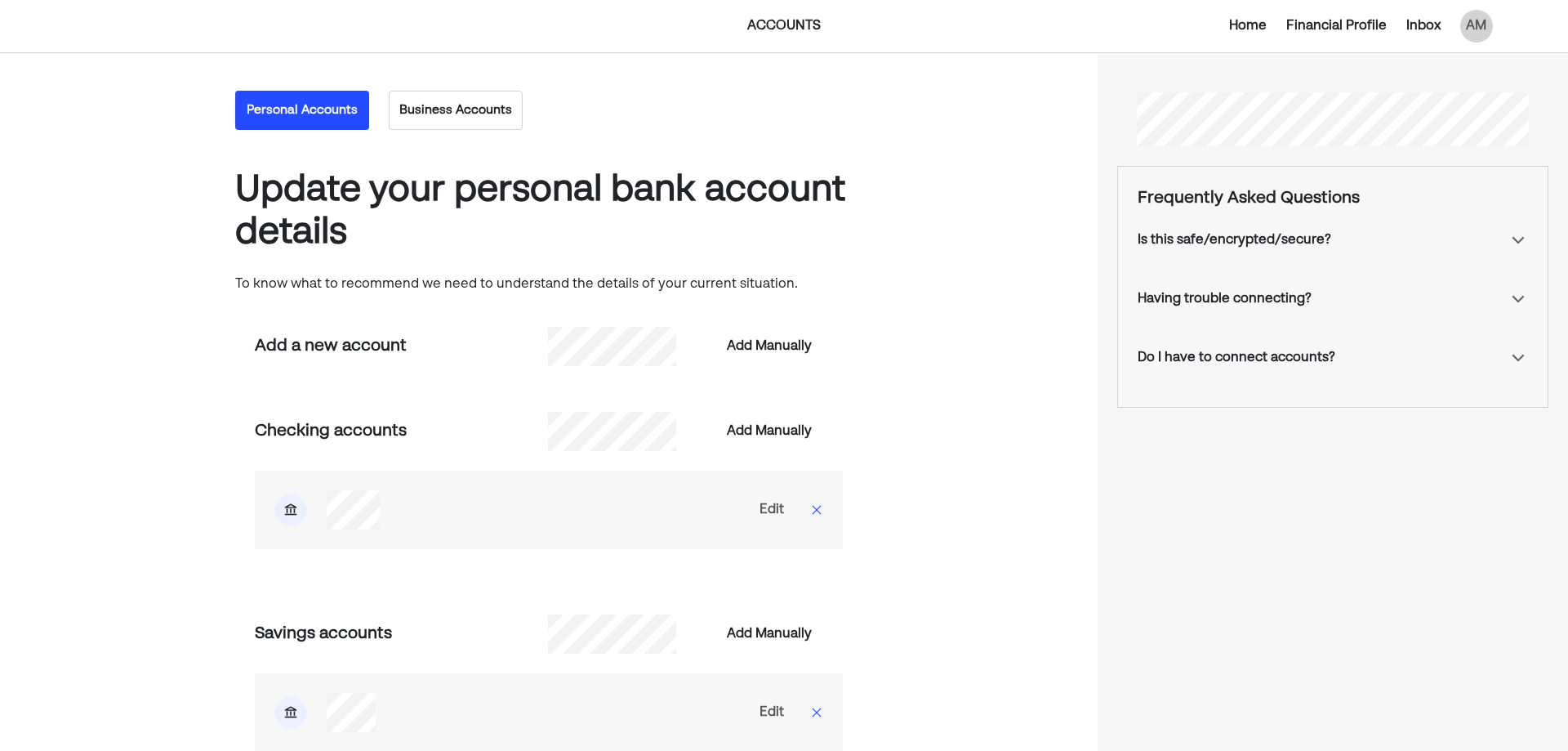
click at [450, 111] on button "Business Accounts" at bounding box center [455, 111] width 134 height 40
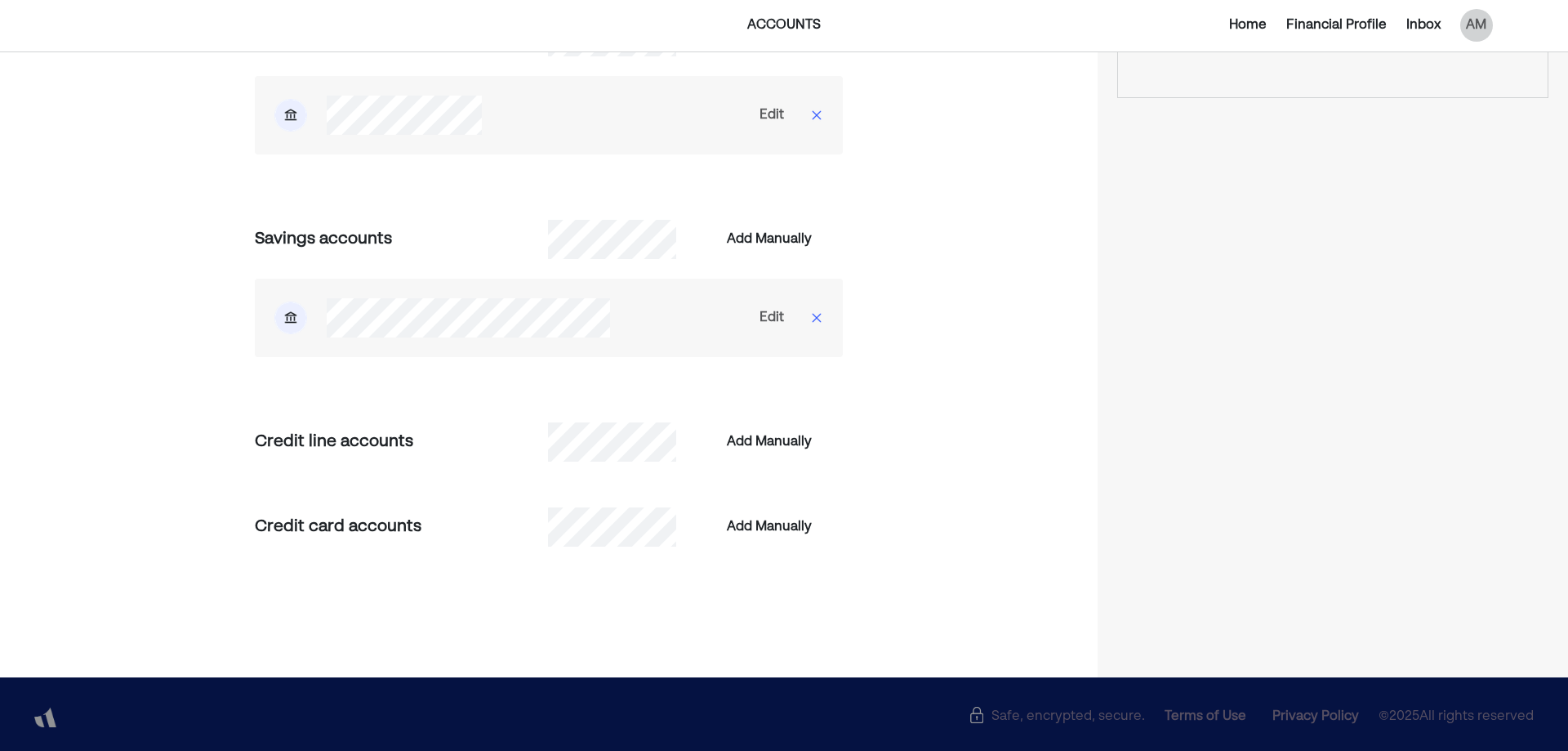
scroll to position [315, 0]
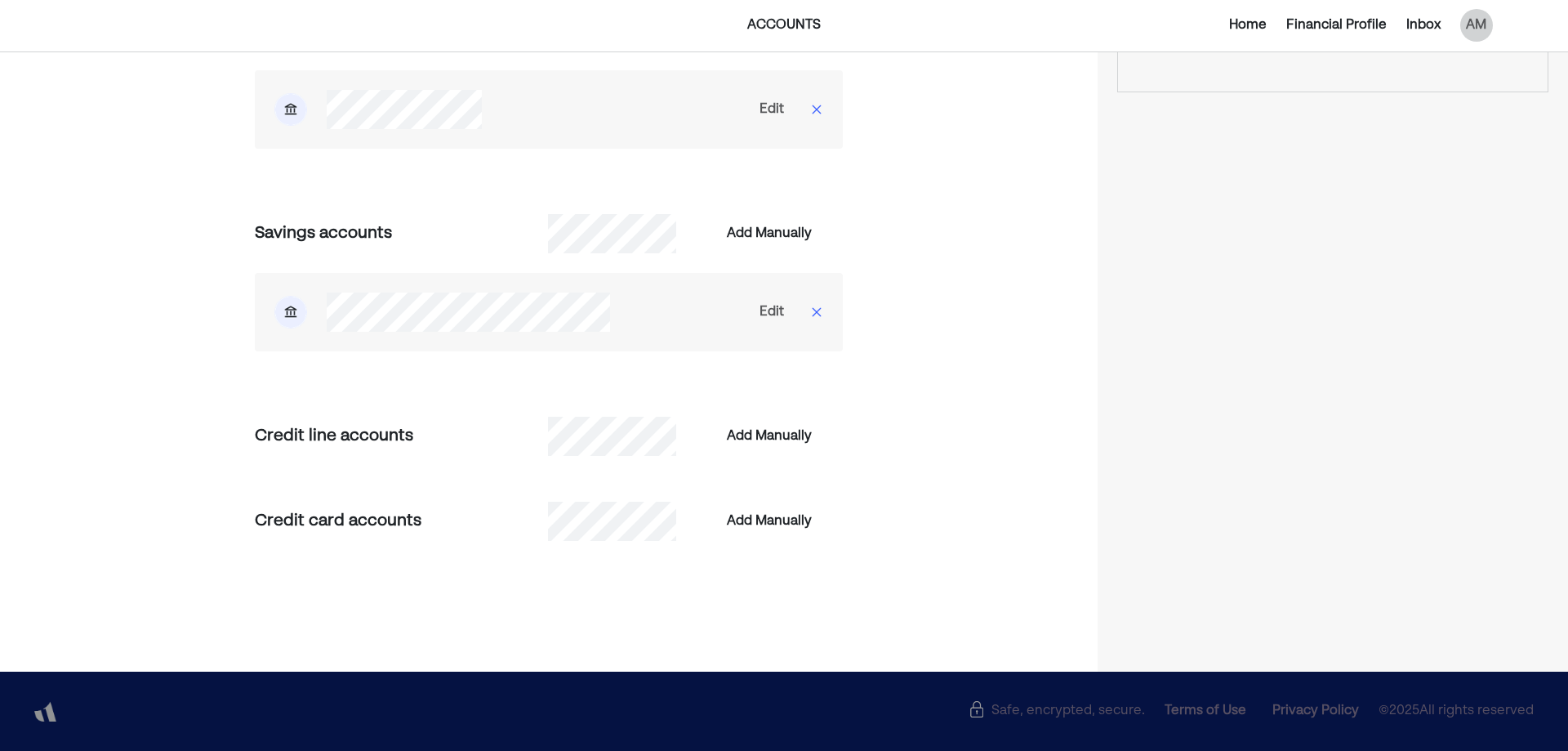
click at [335, 433] on div "Credit line accounts" at bounding box center [401, 437] width 293 height 25
click at [751, 432] on div "Add Manually" at bounding box center [769, 437] width 85 height 20
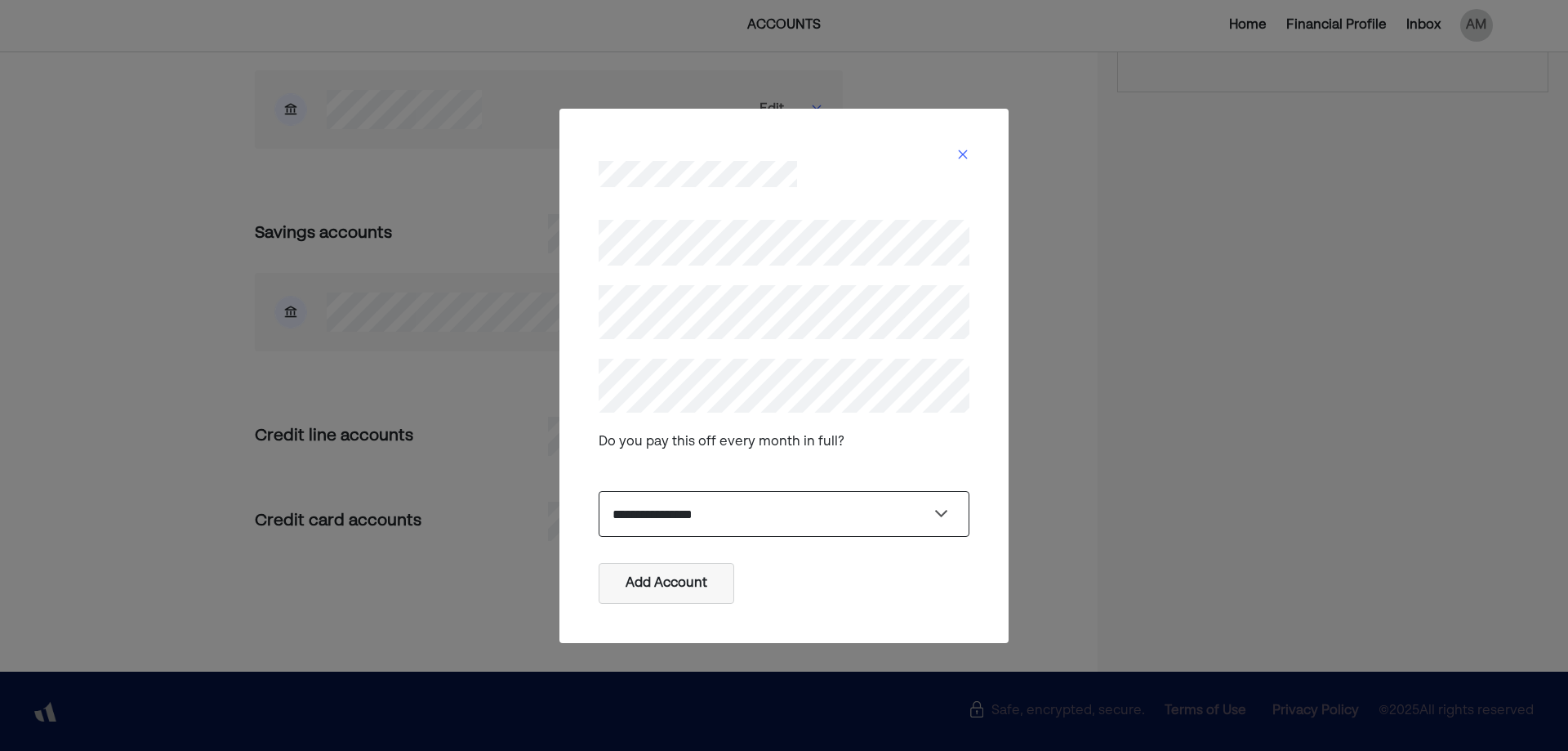
click at [673, 513] on select "**********" at bounding box center [784, 513] width 371 height 45
select select "*****"
click at [599, 491] on select "**********" at bounding box center [784, 513] width 371 height 45
click at [671, 583] on button "Add Account" at bounding box center [666, 583] width 135 height 41
click at [658, 592] on button "Add Account" at bounding box center [666, 583] width 135 height 41
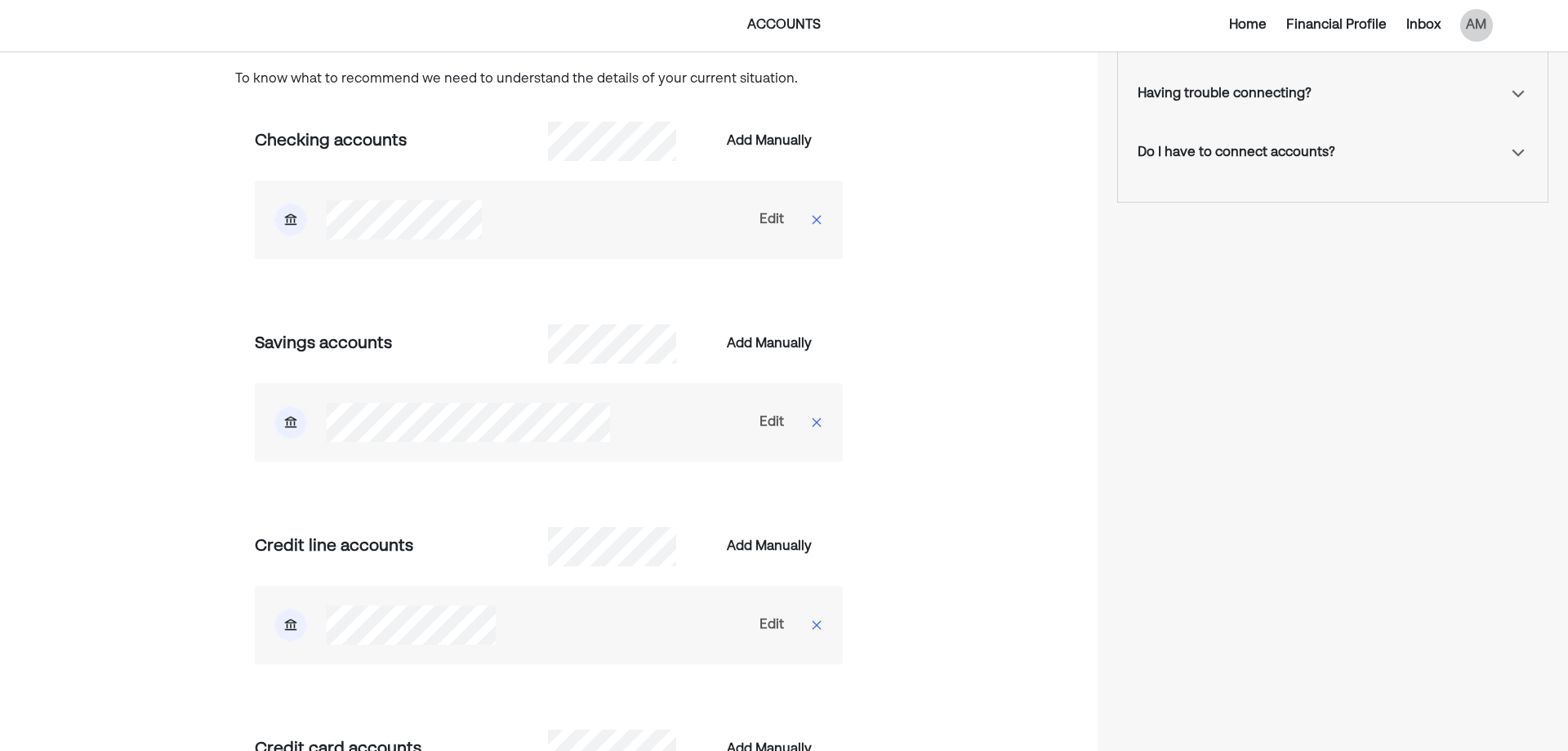
scroll to position [0, 0]
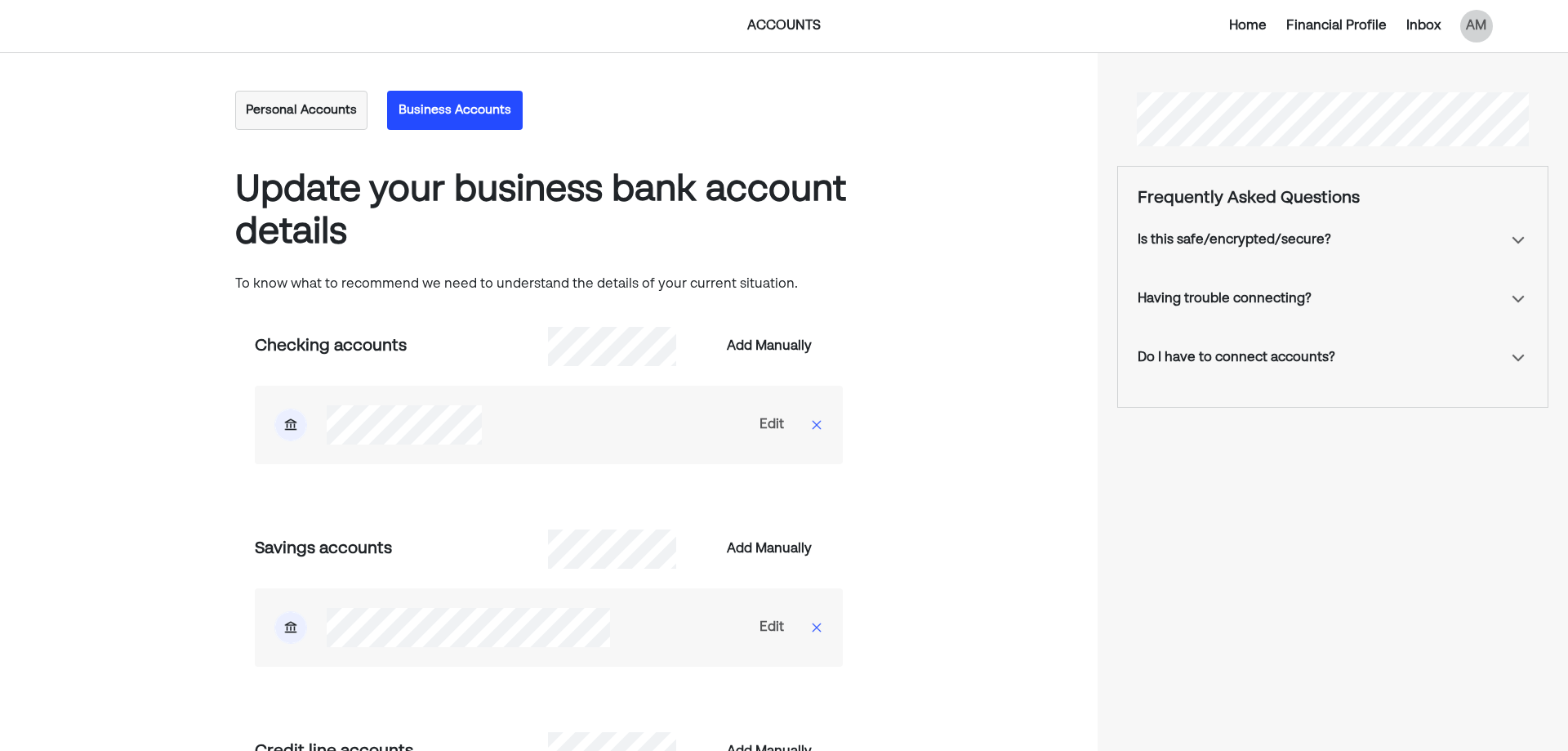
click at [1238, 39] on div "Home Financial Profile Inbox AM" at bounding box center [1265, 26] width 474 height 33
click at [1242, 29] on div "Home" at bounding box center [1248, 26] width 38 height 20
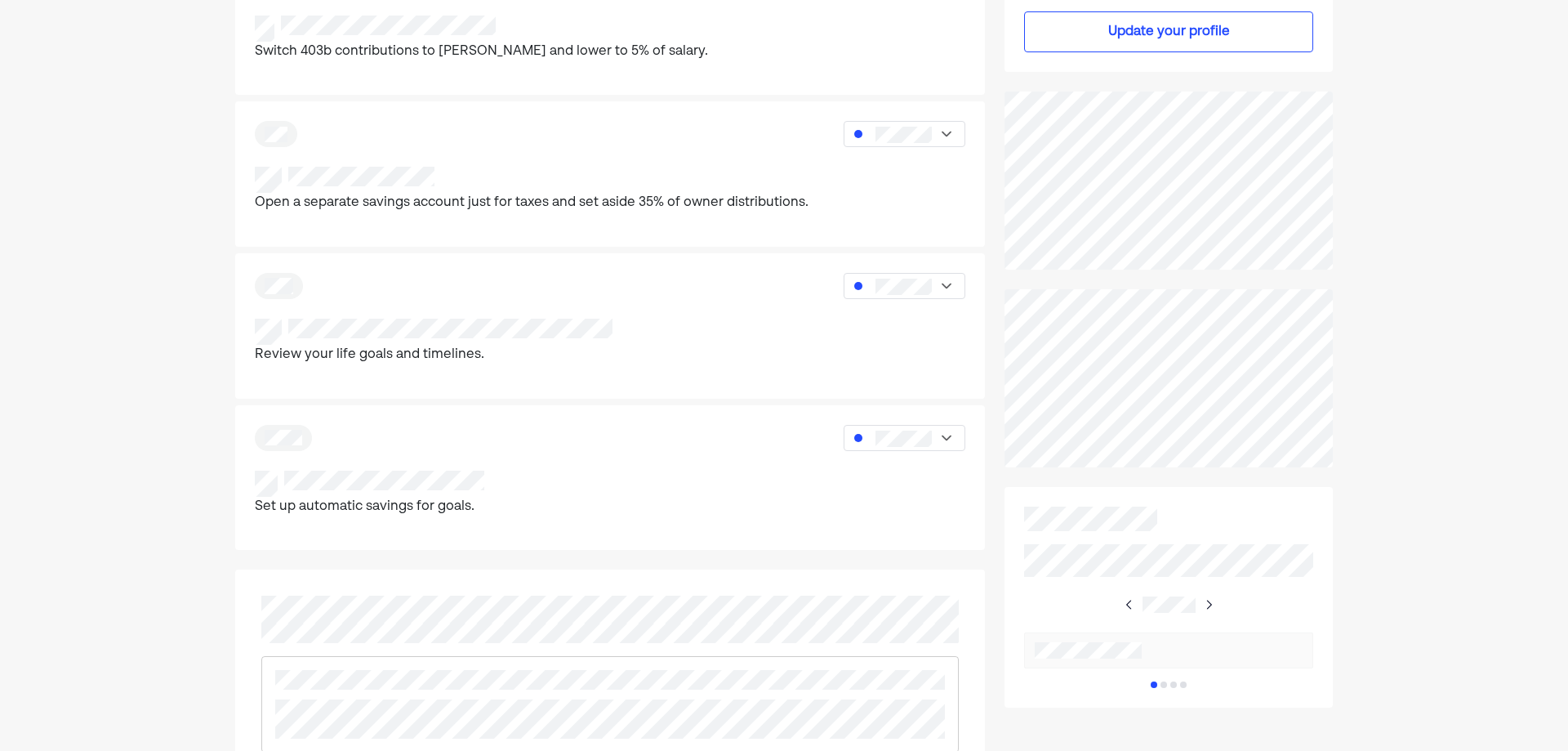
scroll to position [490, 0]
